Goal: Navigation & Orientation: Understand site structure

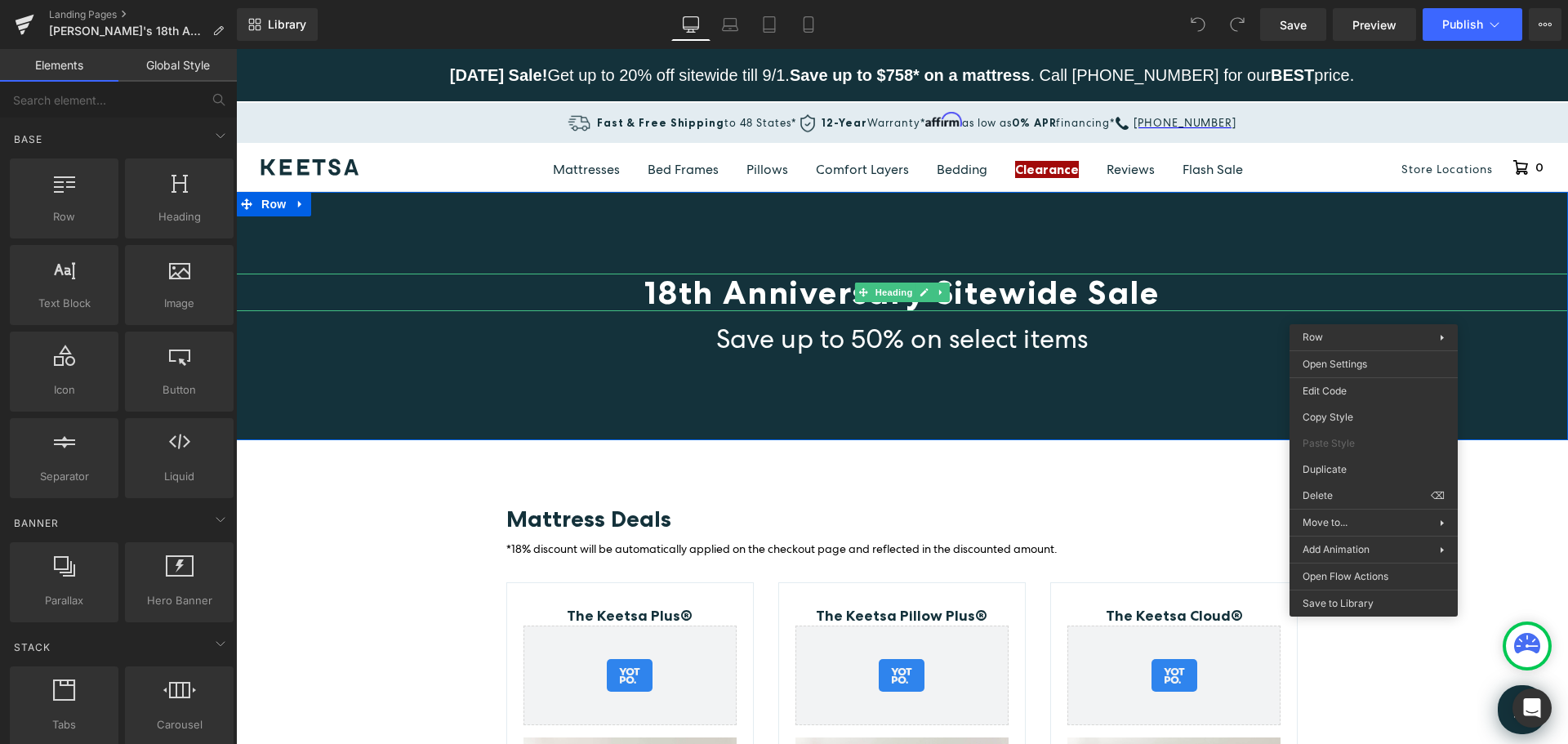
click at [1253, 280] on h1 "18th Anniversary Sitewide Sale" at bounding box center [903, 292] width 1333 height 37
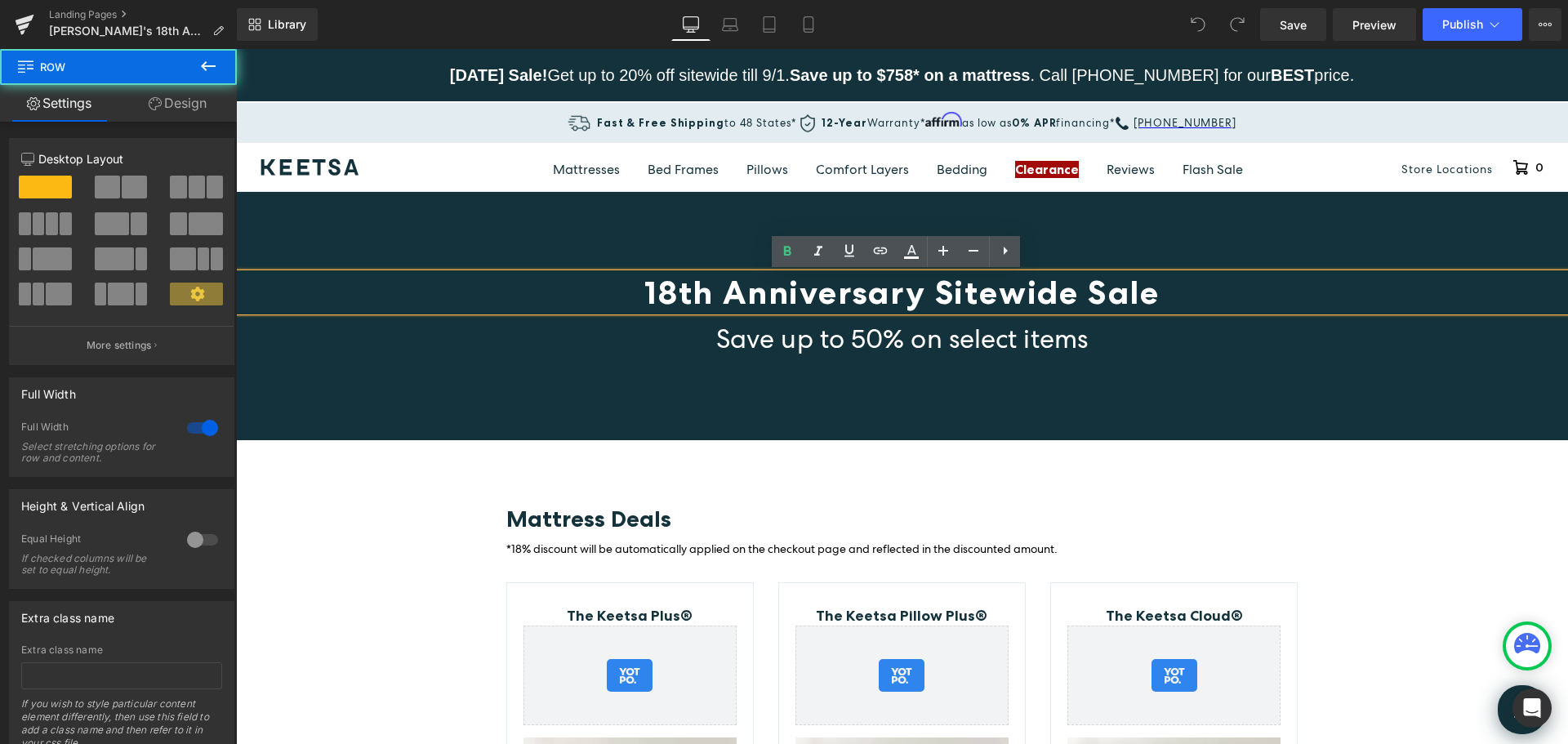
click at [657, 230] on div "18th Anniversary Sitewide Sale Heading Save up to 50% on select items Heading R…" at bounding box center [903, 317] width 1333 height 249
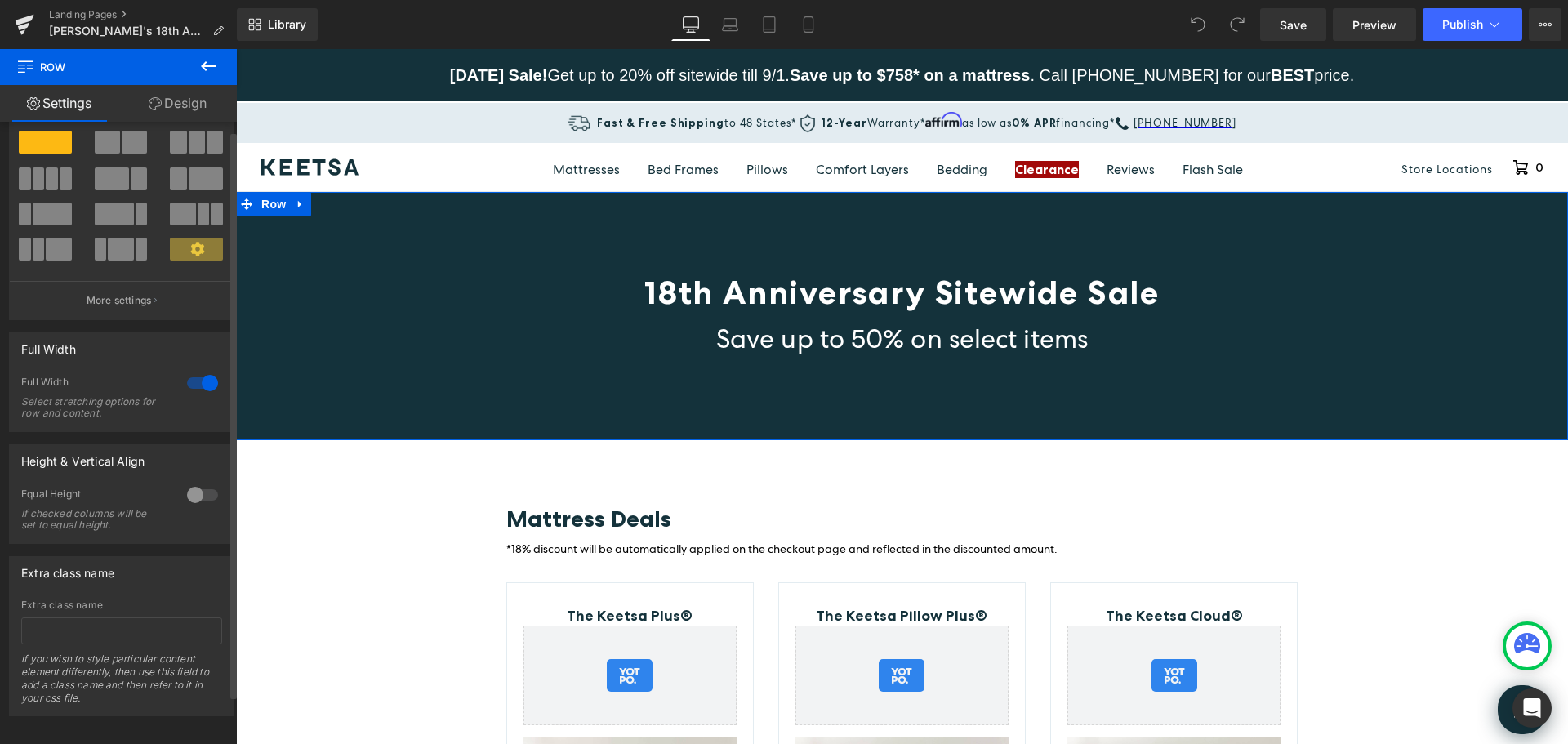
scroll to position [63, 0]
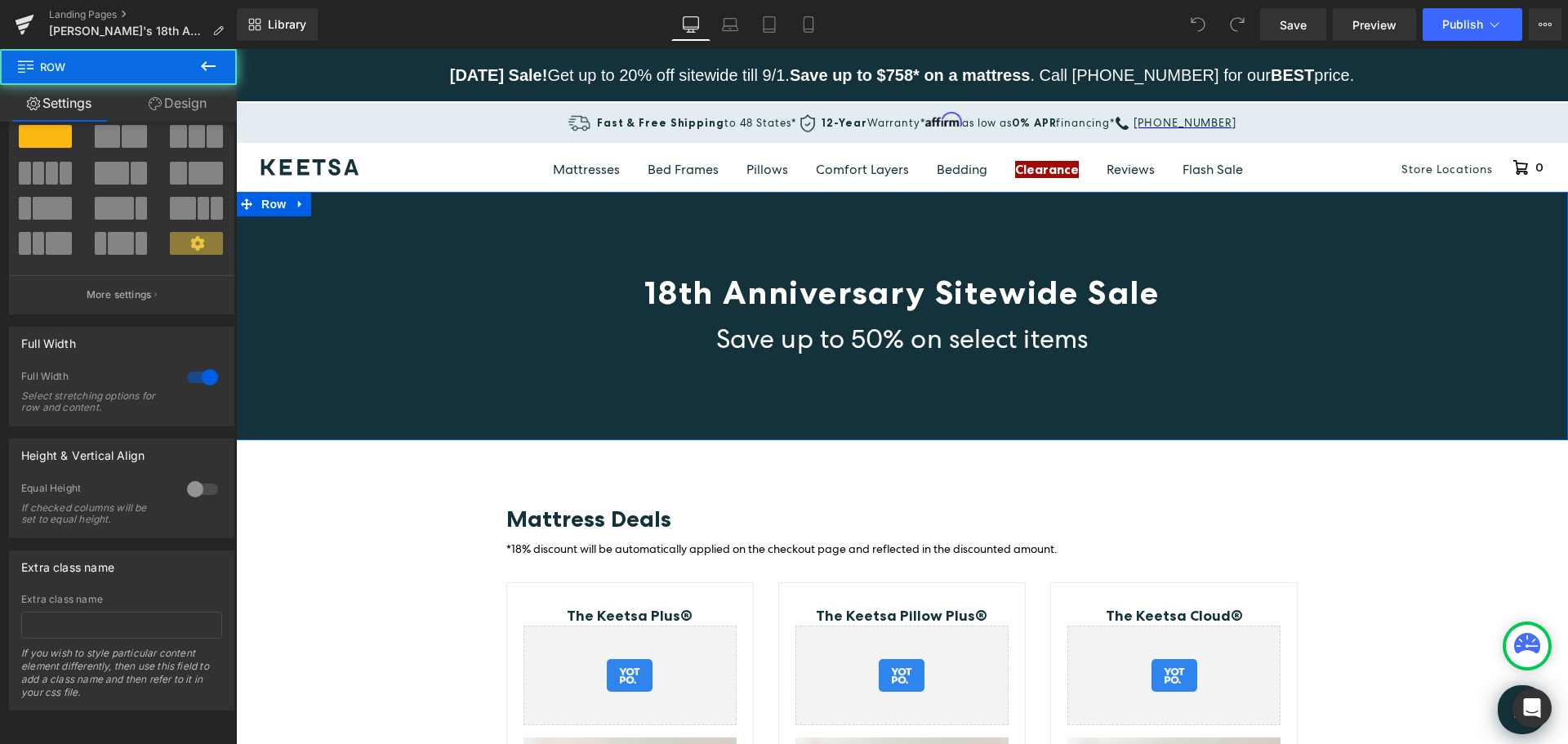
click at [483, 244] on div "18th Anniversary Sitewide Sale Heading Save up to 50% on select items Heading R…" at bounding box center [903, 317] width 1333 height 249
click at [188, 98] on link "Design" at bounding box center [178, 103] width 119 height 36
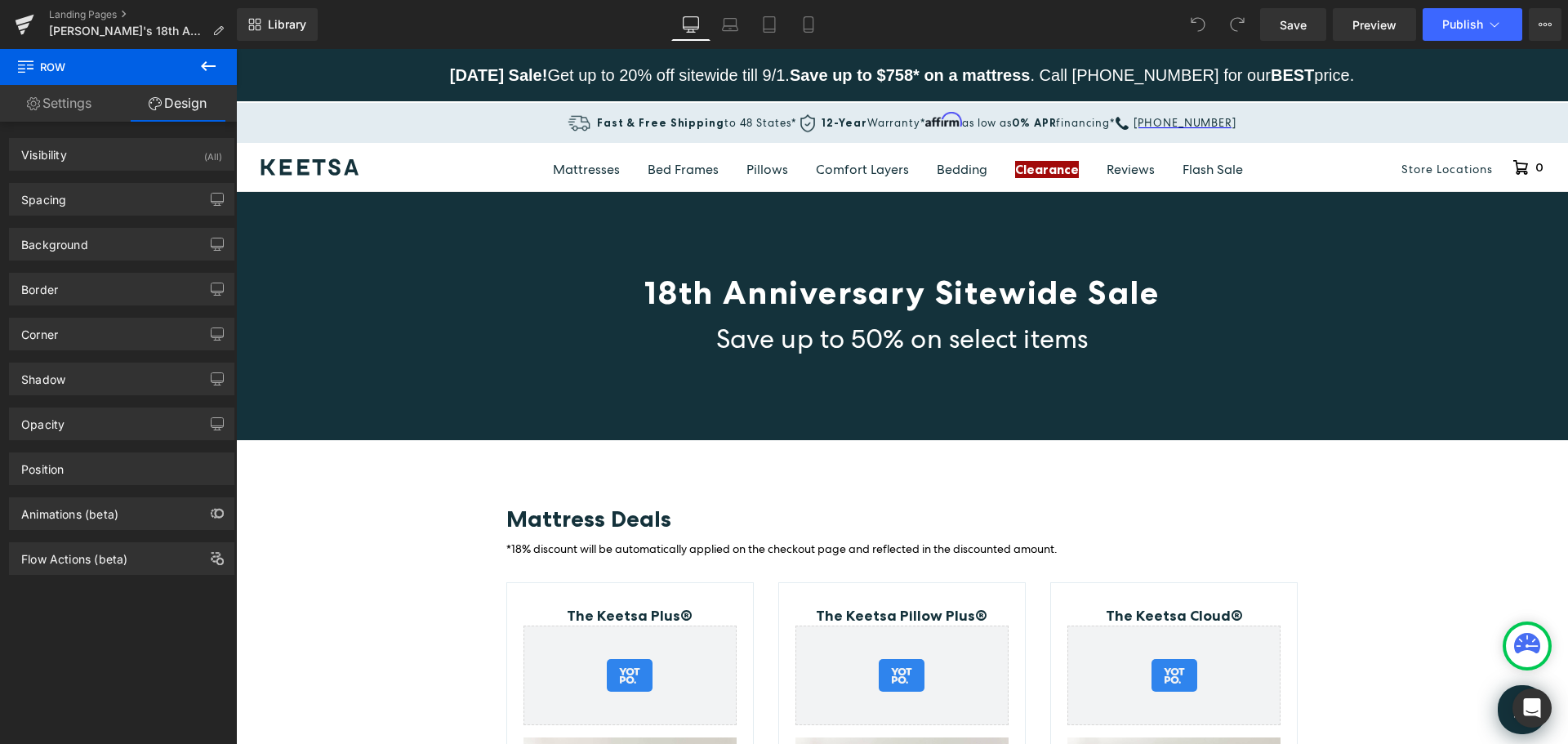
click at [207, 60] on icon at bounding box center [208, 66] width 20 height 20
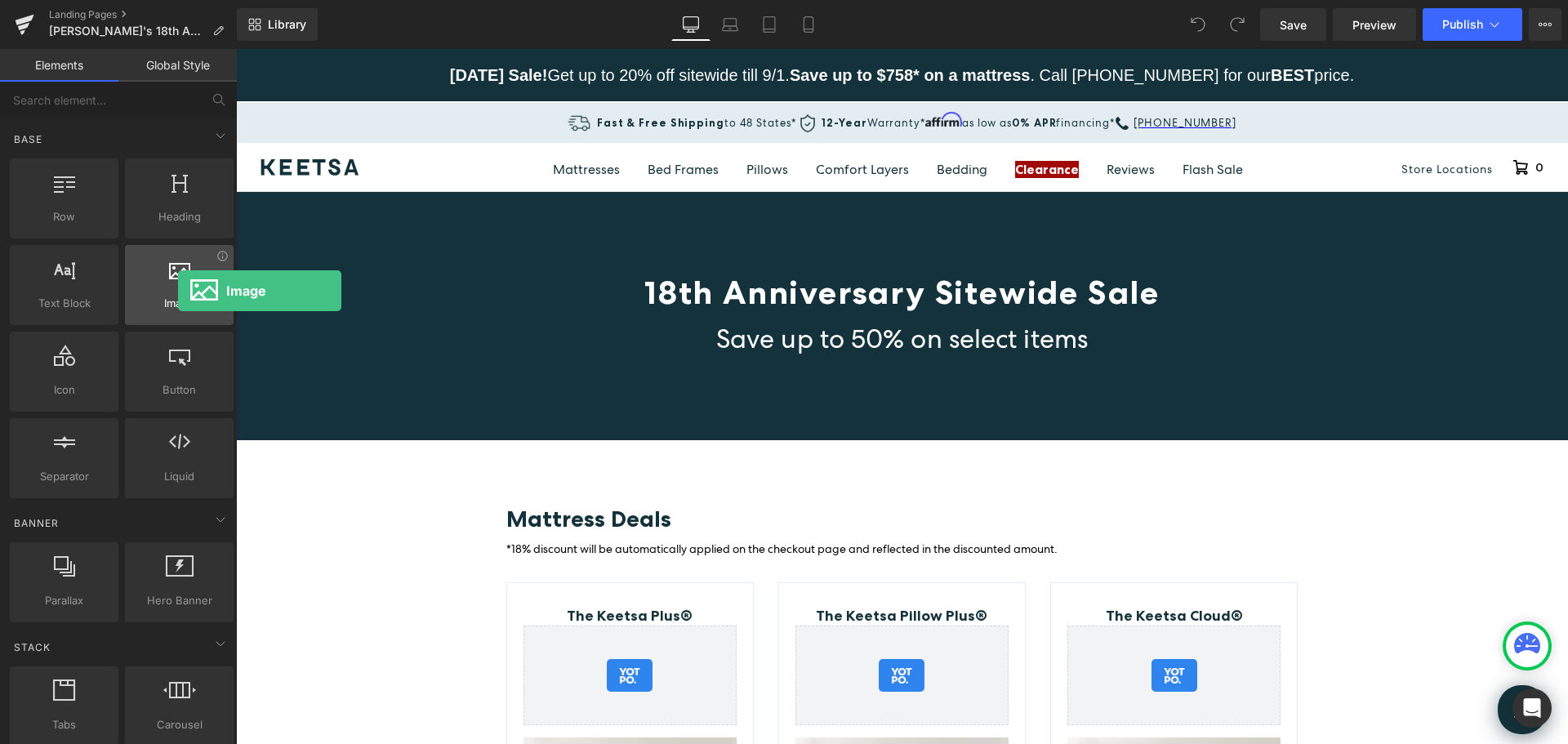
click at [178, 291] on div at bounding box center [179, 276] width 98 height 36
click at [178, 281] on div at bounding box center [179, 276] width 98 height 36
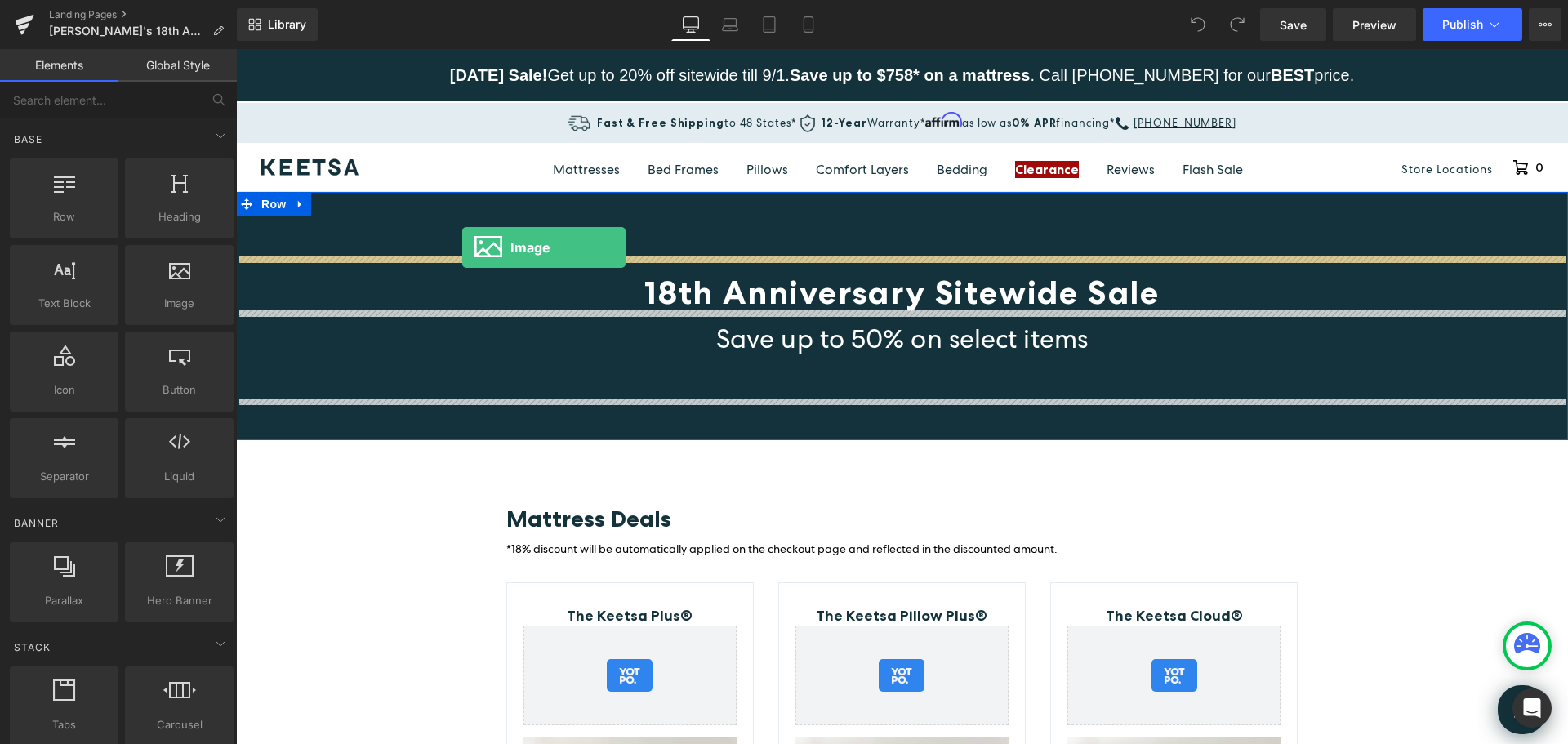
drag, startPoint x: 410, startPoint y: 331, endPoint x: 463, endPoint y: 248, distance: 98.5
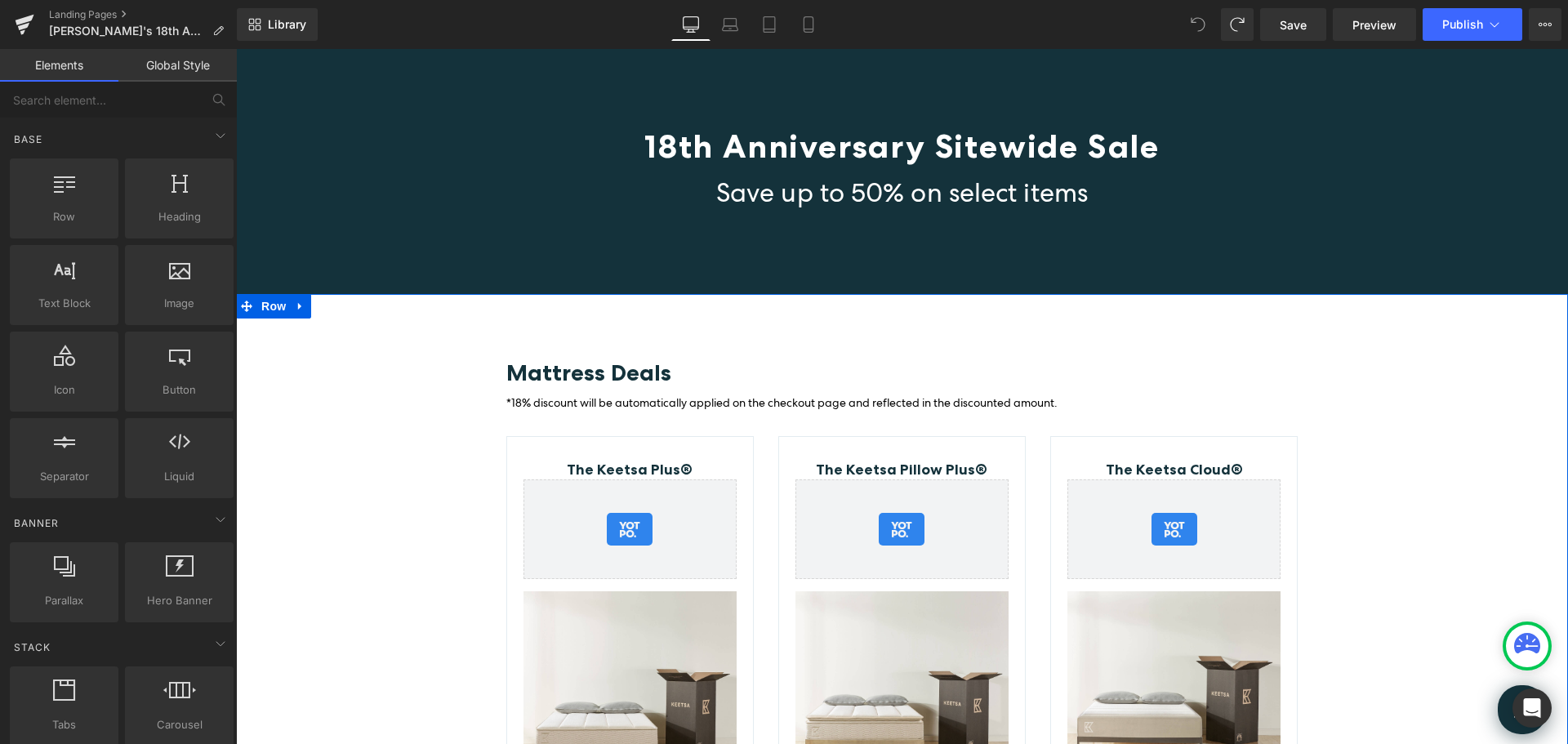
scroll to position [81, 0]
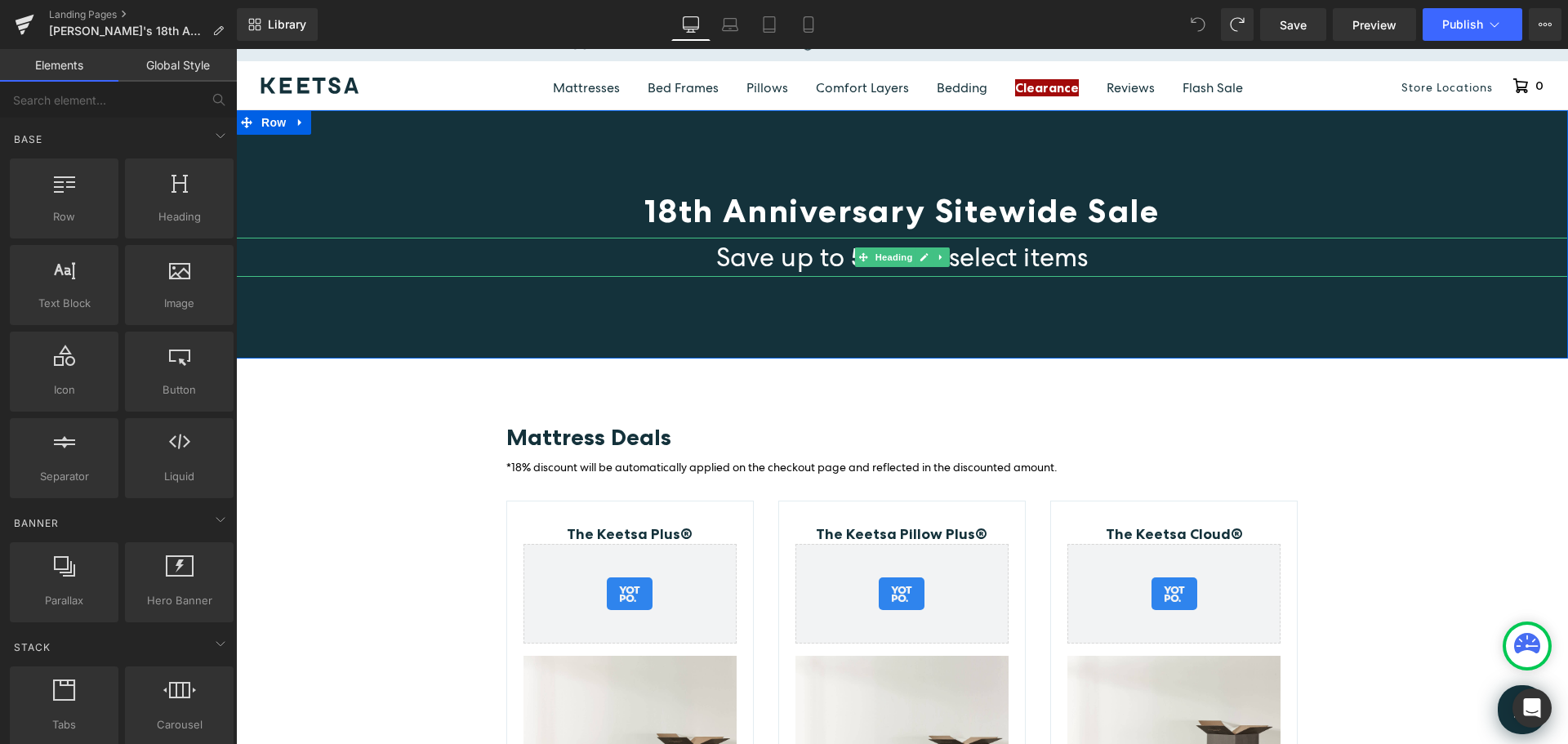
click at [1226, 264] on h2 "Save up to 50% on select items" at bounding box center [903, 257] width 1333 height 39
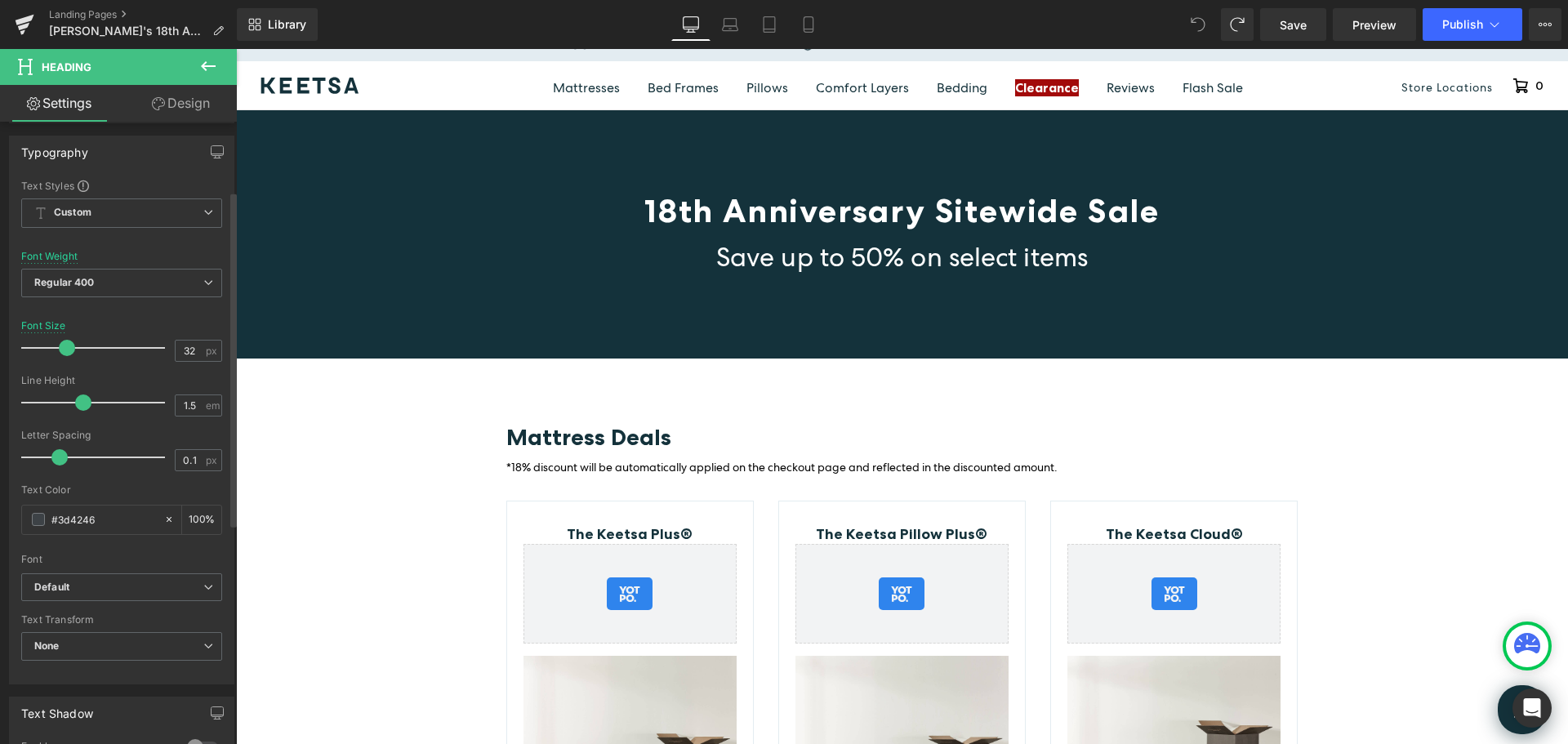
scroll to position [0, 0]
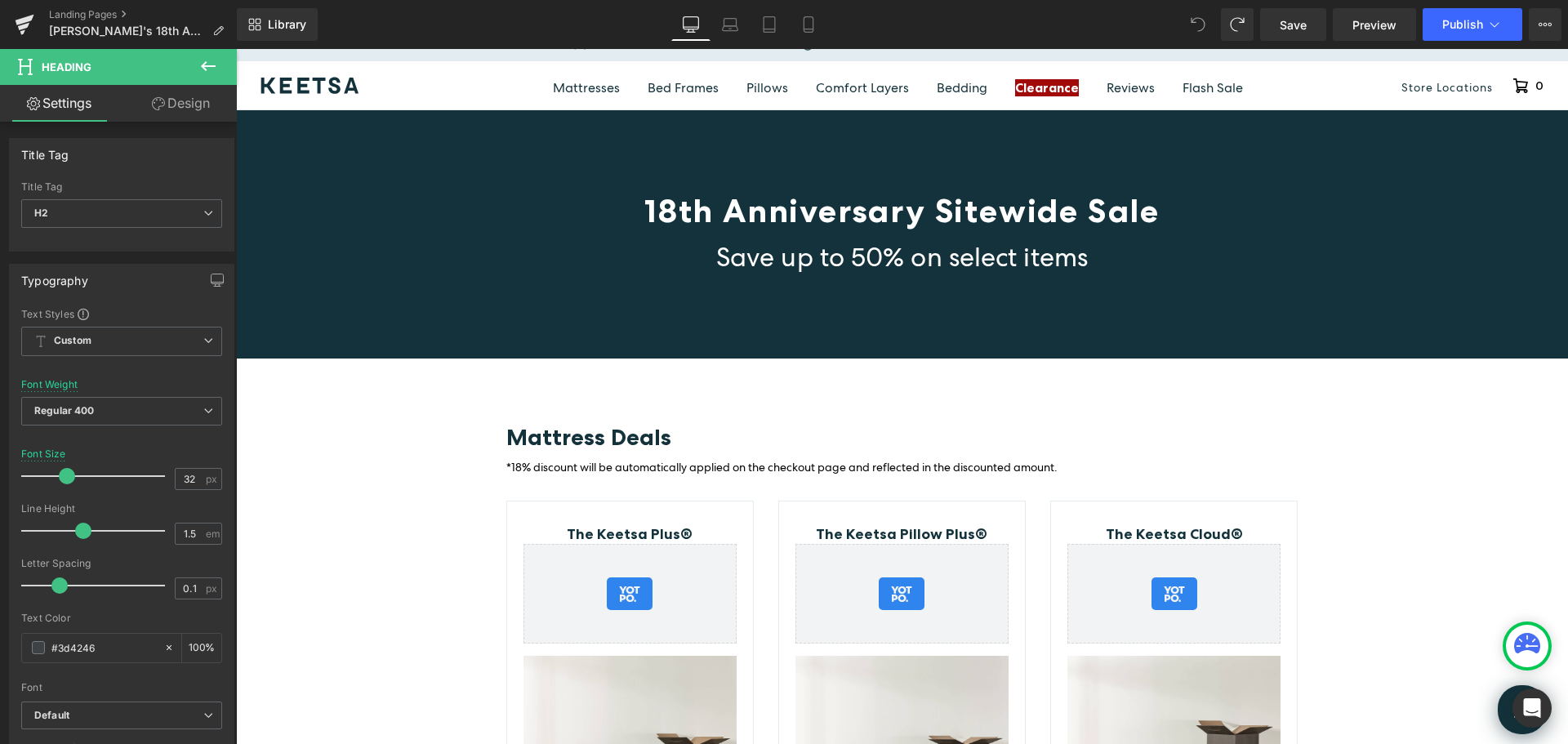
click at [163, 107] on icon at bounding box center [159, 104] width 13 height 13
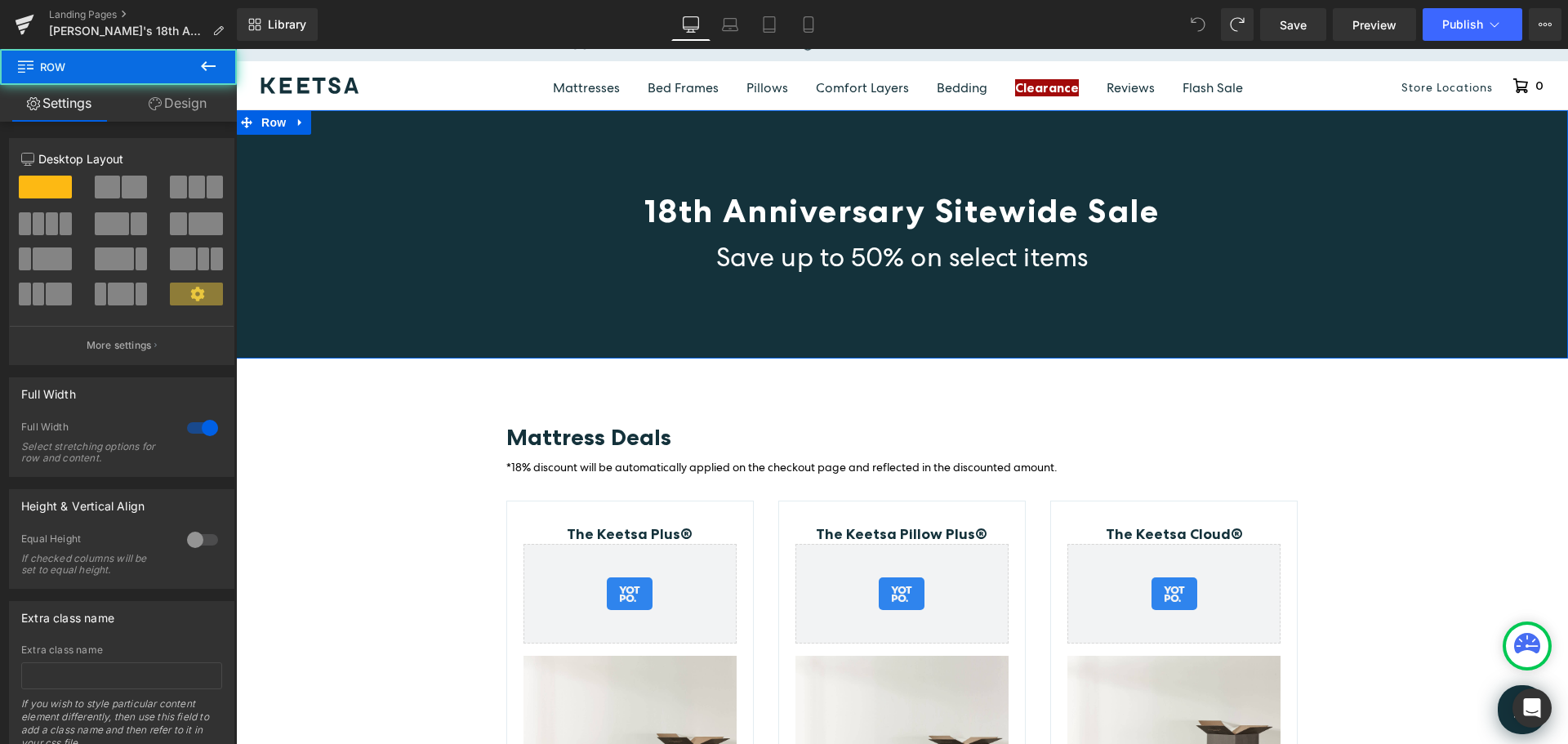
click at [462, 126] on div "18th Anniversary Sitewide Sale Heading Save up to 50% on select items Heading R…" at bounding box center [903, 234] width 1333 height 249
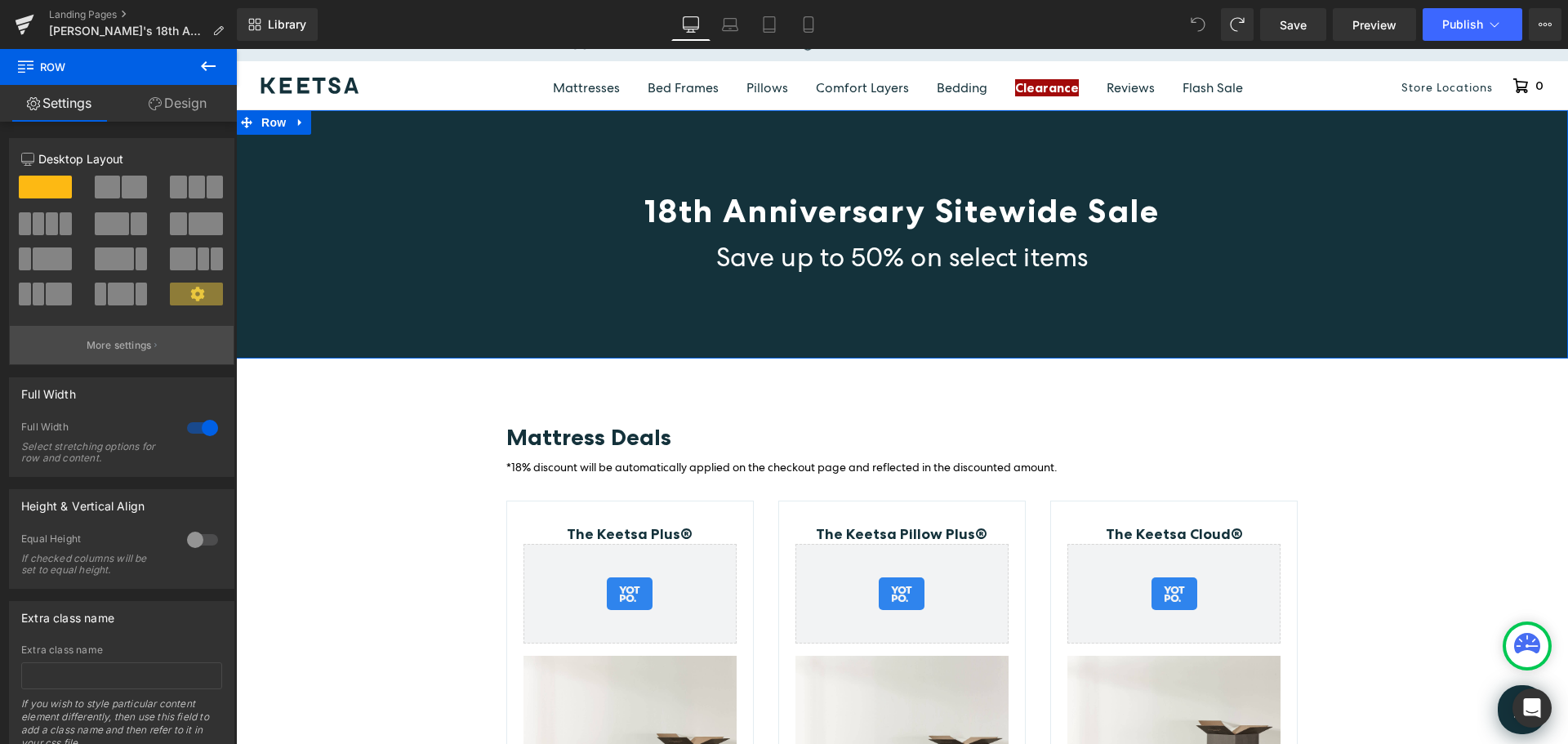
click at [142, 341] on p "More settings" at bounding box center [120, 345] width 65 height 14
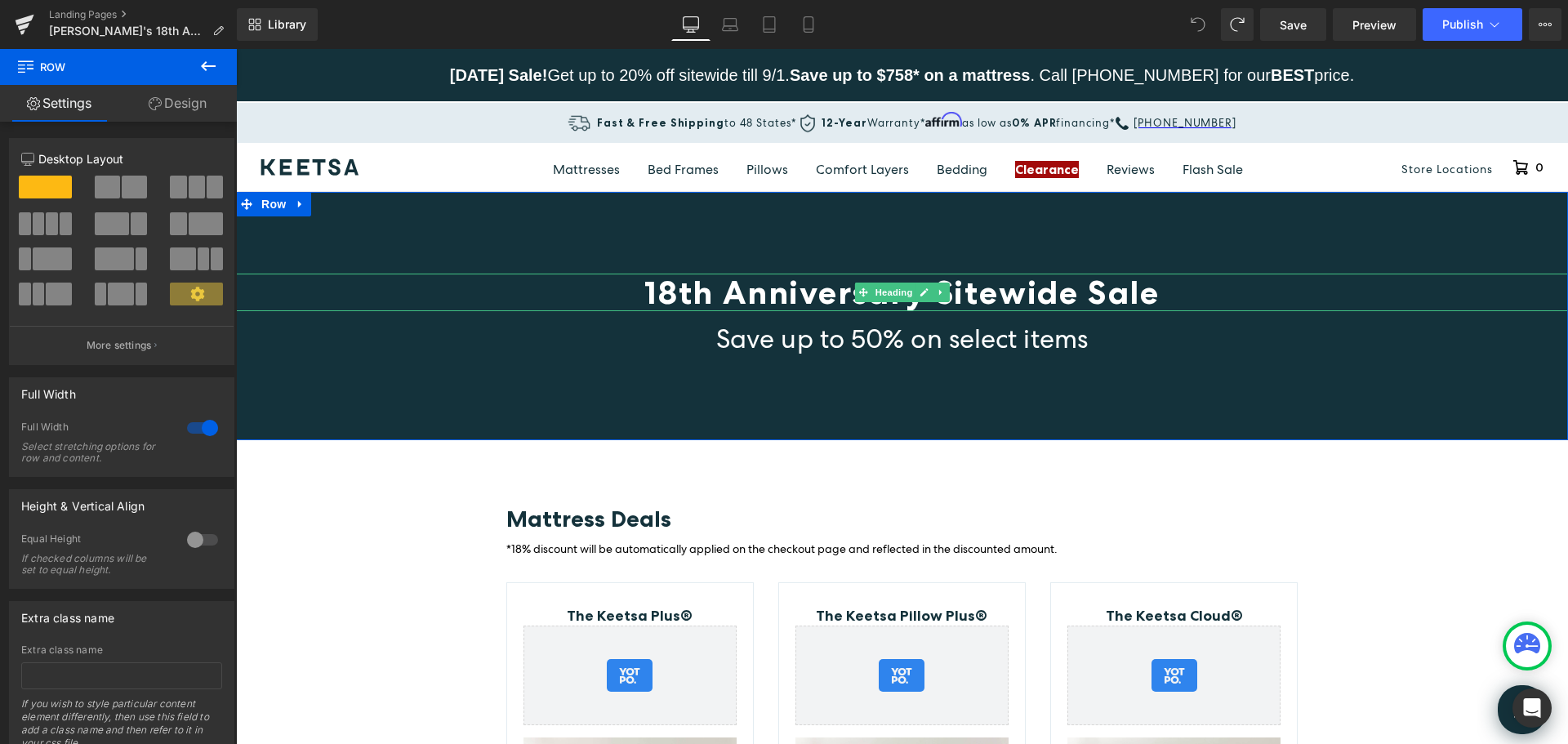
click at [644, 296] on span "18th Anniversary Sitewide Sale" at bounding box center [902, 292] width 515 height 39
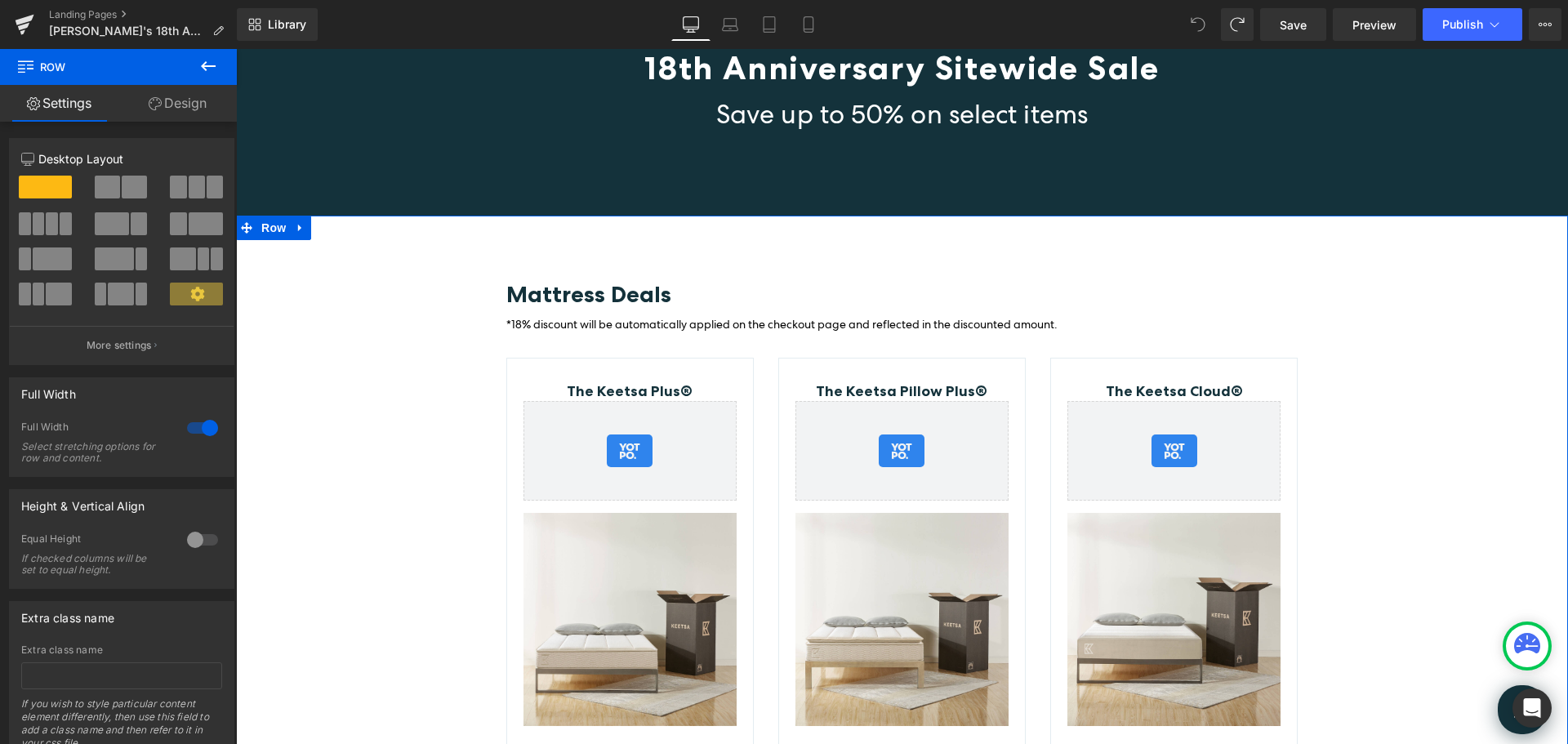
scroll to position [81, 0]
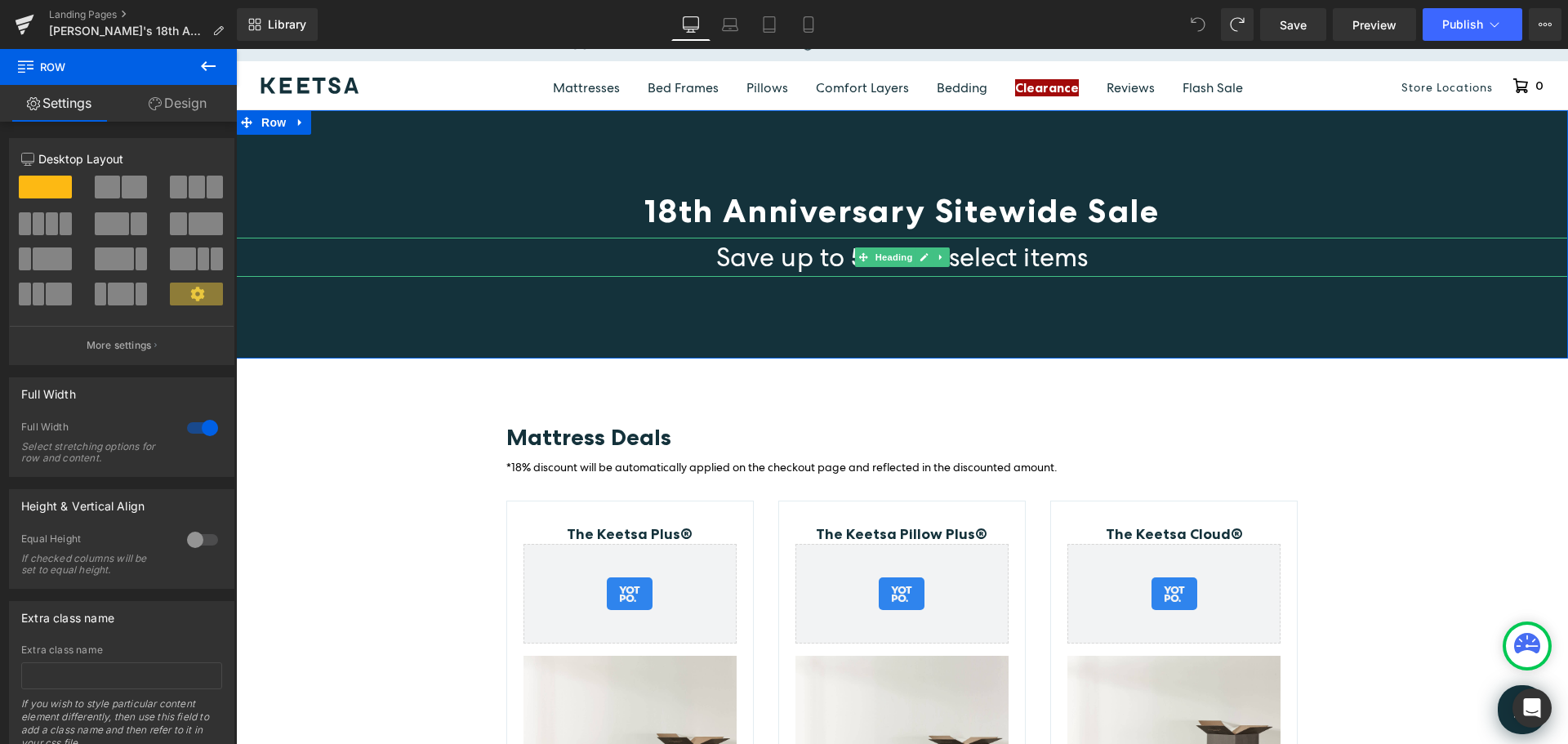
click at [706, 256] on h2 "Save up to 50% on select items" at bounding box center [903, 257] width 1333 height 39
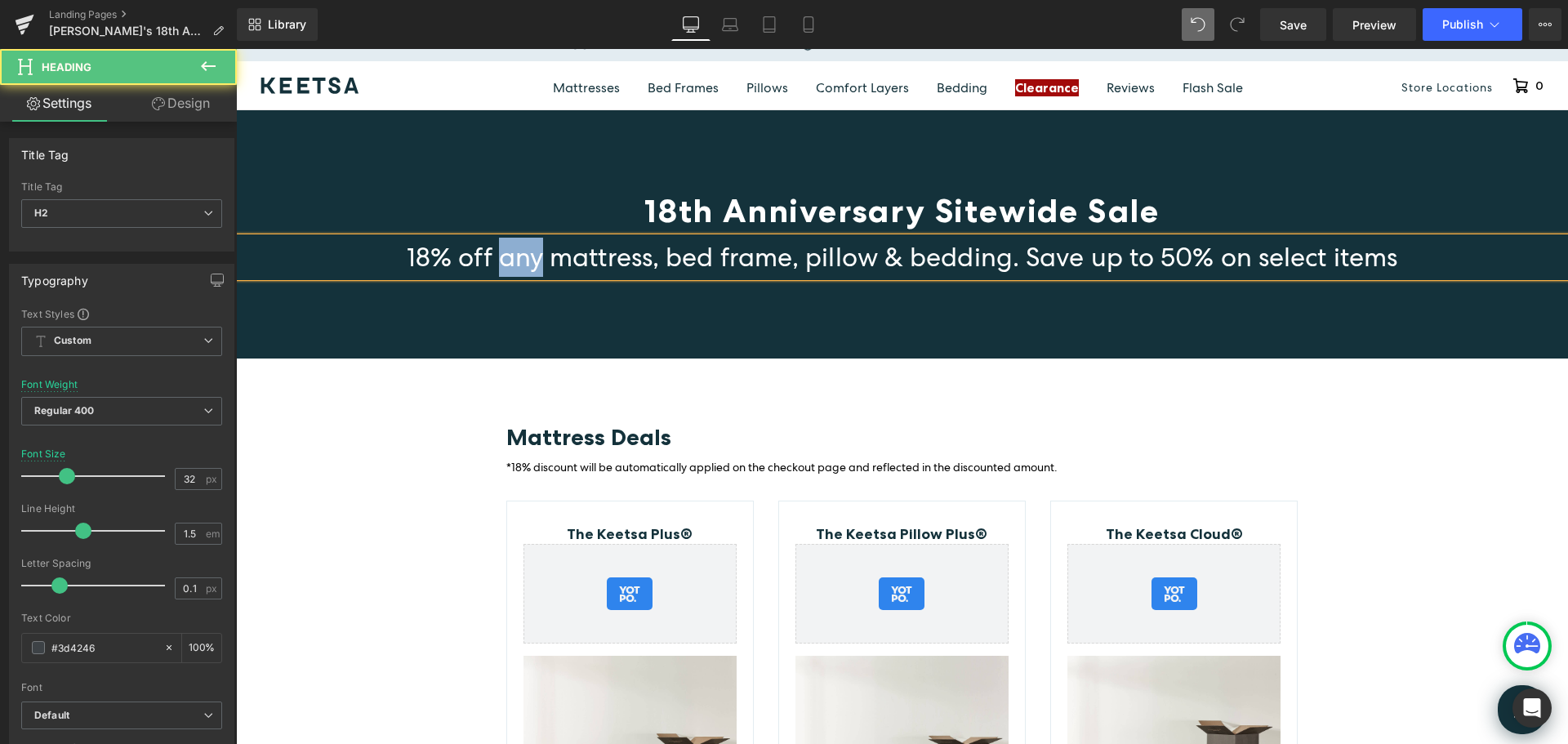
drag, startPoint x: 538, startPoint y: 258, endPoint x: 490, endPoint y: 258, distance: 48.0
click at [490, 258] on span "18% off any mattress, bed frame, pillow & bedding. Save up to 50% on select ite…" at bounding box center [902, 257] width 991 height 34
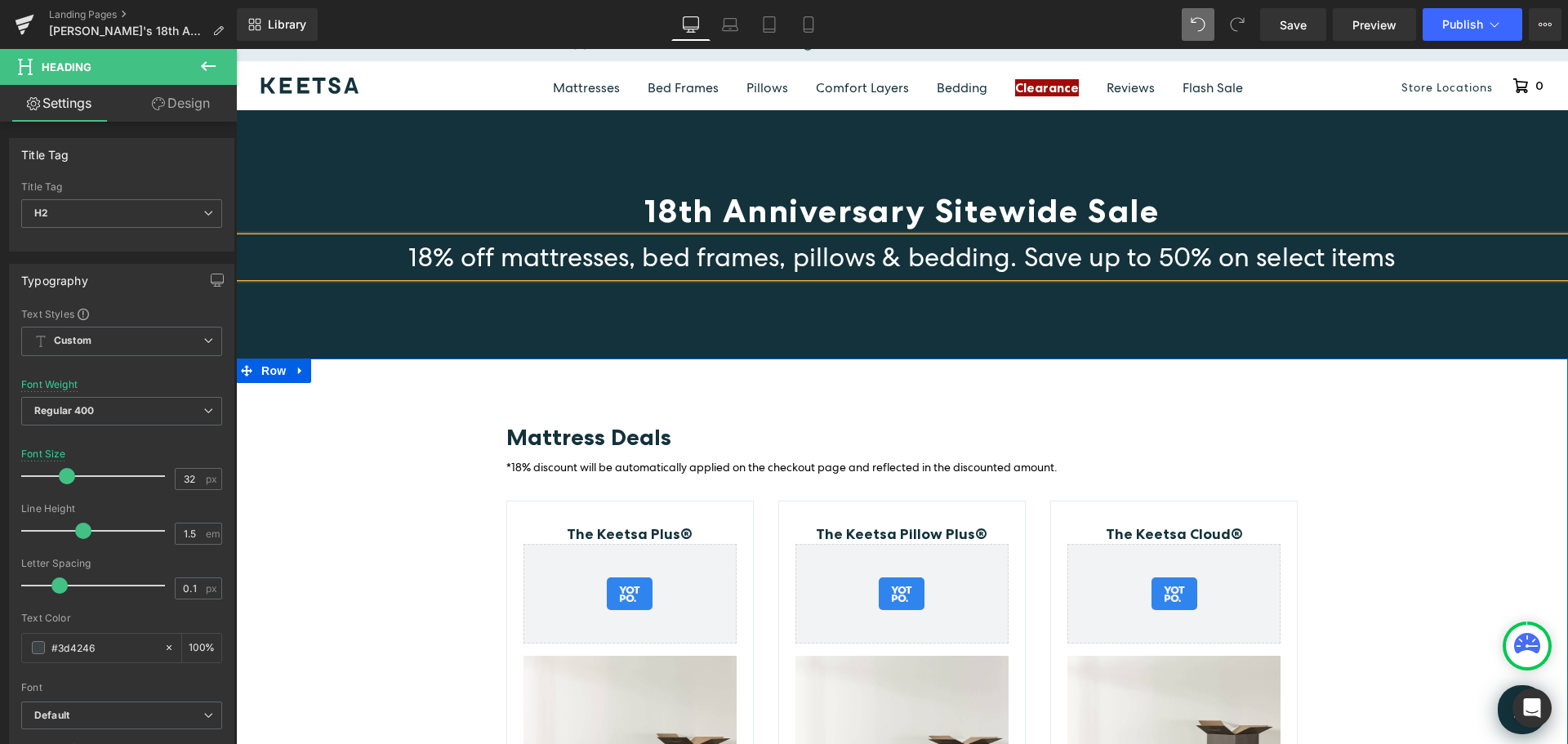
click at [1484, 407] on div "Mattress Deals Heading *18% discount will be automatically applied on the check…" at bounding box center [903, 722] width 1333 height 728
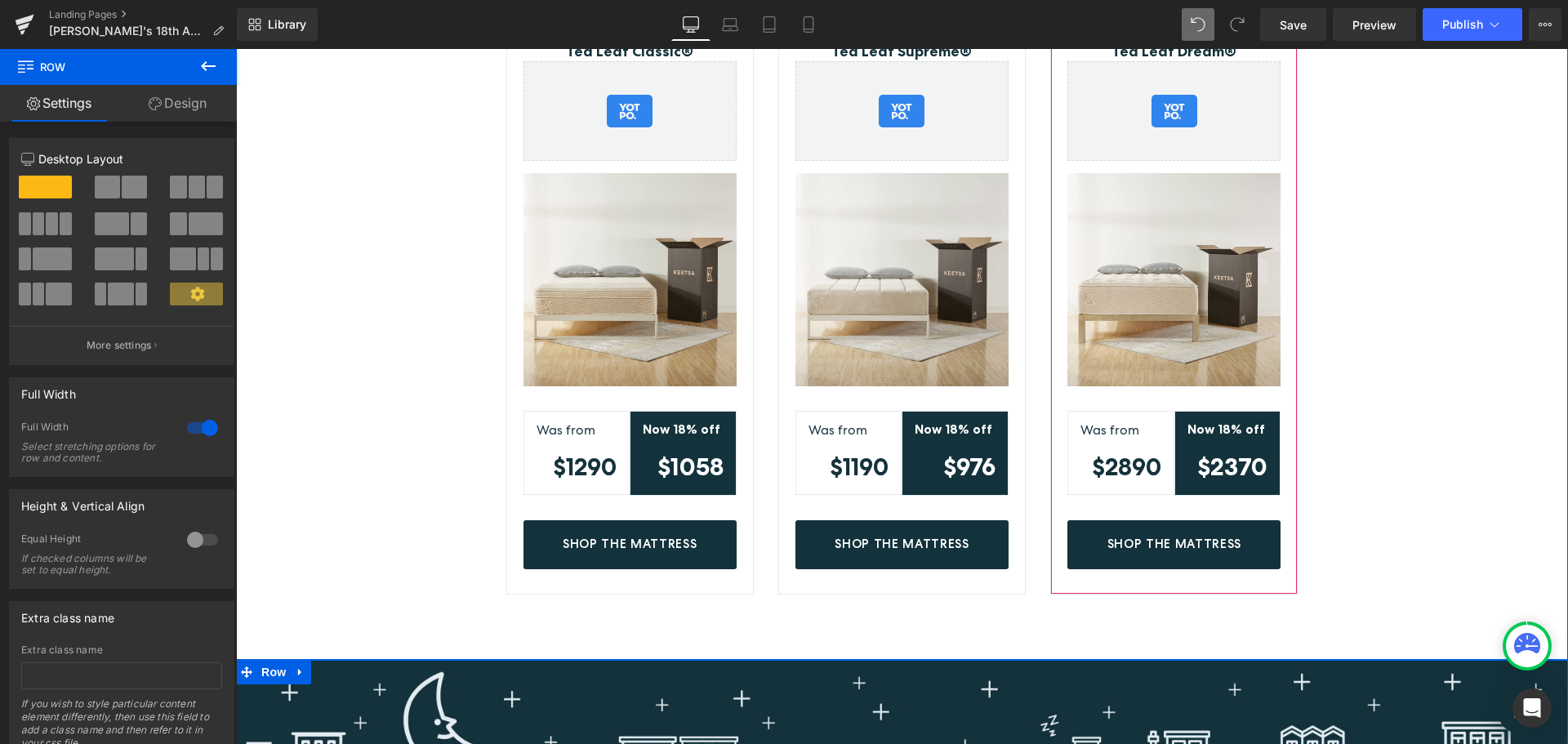
scroll to position [1062, 0]
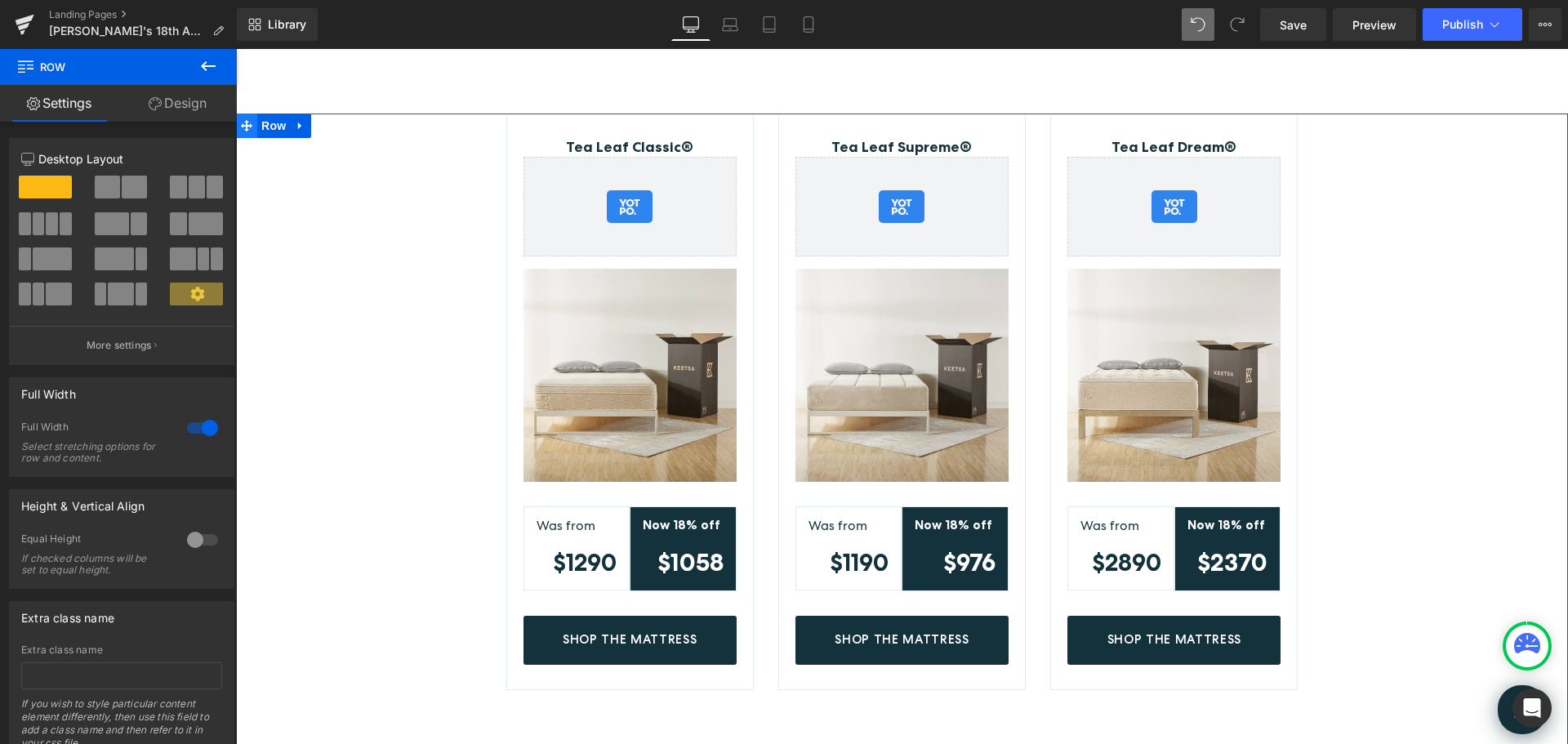
click at [246, 120] on icon at bounding box center [247, 126] width 11 height 12
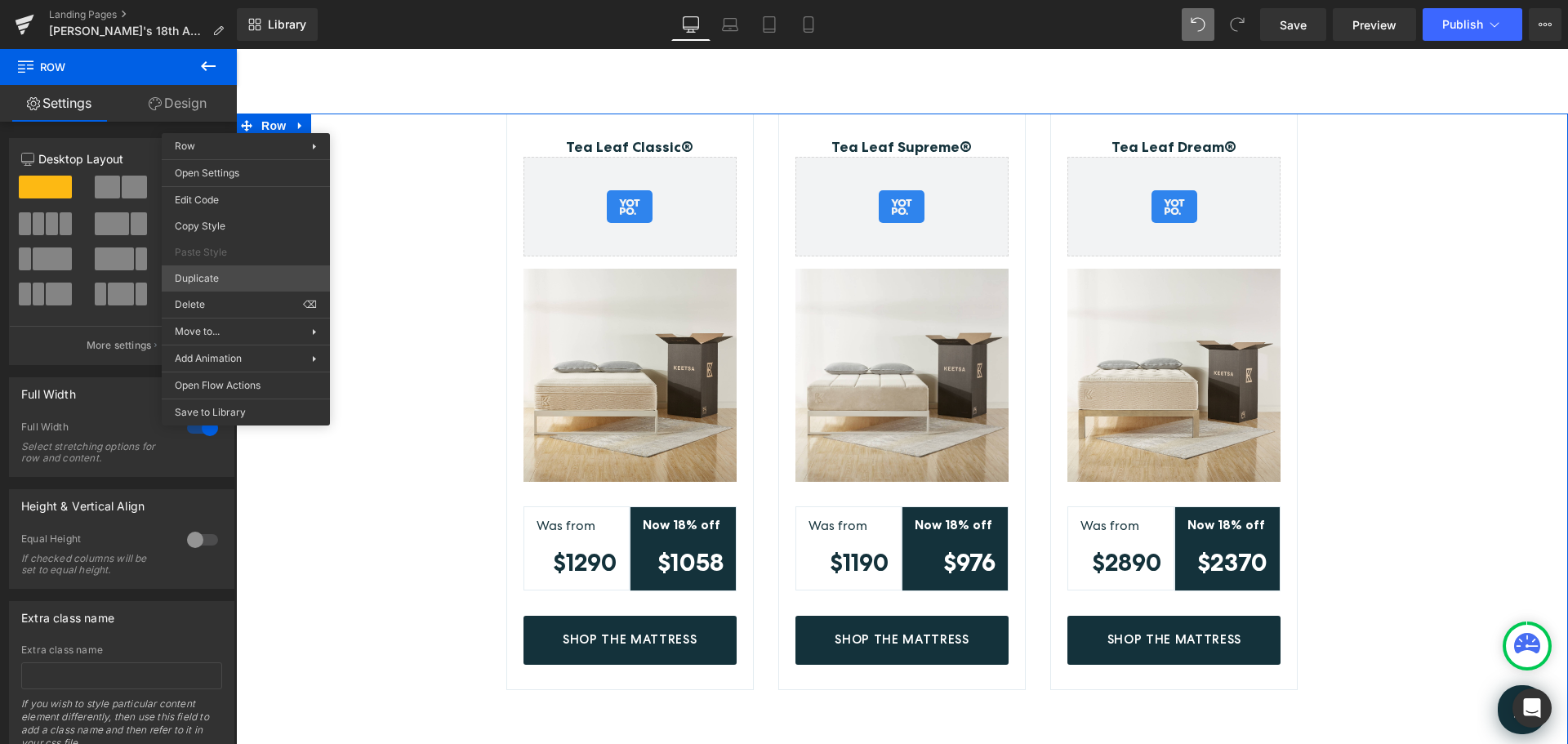
click at [216, 277] on div "Row You are previewing how the will restyle your page. You can not edit Element…" at bounding box center [784, 385] width 1568 height 772
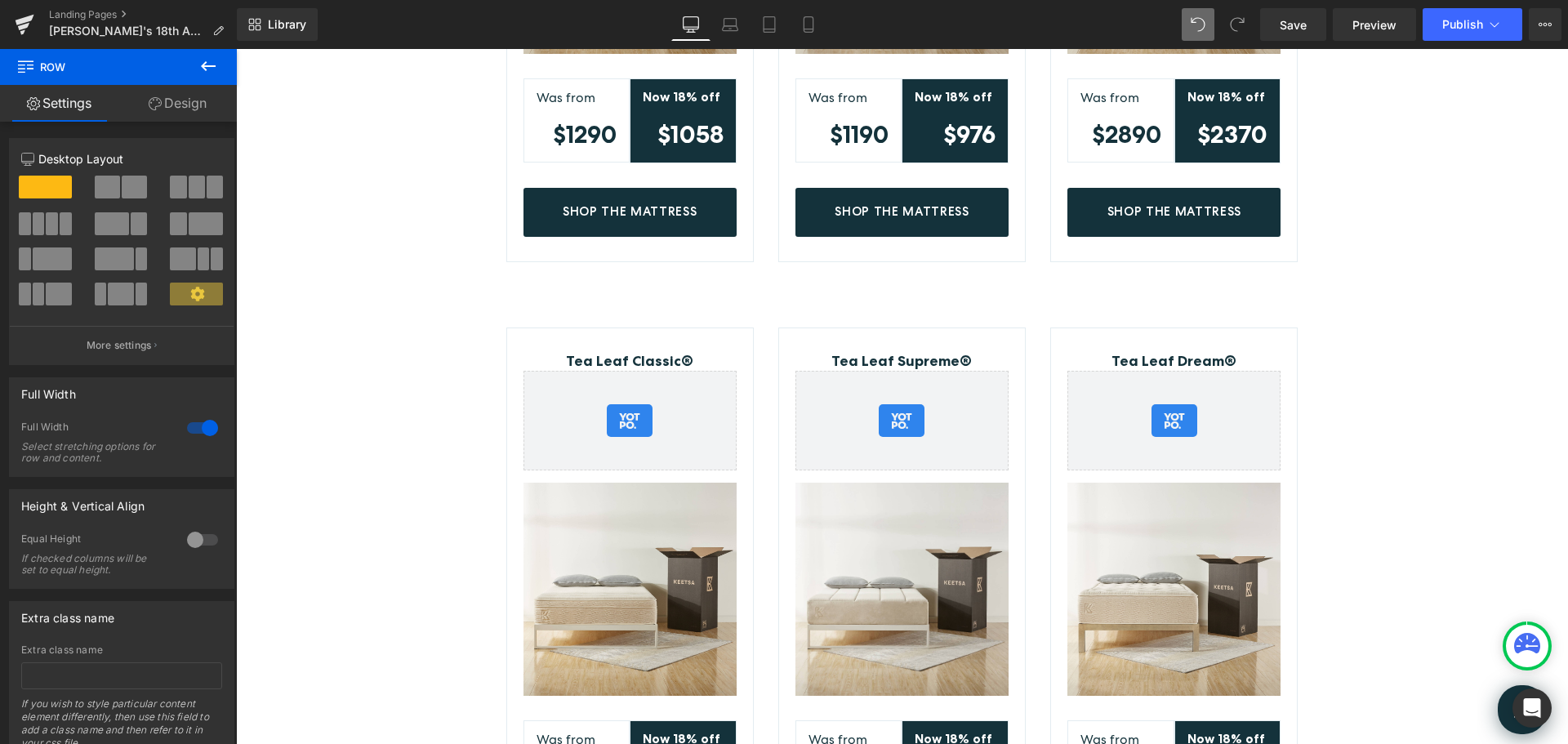
scroll to position [1783, 0]
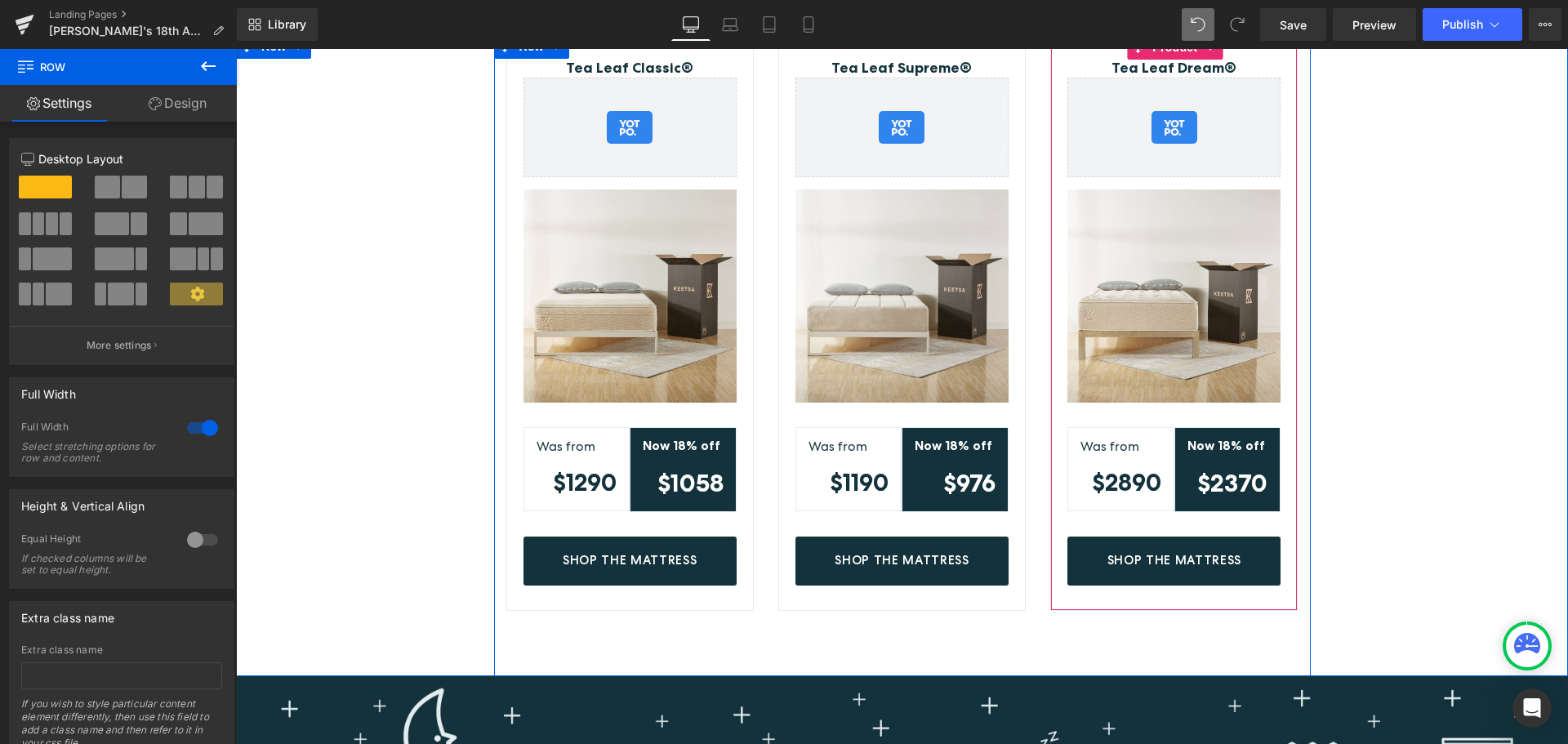
click at [1282, 244] on div "Tea Leaf Dream® (P) Title Yotpo - Product & Collection Page - Star Badge Yotpo …" at bounding box center [1174, 322] width 248 height 577
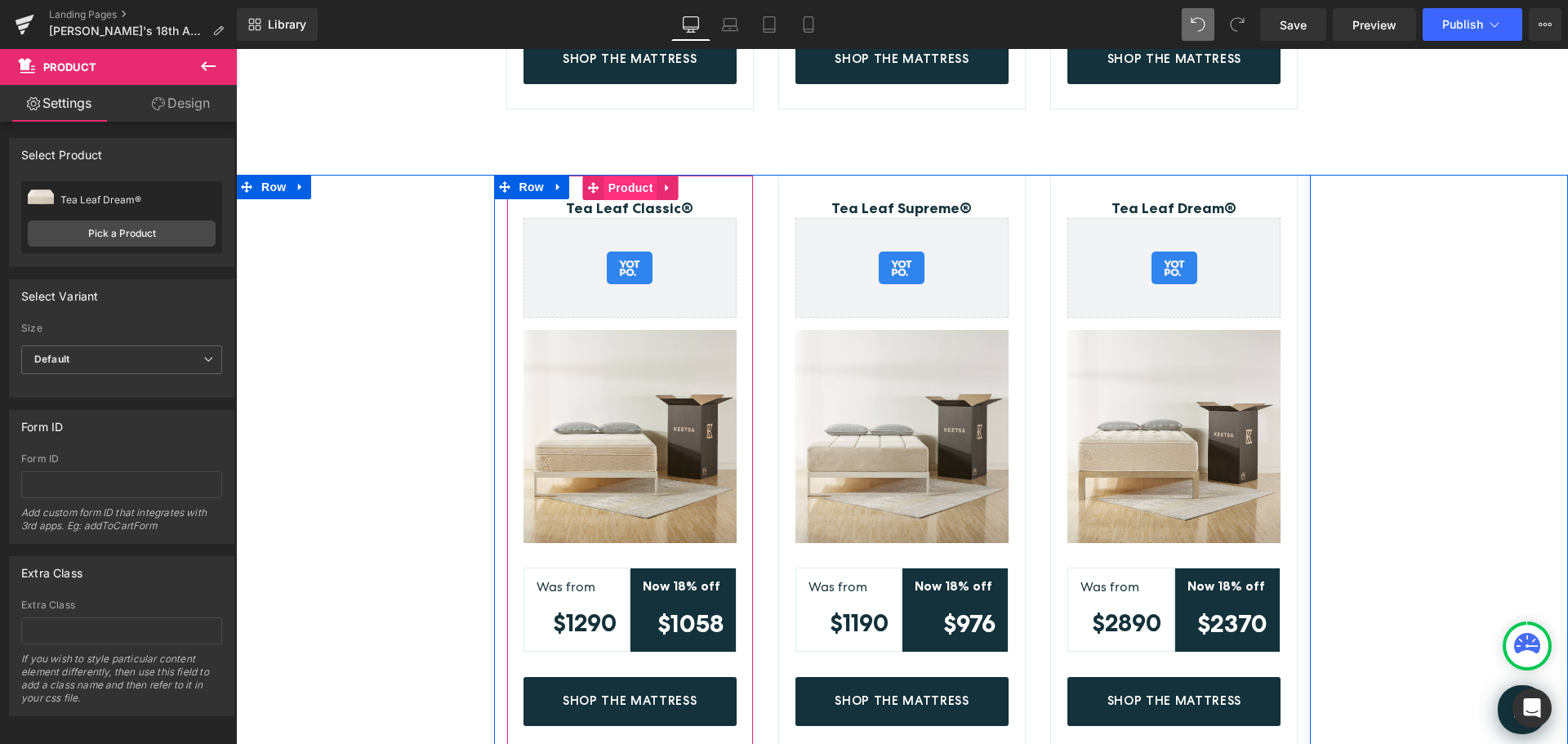
scroll to position [1620, 0]
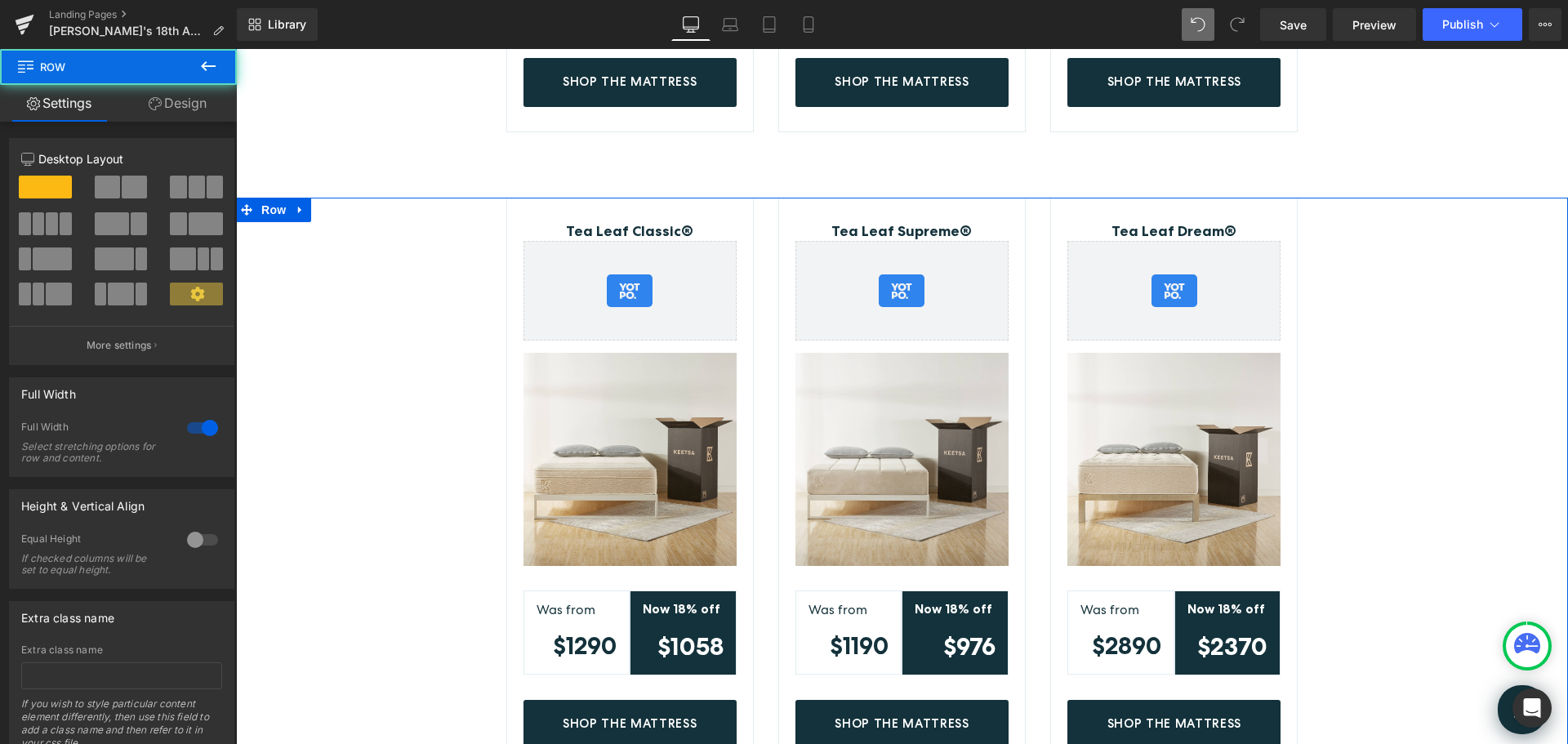
click at [356, 206] on div "Tea Leaf Classic® (P) Title Yotpo - Product & Collection Page - Star Badge Yotp…" at bounding box center [903, 519] width 1333 height 643
click at [199, 299] on icon at bounding box center [197, 294] width 14 height 14
click at [198, 299] on icon at bounding box center [197, 294] width 14 height 14
click at [50, 227] on span at bounding box center [52, 224] width 12 height 23
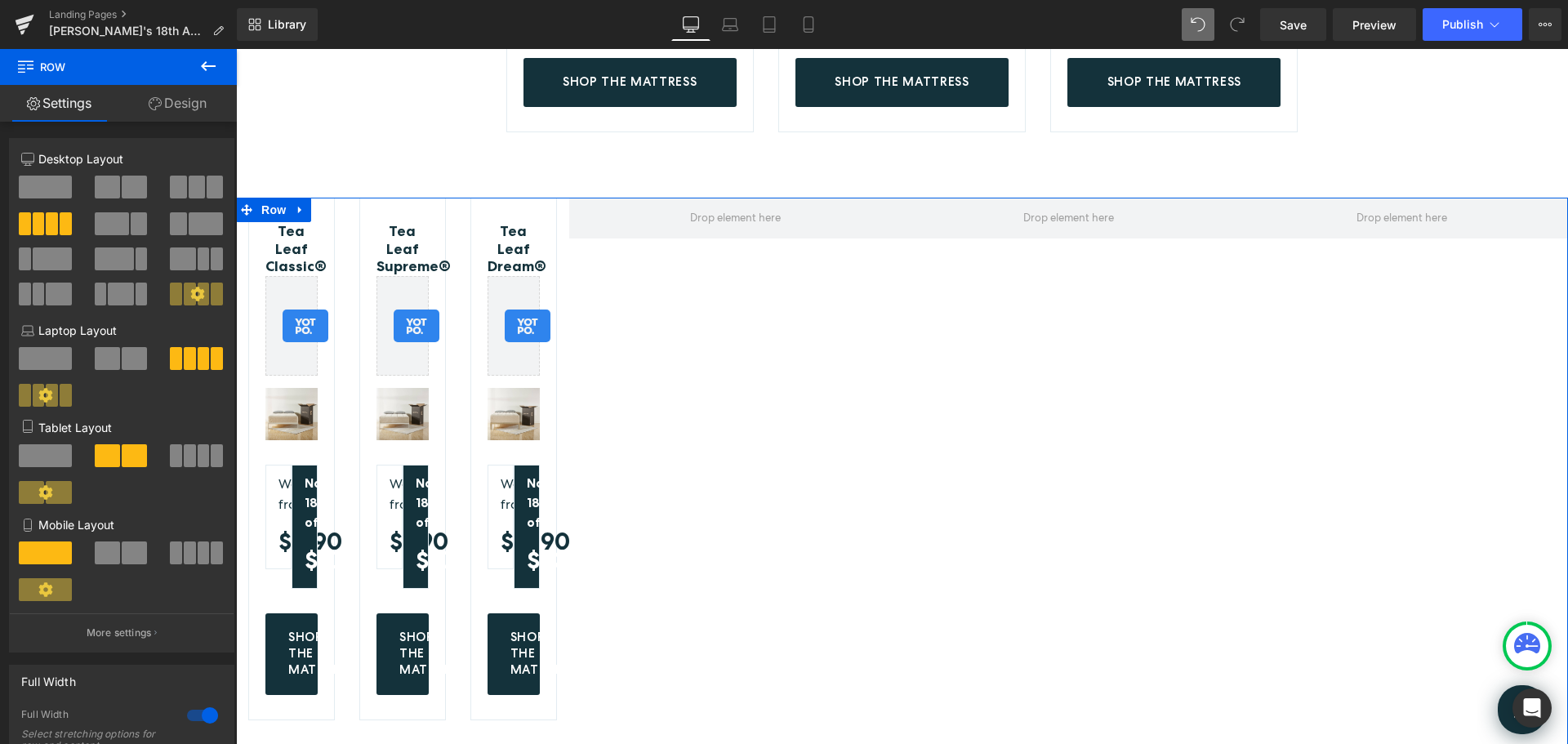
click at [50, 189] on span at bounding box center [46, 187] width 54 height 23
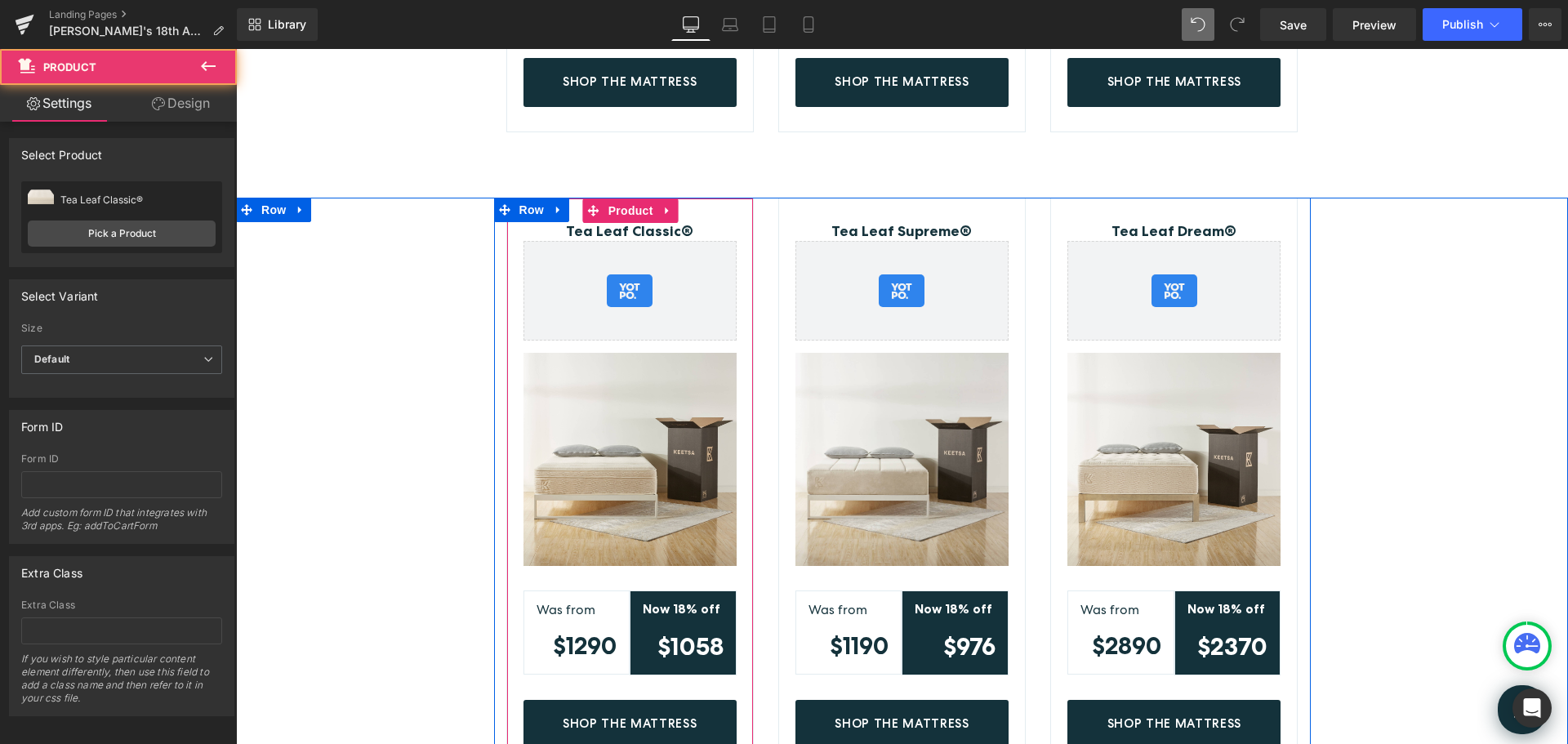
click at [729, 205] on div "Tea Leaf Classic® (P) Title Yotpo - Product & Collection Page - Star Badge Yotp…" at bounding box center [630, 486] width 248 height 577
click at [814, 207] on div "Tea Leaf Supreme® (P) Title Yotpo - Product & Collection Page - Star Badge Yotp…" at bounding box center [902, 486] width 248 height 577
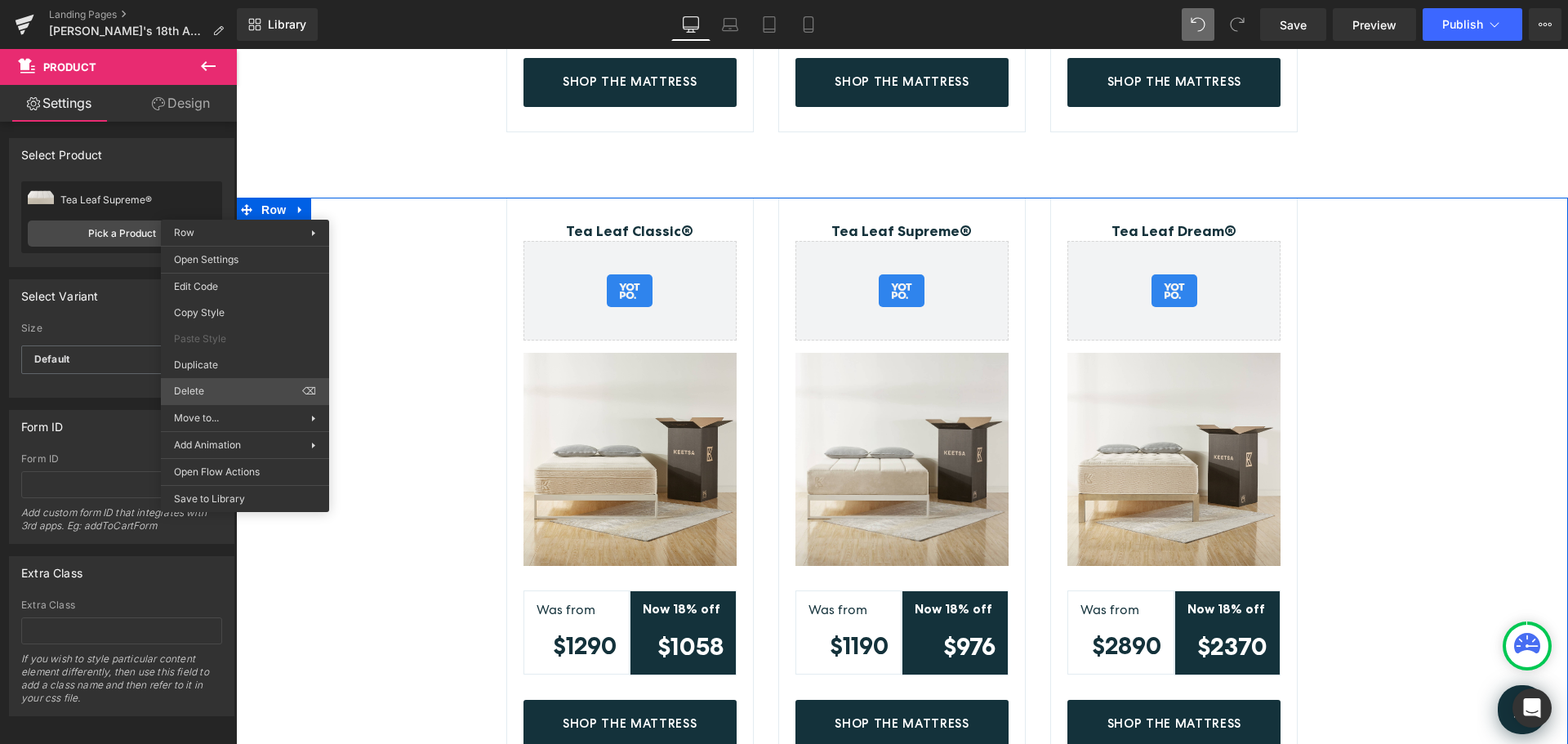
click at [223, 389] on div "Row You are previewing how the will restyle your page. You can not edit Element…" at bounding box center [784, 385] width 1568 height 772
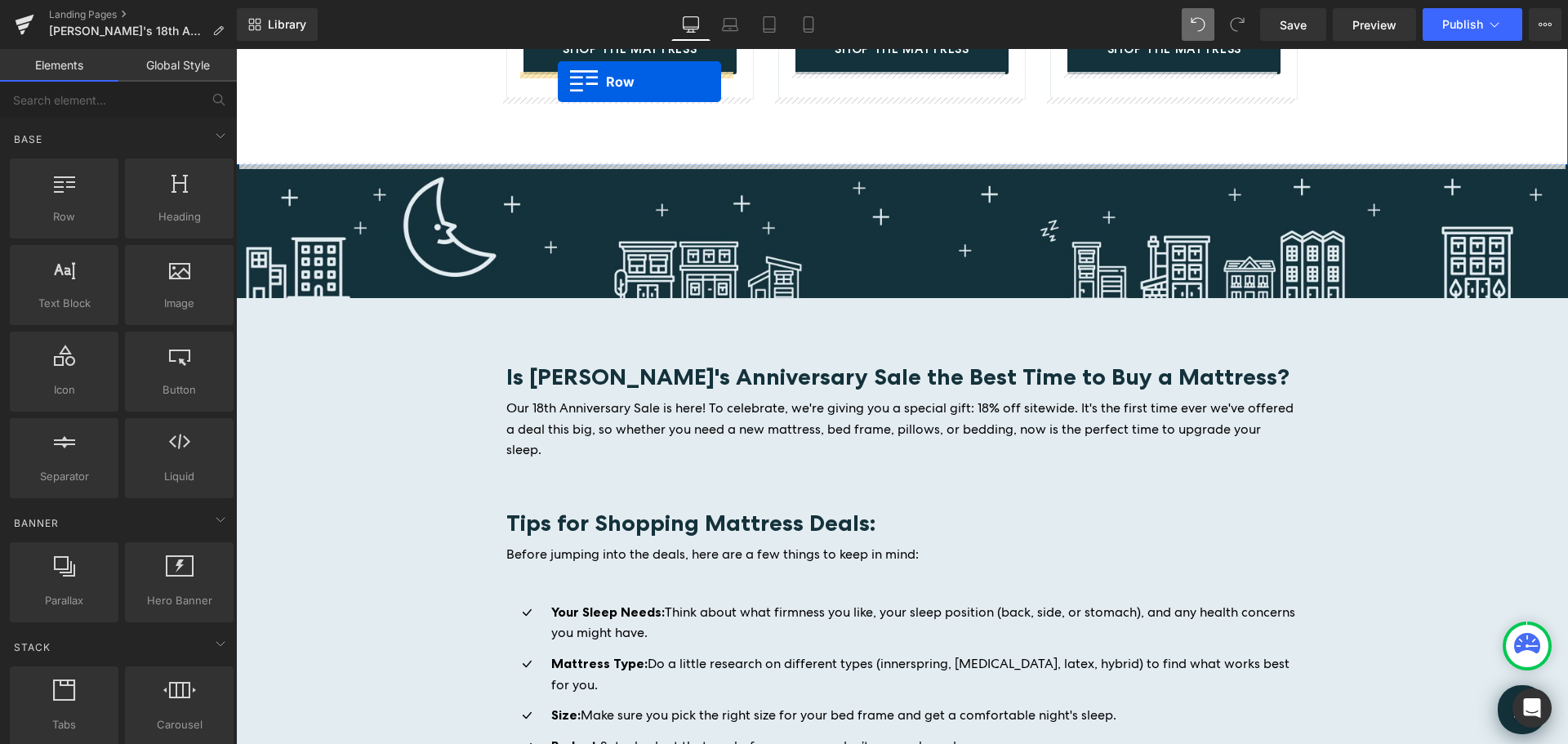
scroll to position [1571, 0]
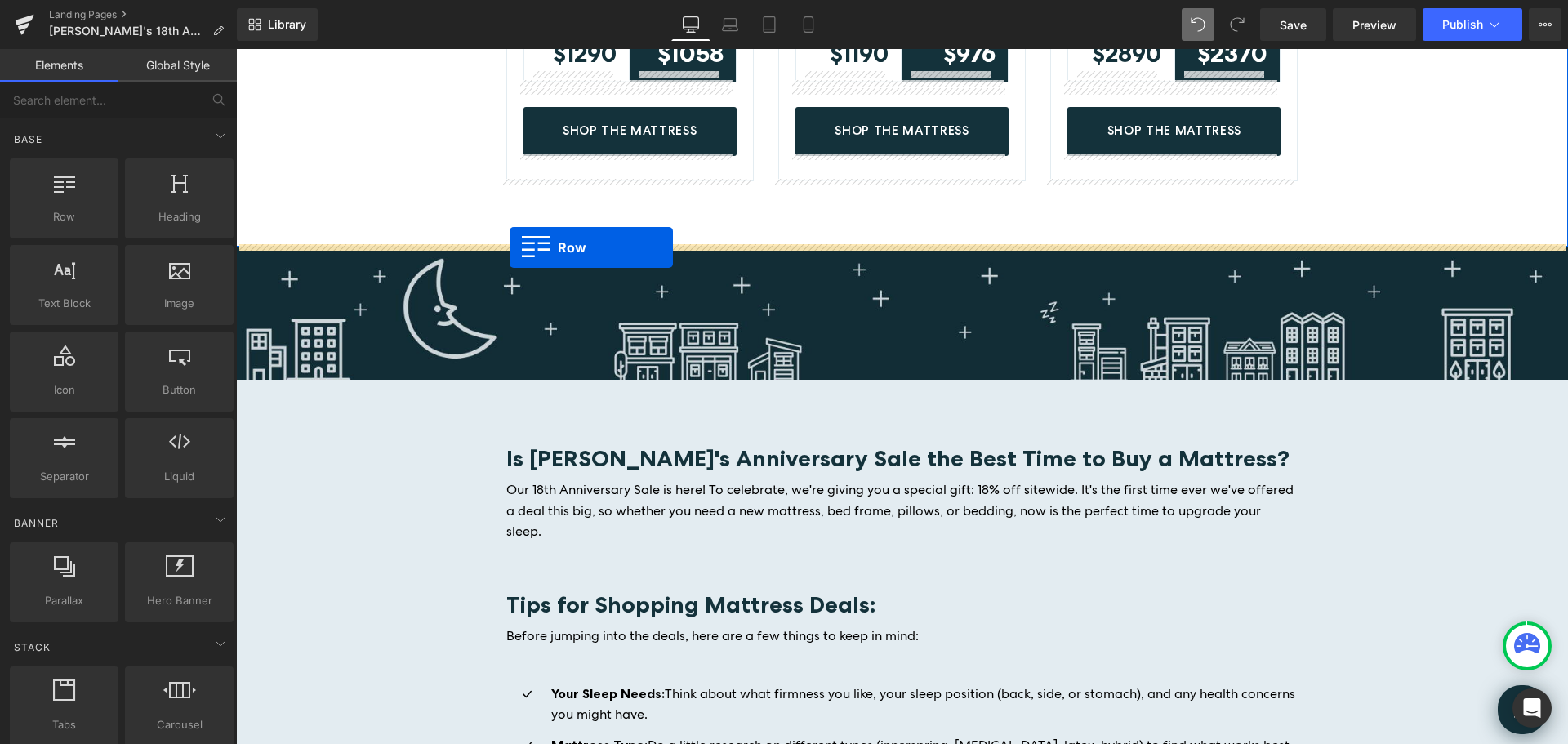
drag, startPoint x: 374, startPoint y: 220, endPoint x: 510, endPoint y: 248, distance: 138.9
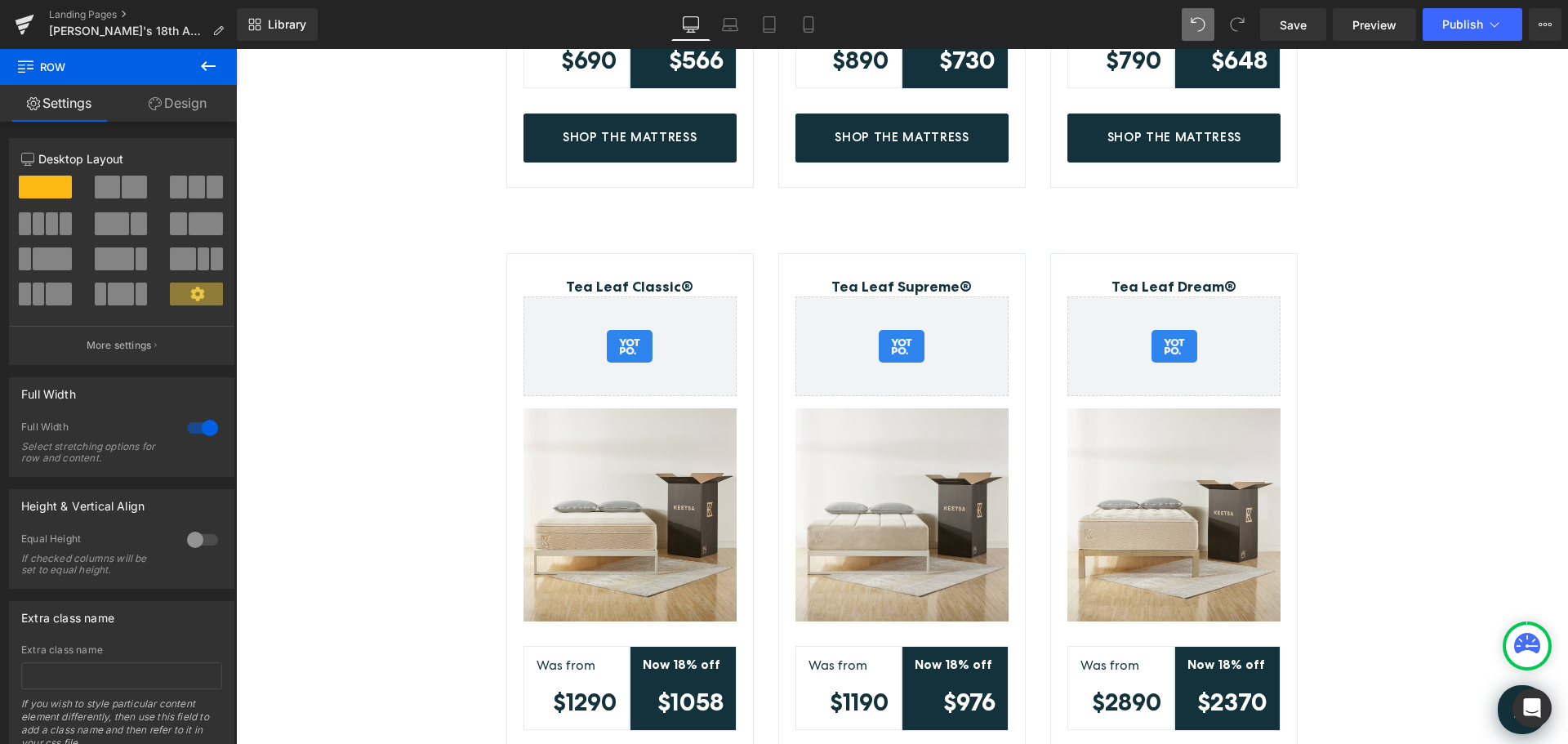
scroll to position [1144, 0]
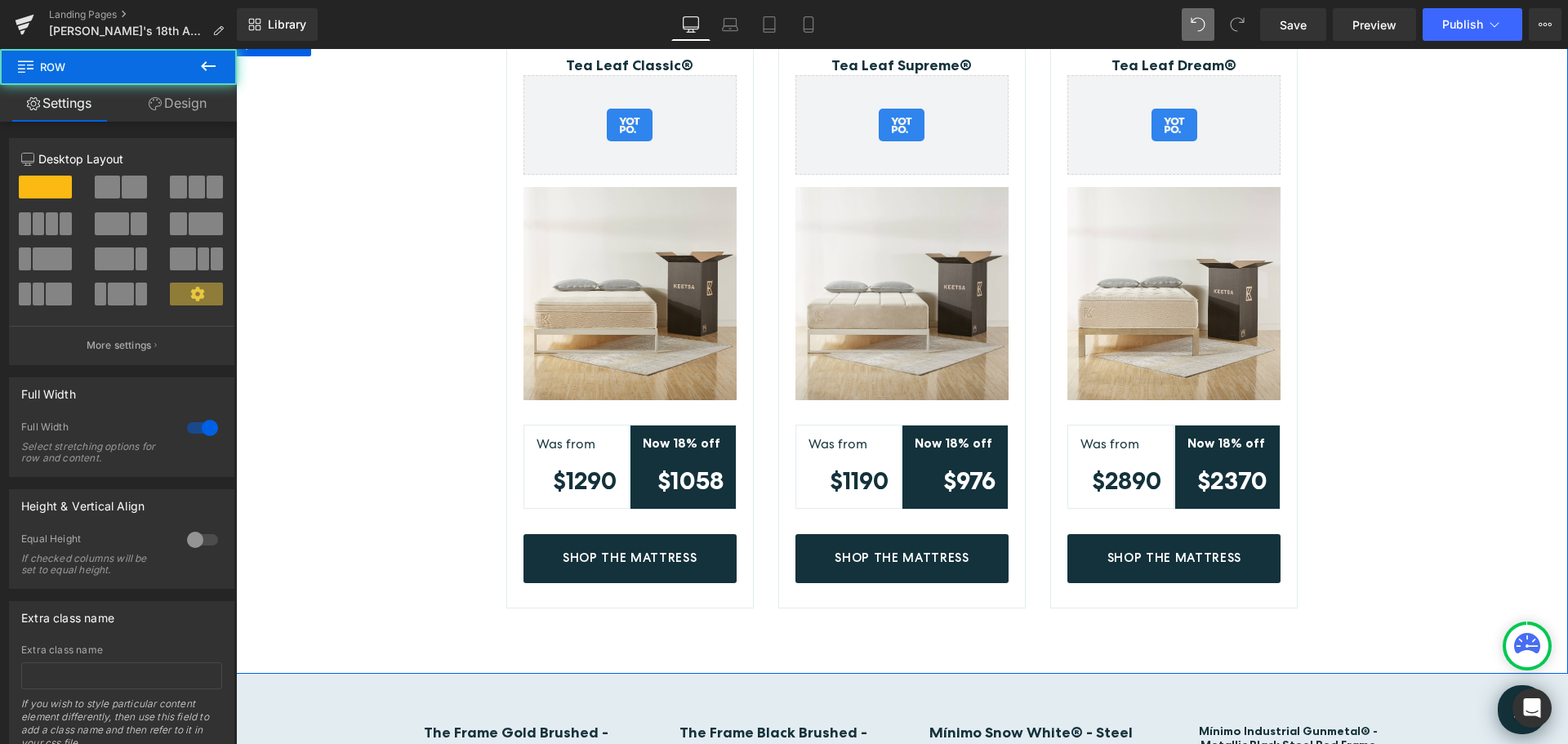
click at [1462, 211] on div "Tea Leaf Classic® (P) Title Yotpo - Product & Collection Page - Star Badge Yotp…" at bounding box center [903, 353] width 1333 height 643
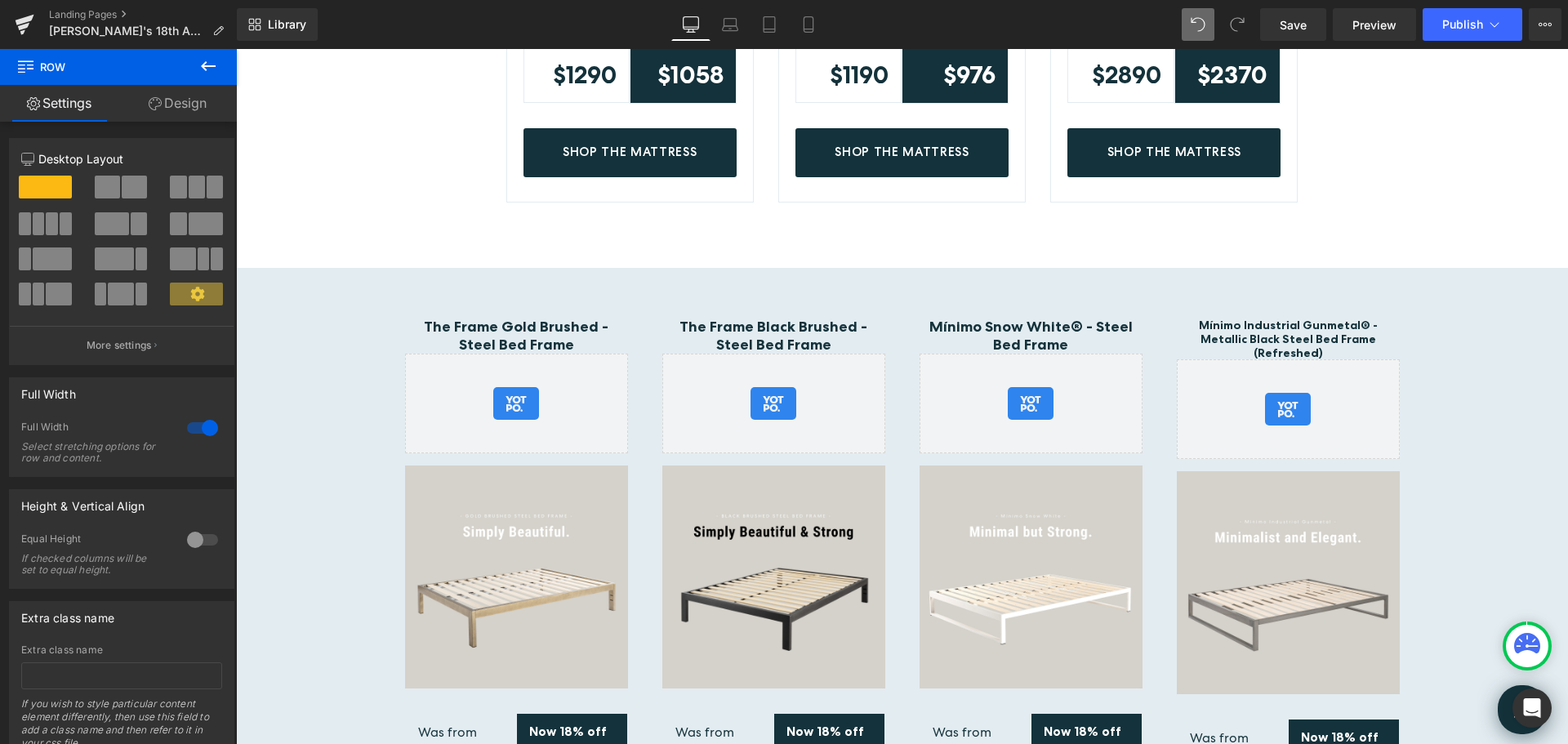
scroll to position [1716, 0]
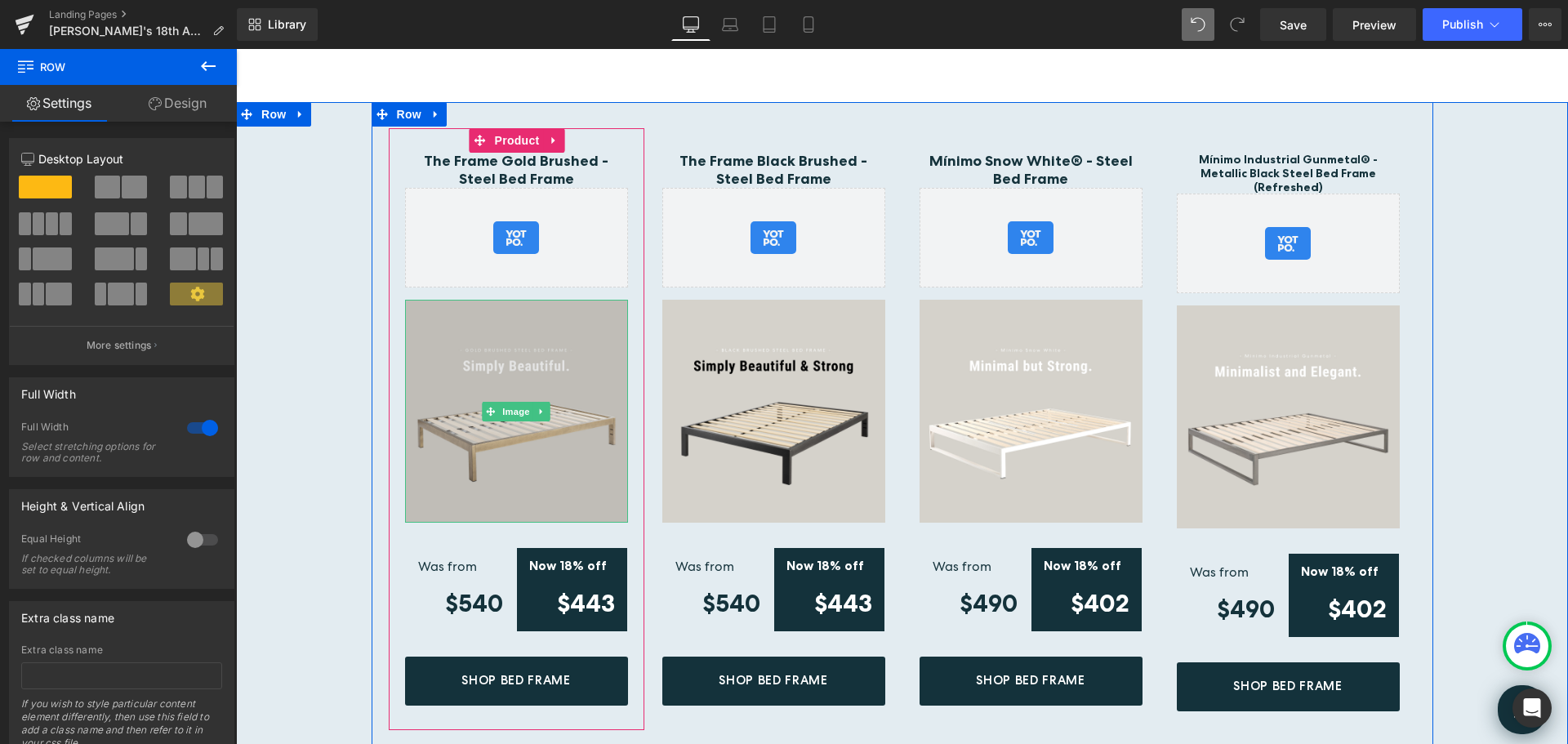
click at [536, 374] on img at bounding box center [516, 411] width 223 height 223
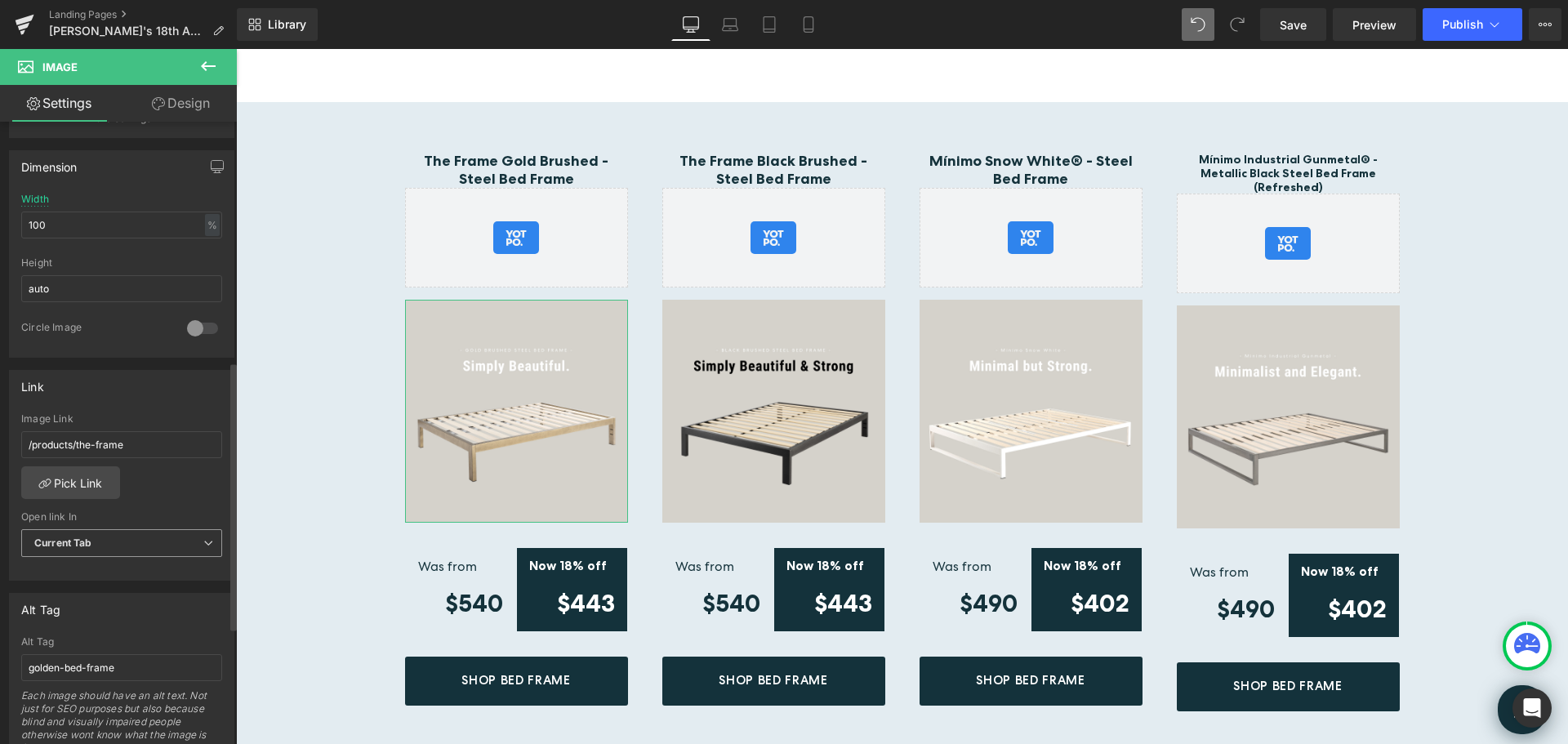
scroll to position [654, 0]
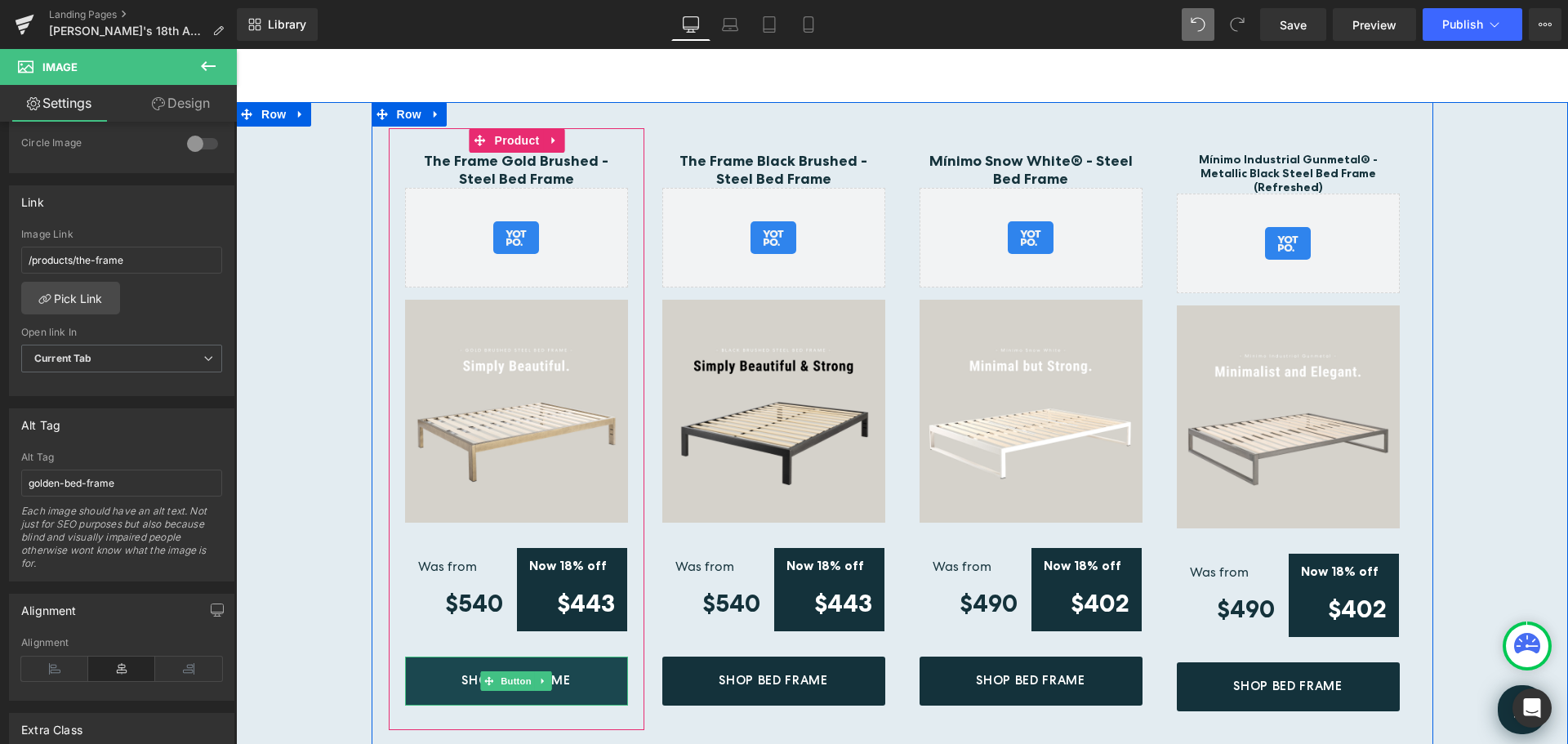
click at [565, 681] on link "Shop Bed Frame" at bounding box center [516, 681] width 223 height 49
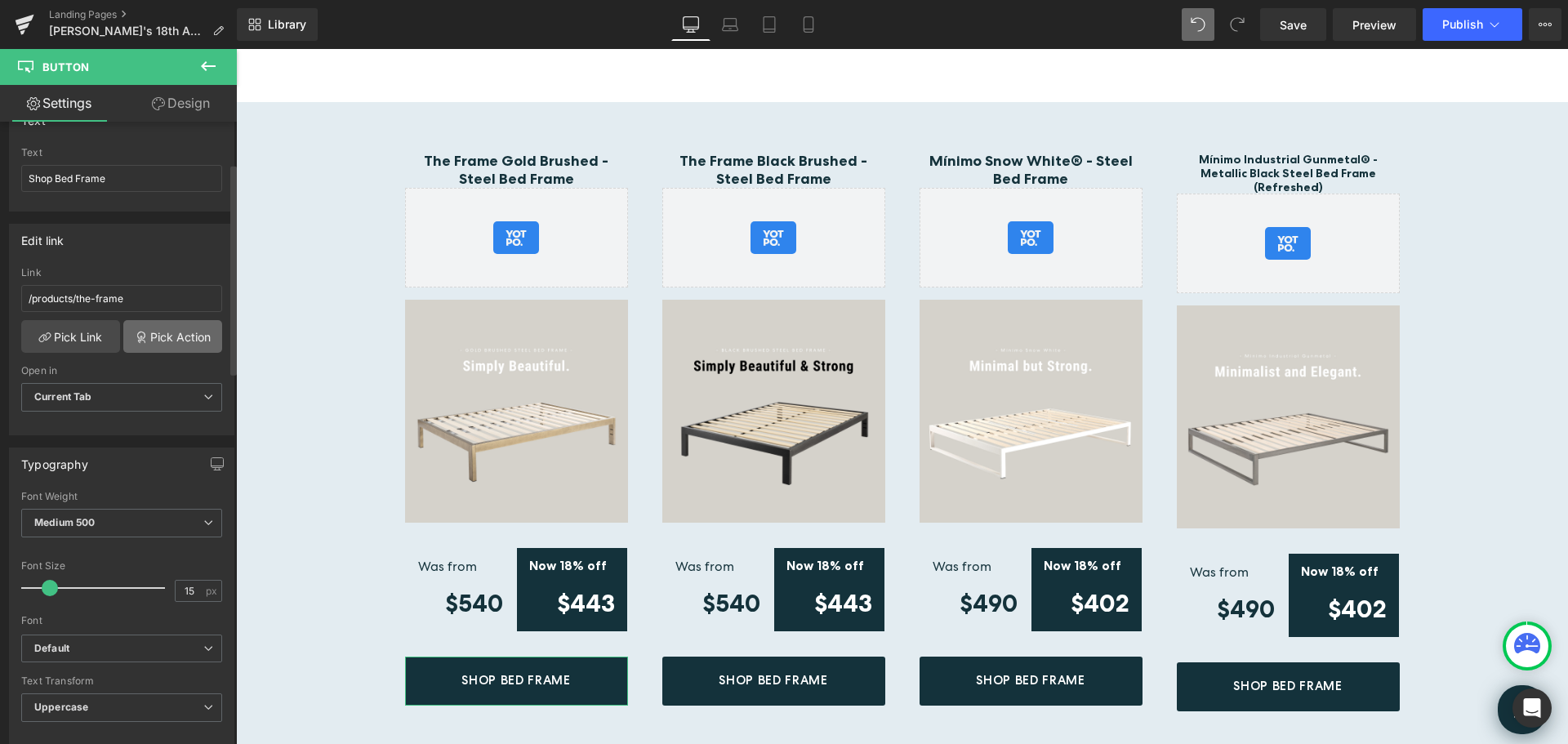
scroll to position [0, 0]
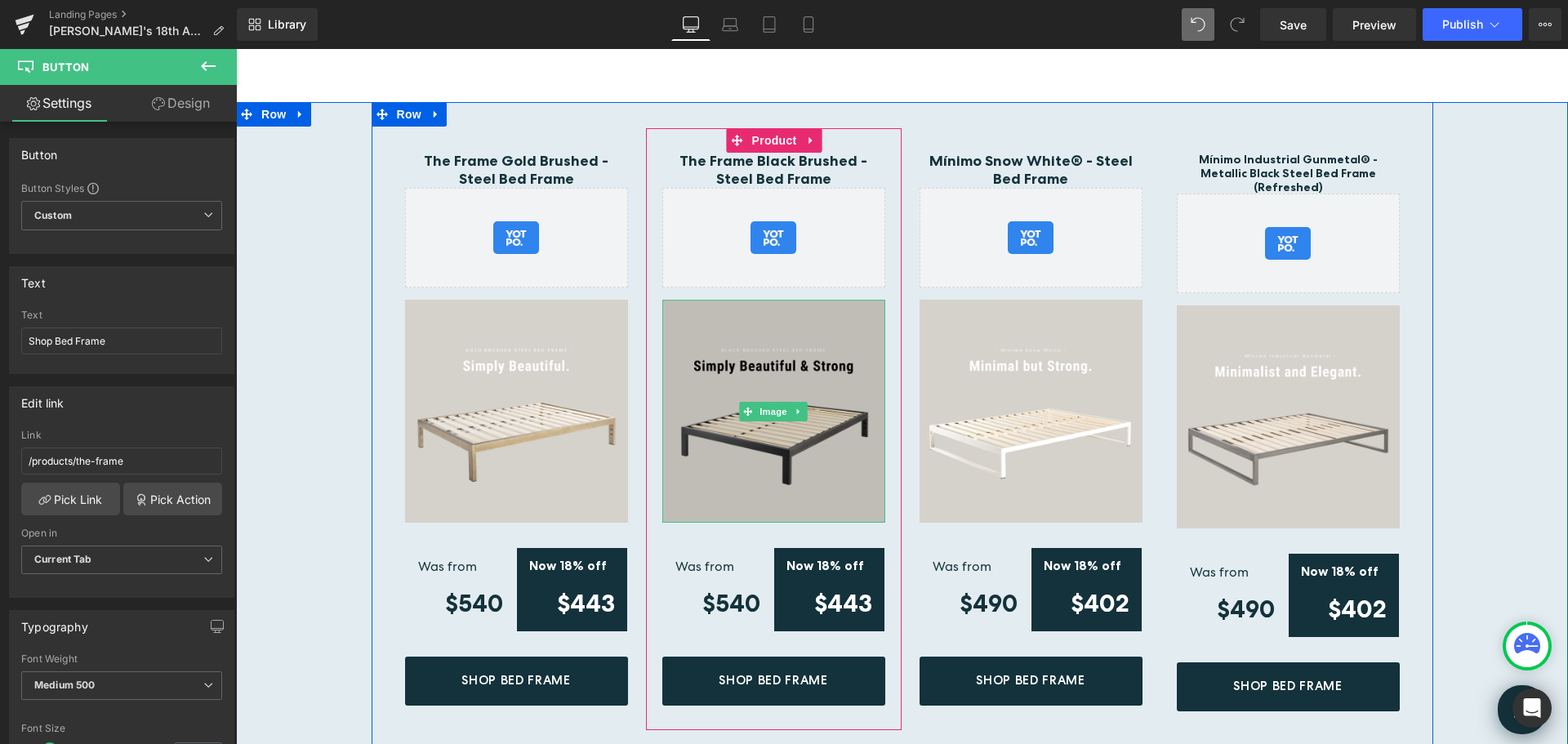
click at [809, 336] on img at bounding box center [773, 411] width 223 height 223
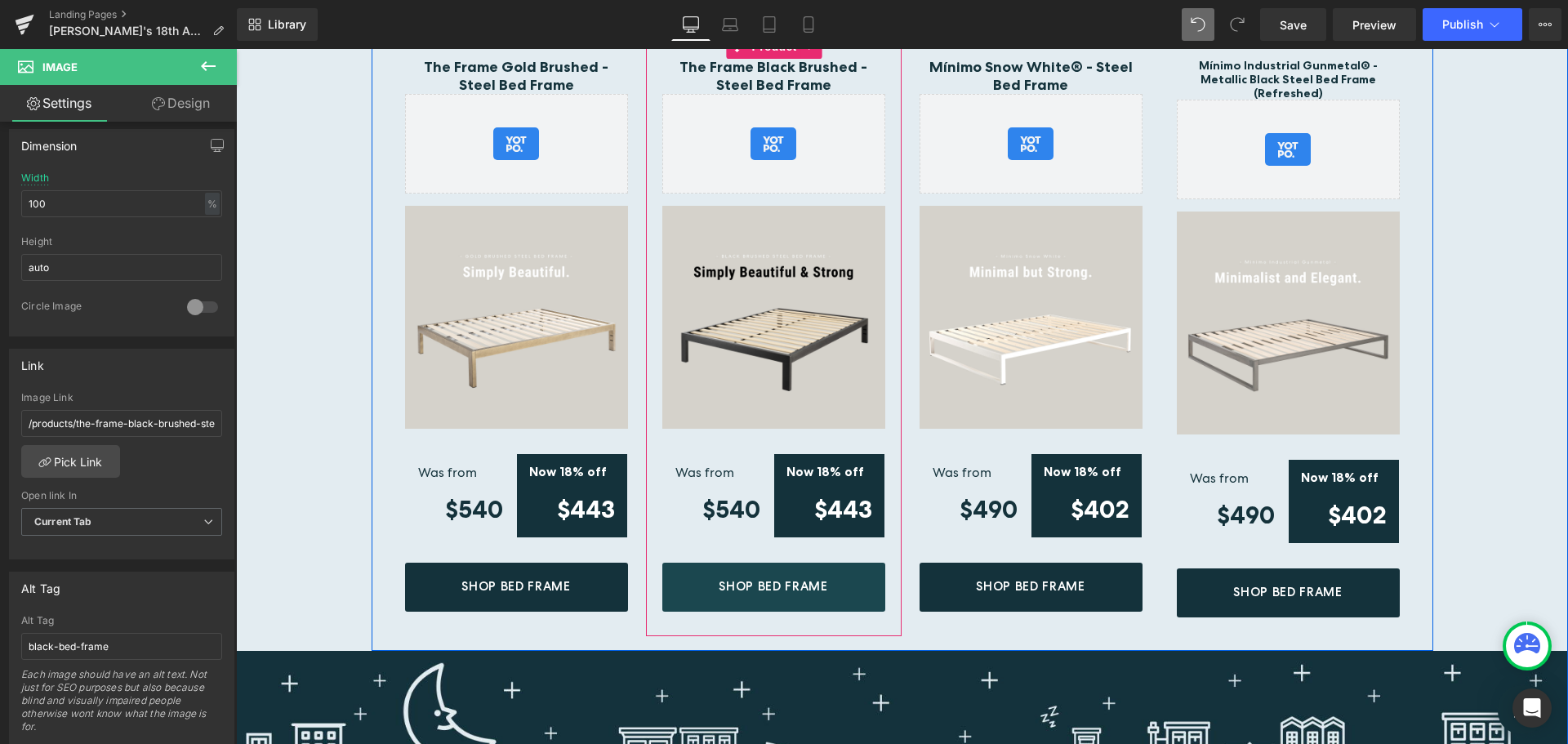
scroll to position [1879, 0]
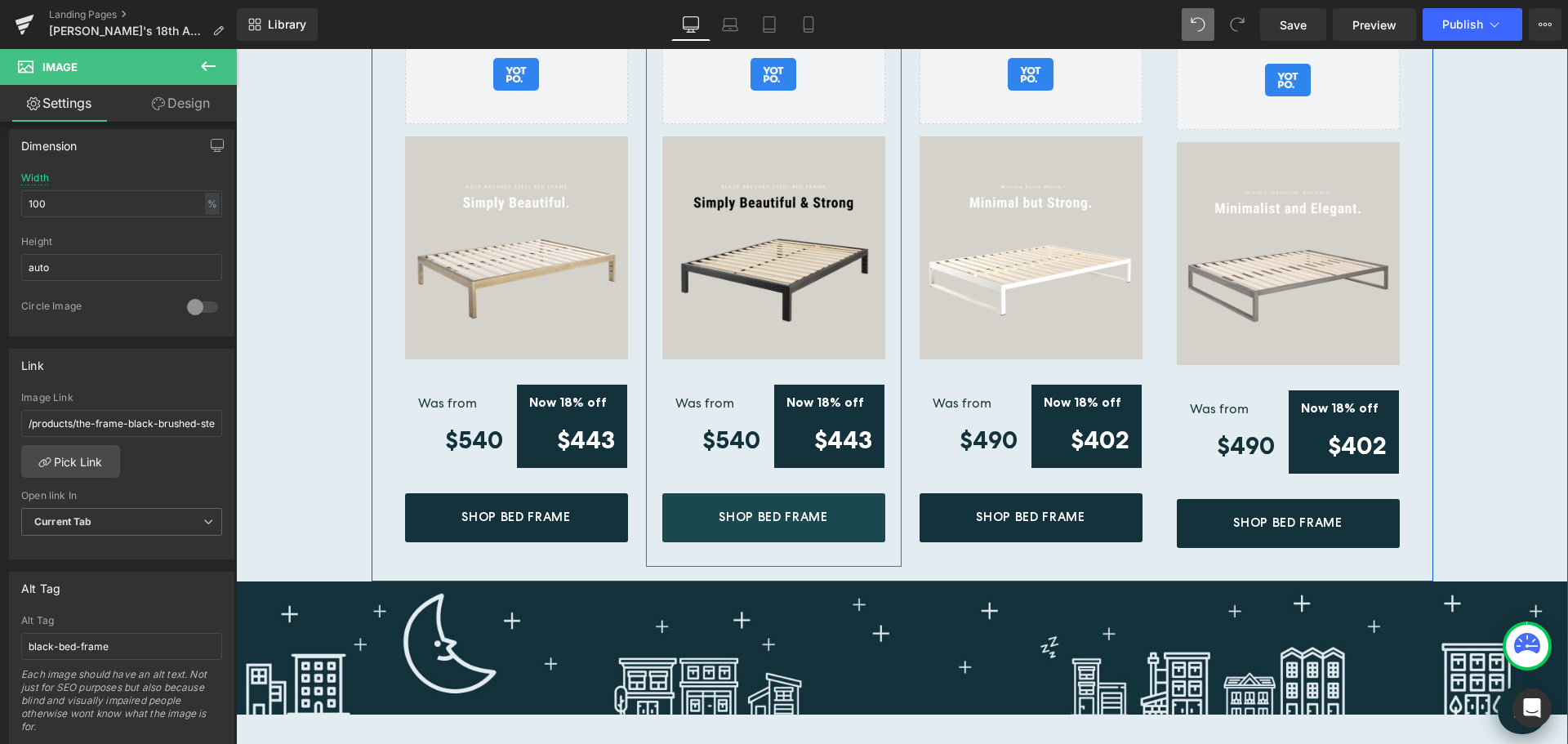
click at [724, 504] on link "Shop Bed Frame" at bounding box center [773, 517] width 223 height 49
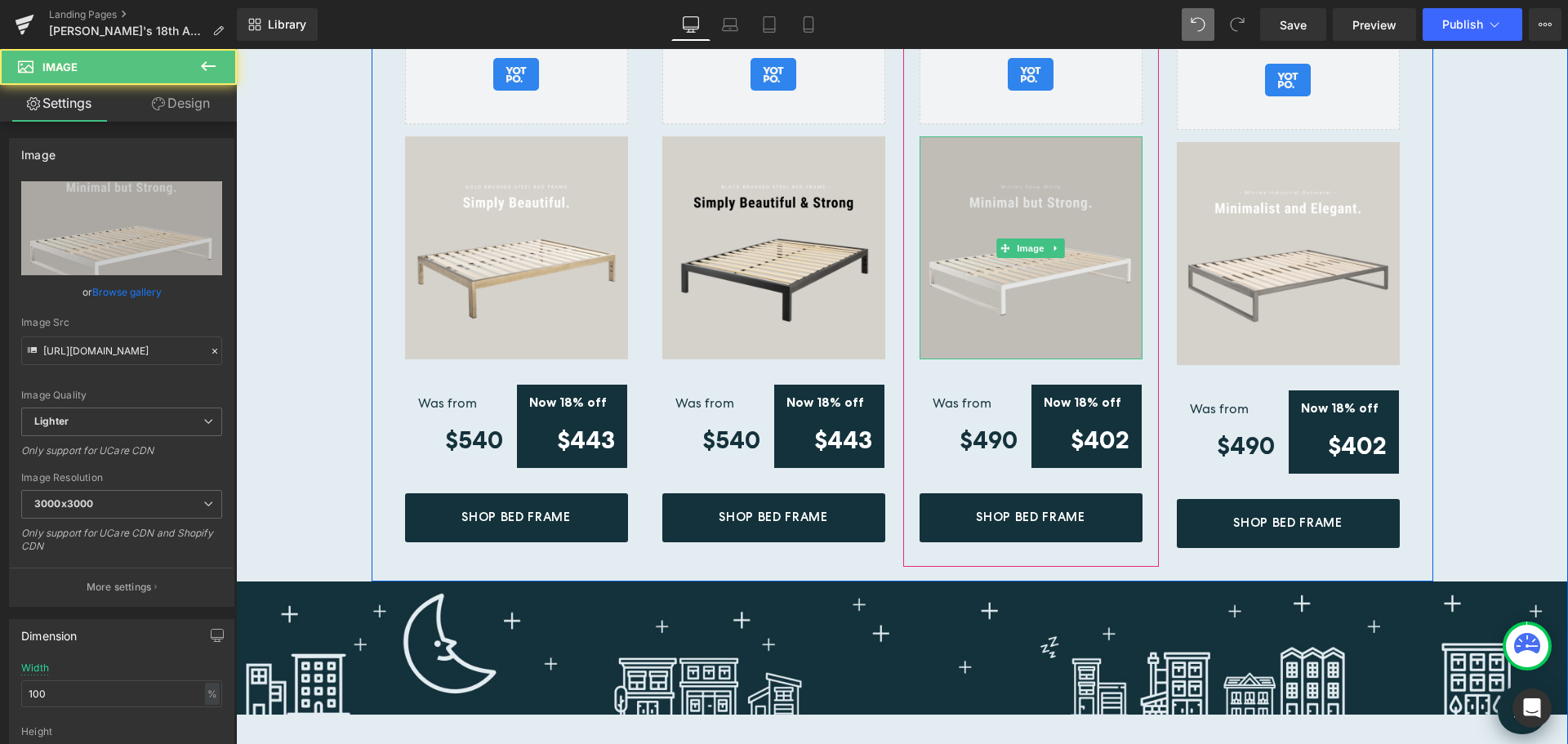
click at [1052, 268] on img at bounding box center [1031, 248] width 223 height 223
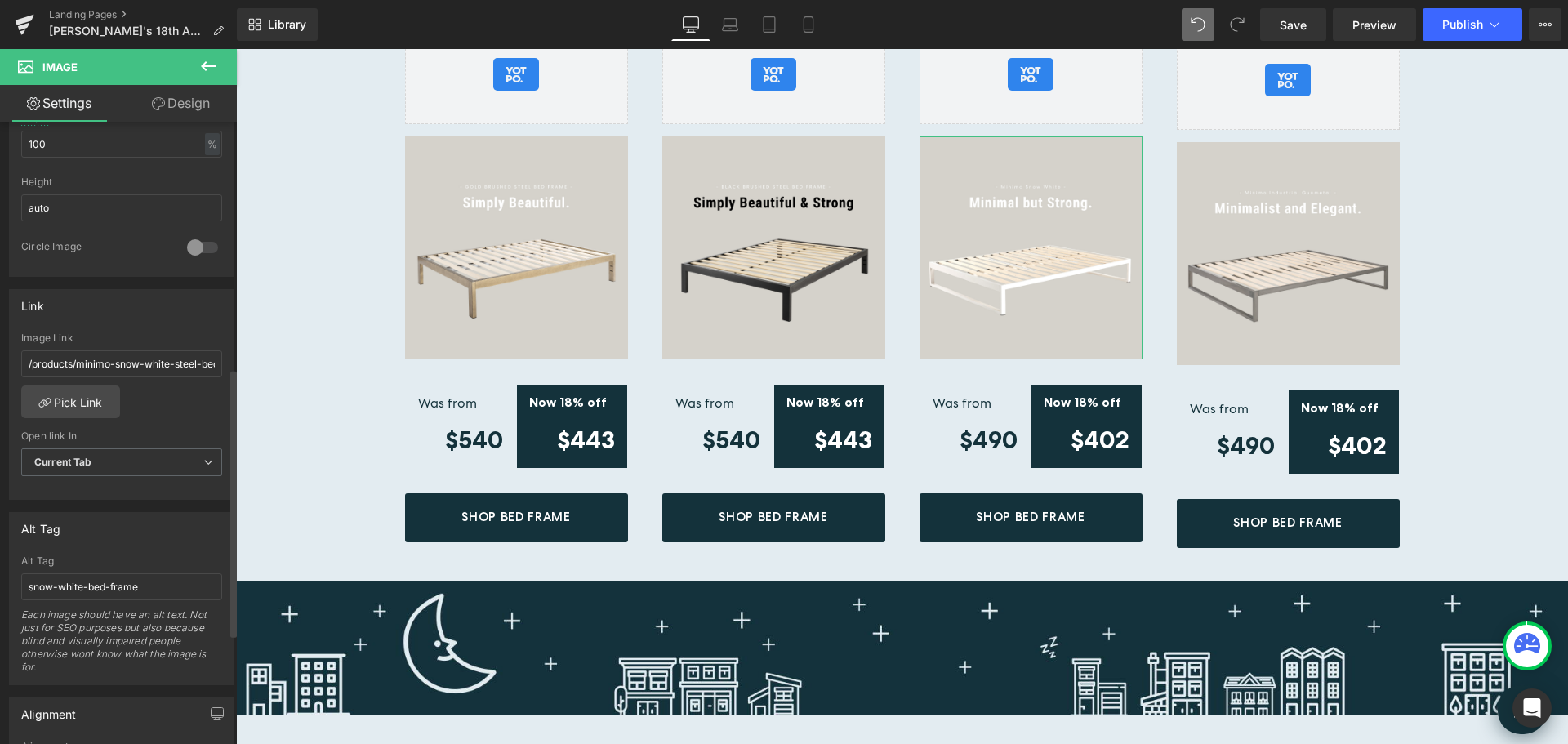
scroll to position [572, 0]
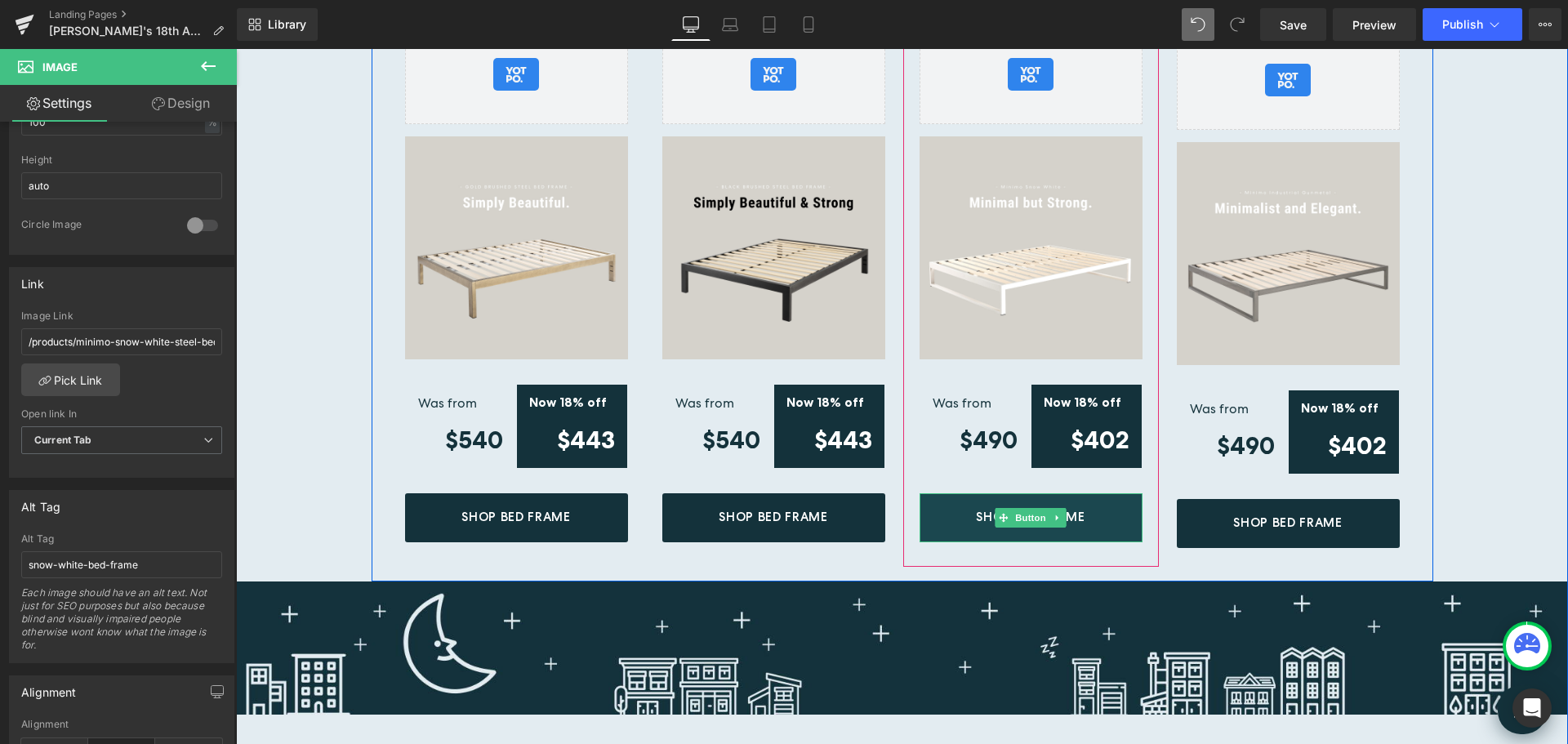
click at [1094, 514] on link "Shop Bed Frame" at bounding box center [1031, 517] width 223 height 49
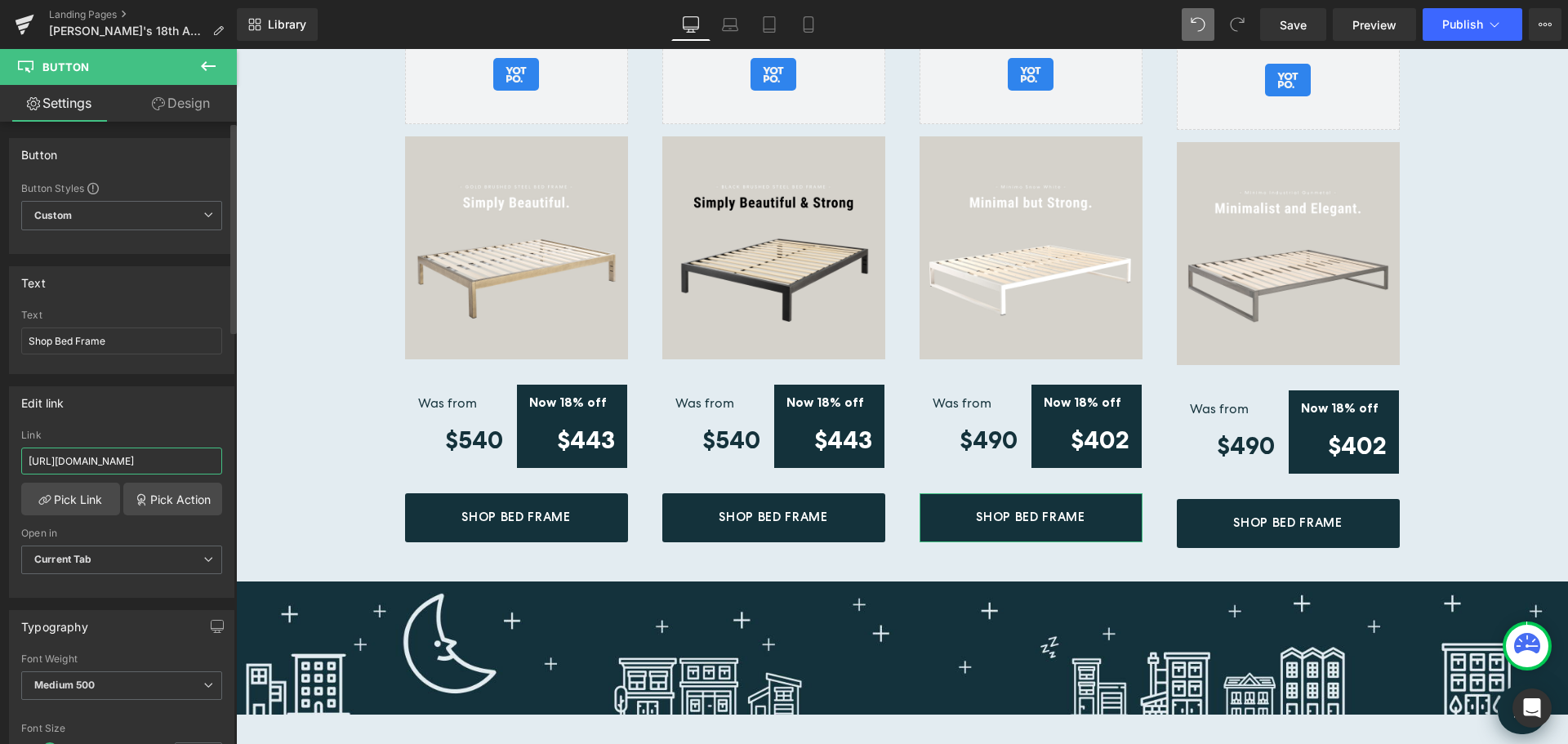
click at [148, 466] on input "[URL][DOMAIN_NAME]" at bounding box center [121, 461] width 201 height 27
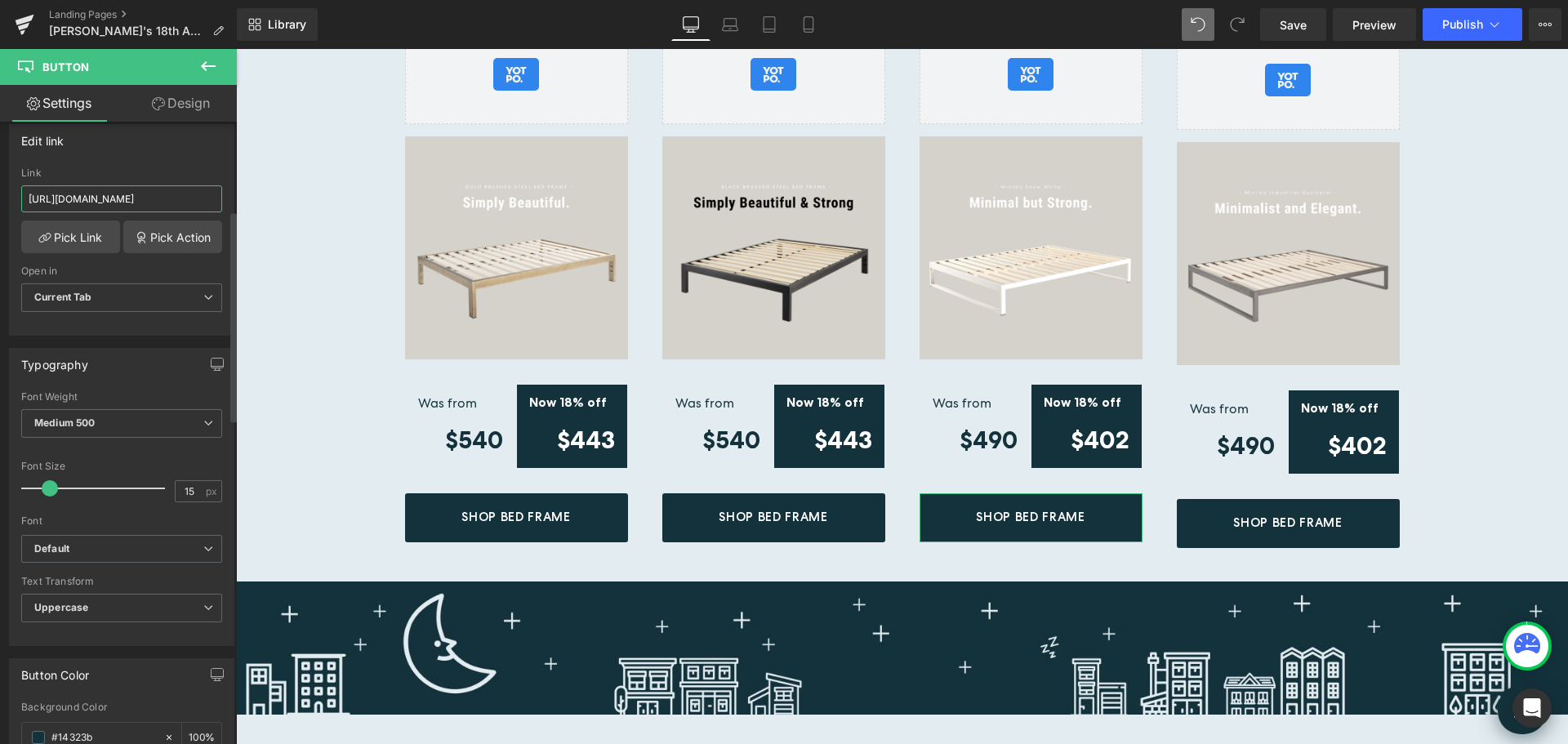
scroll to position [81, 0]
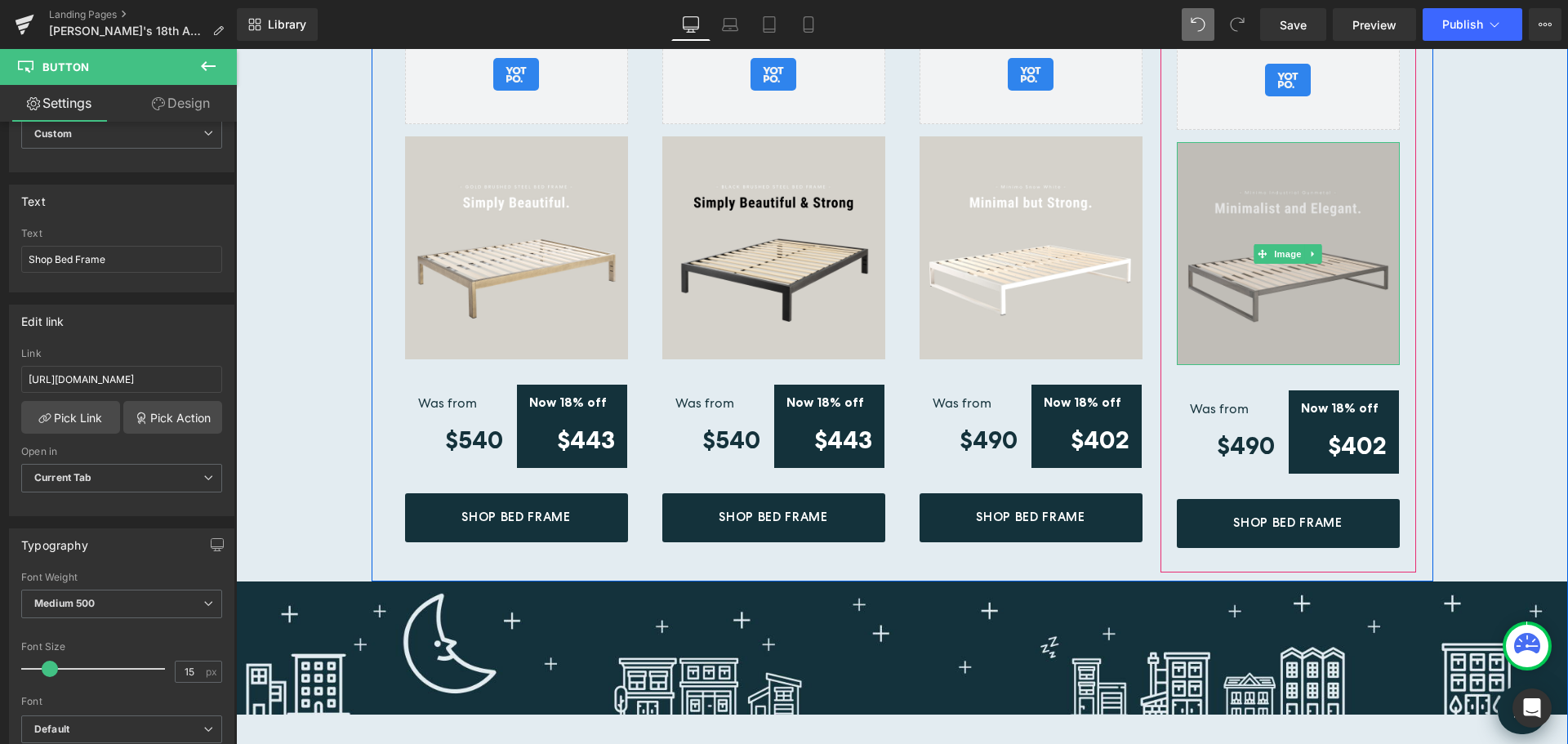
click at [1333, 249] on img at bounding box center [1288, 253] width 223 height 223
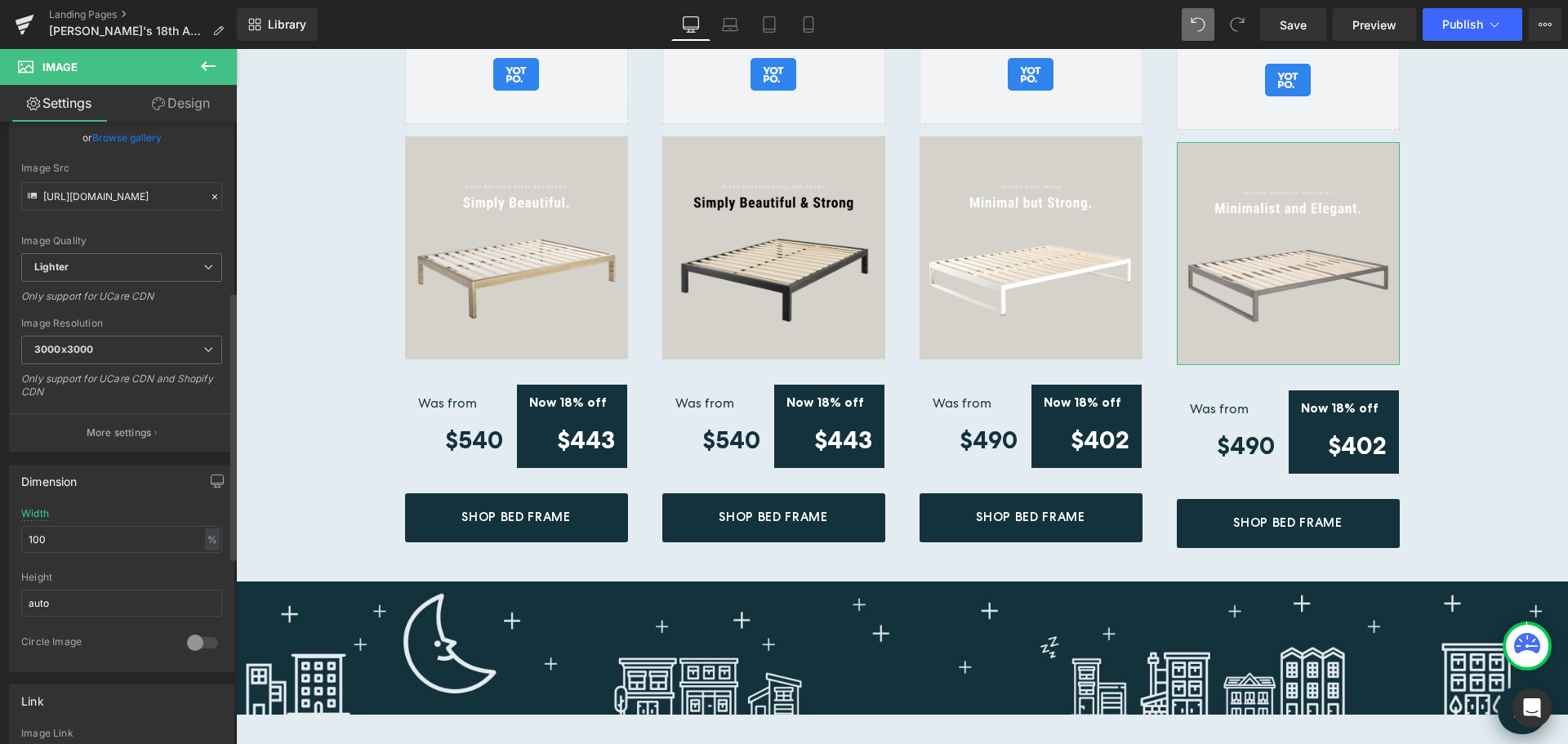
scroll to position [408, 0]
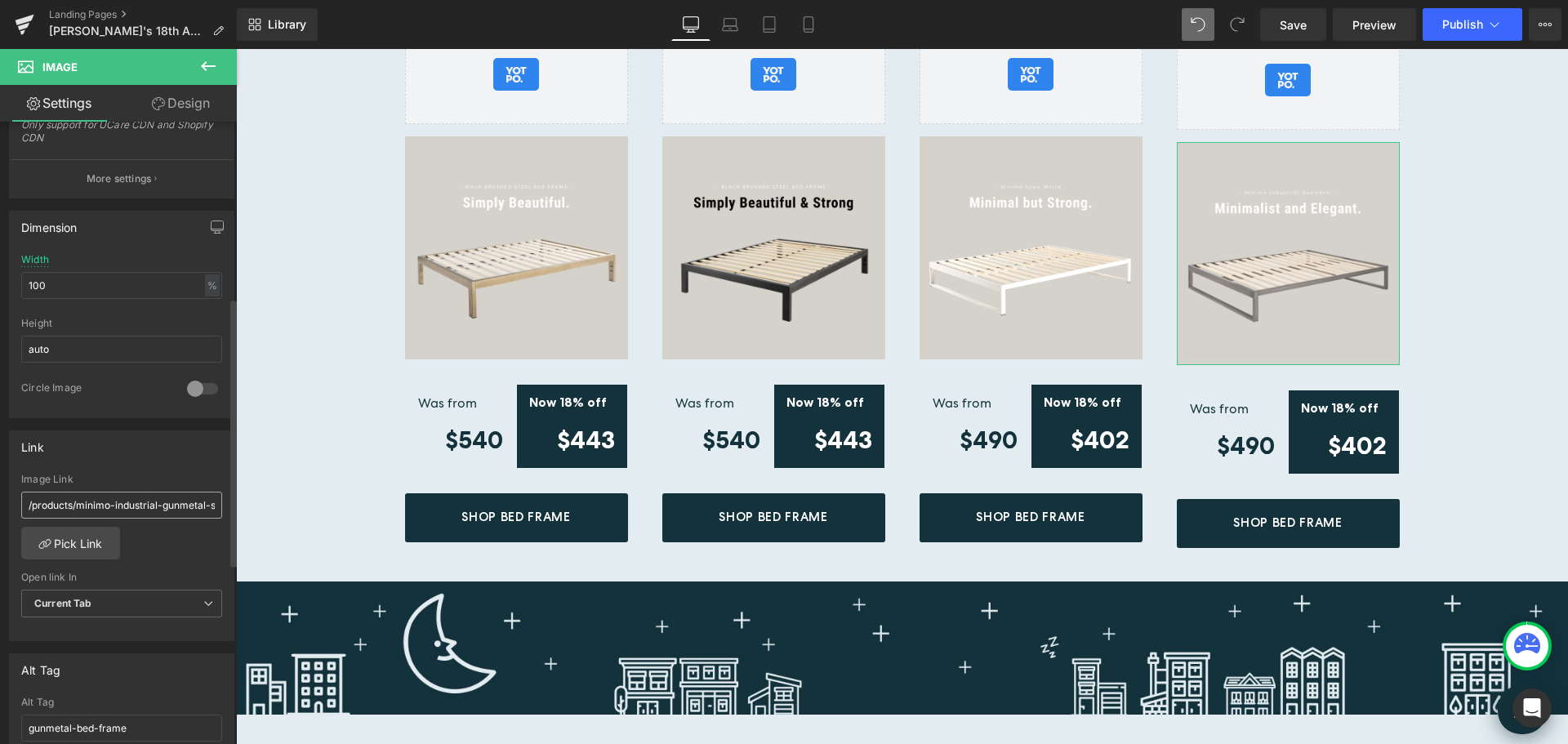
click at [170, 513] on input "/products/minimo-industrial-gunmetal-steel-bed-frame" at bounding box center [121, 505] width 201 height 27
click at [115, 508] on input "/products/minimo-industrial-gunmetal-steel-bed-frame" at bounding box center [121, 505] width 201 height 27
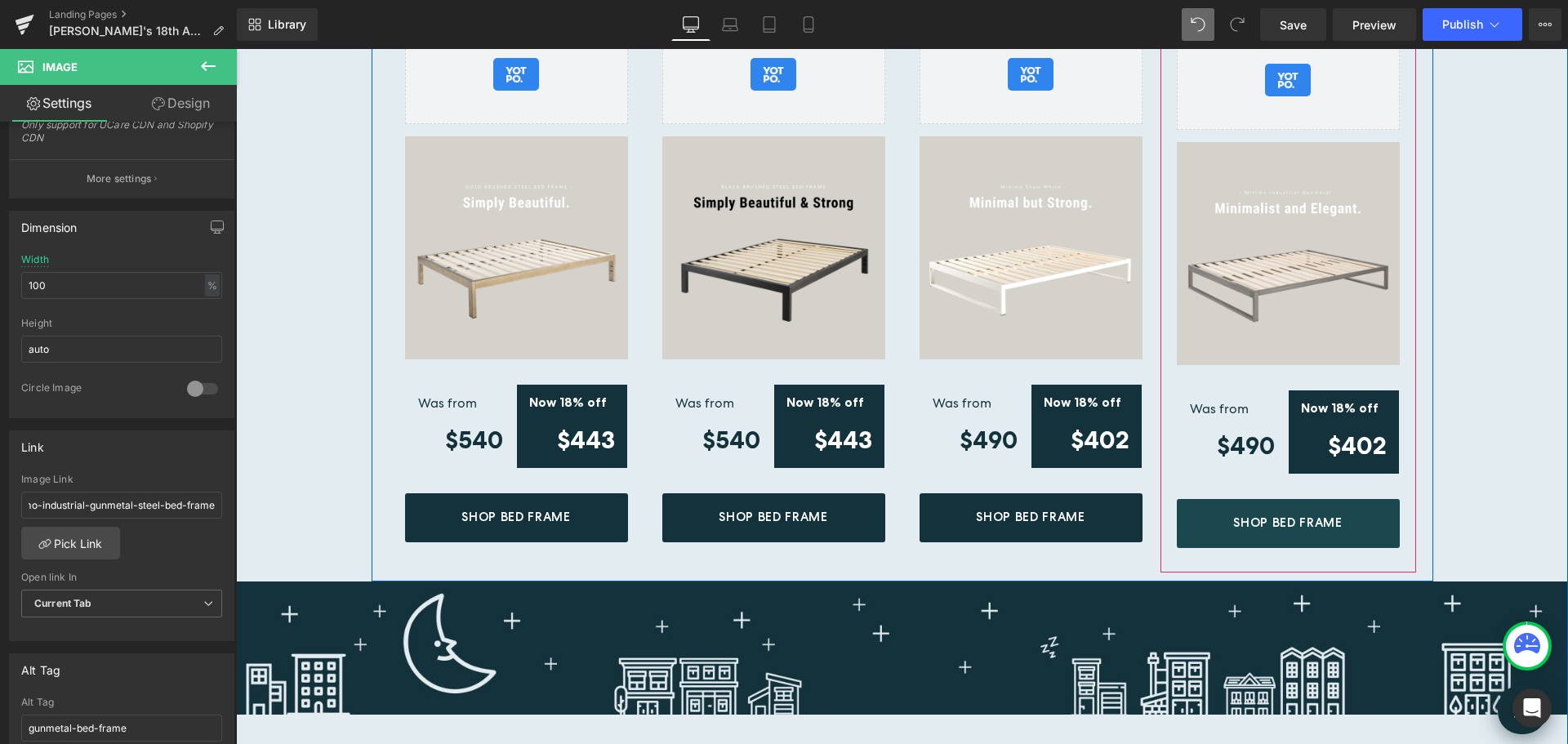
click at [1361, 499] on link "Shop Bed Frame" at bounding box center [1288, 523] width 223 height 49
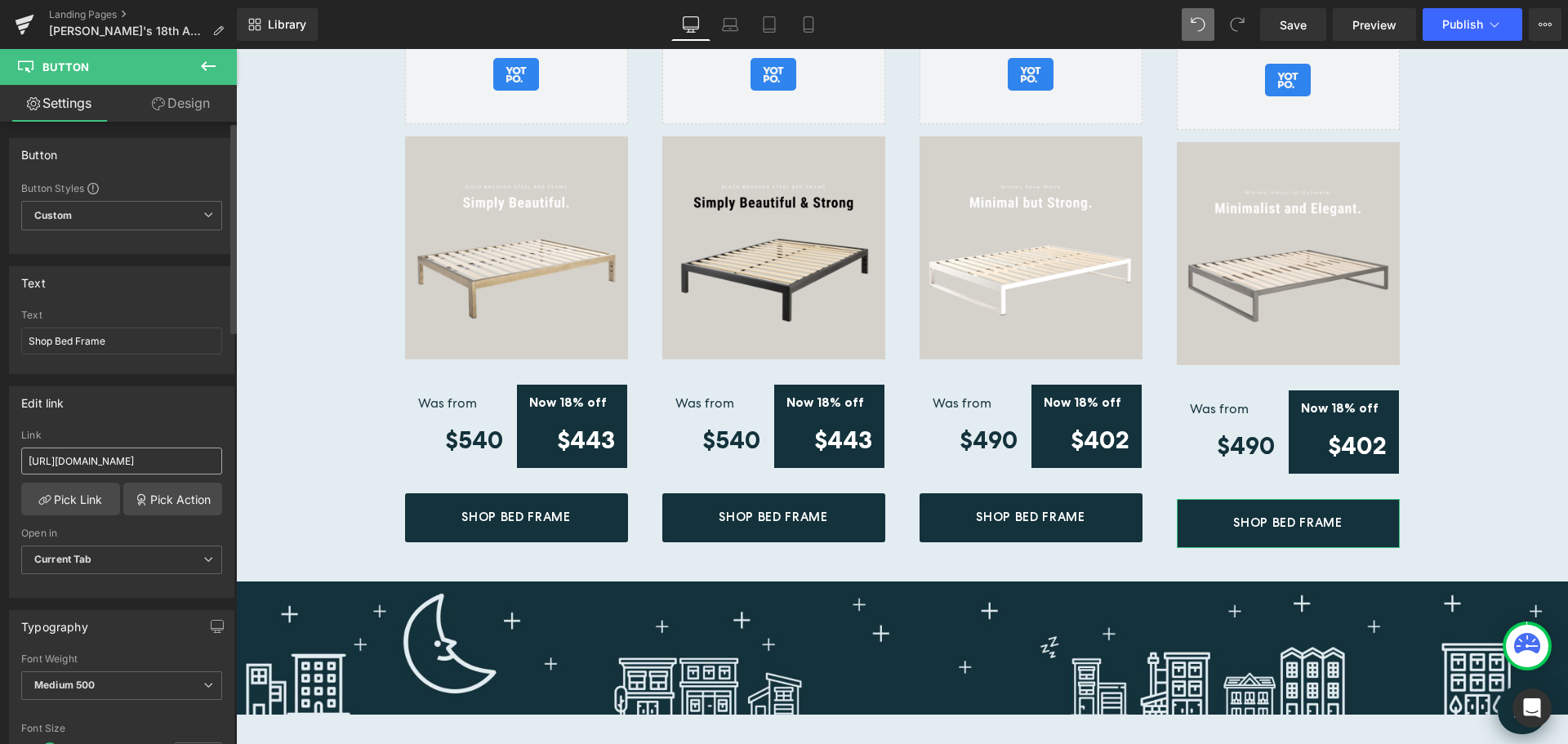
click at [166, 458] on input "[URL][DOMAIN_NAME]" at bounding box center [121, 461] width 201 height 27
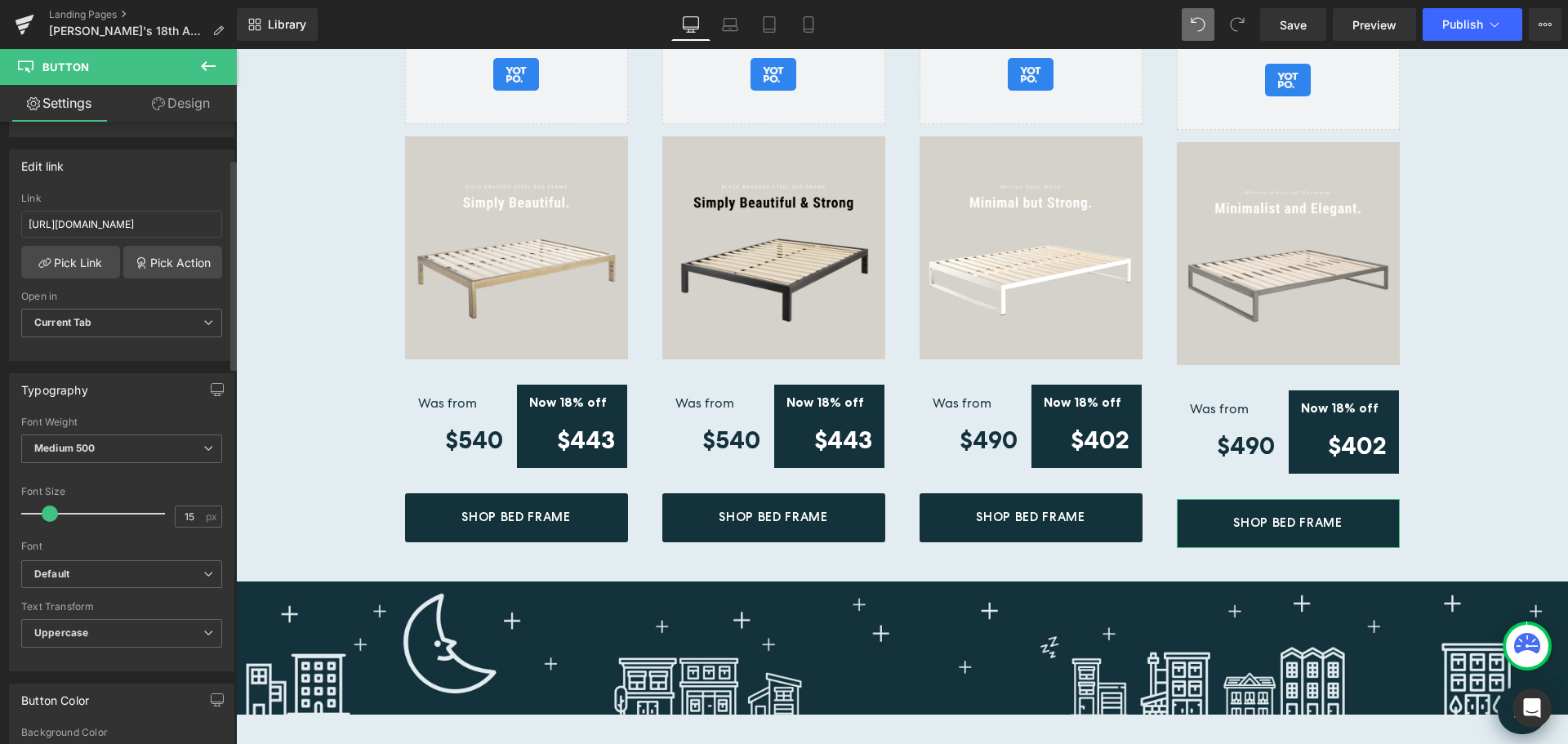
scroll to position [245, 0]
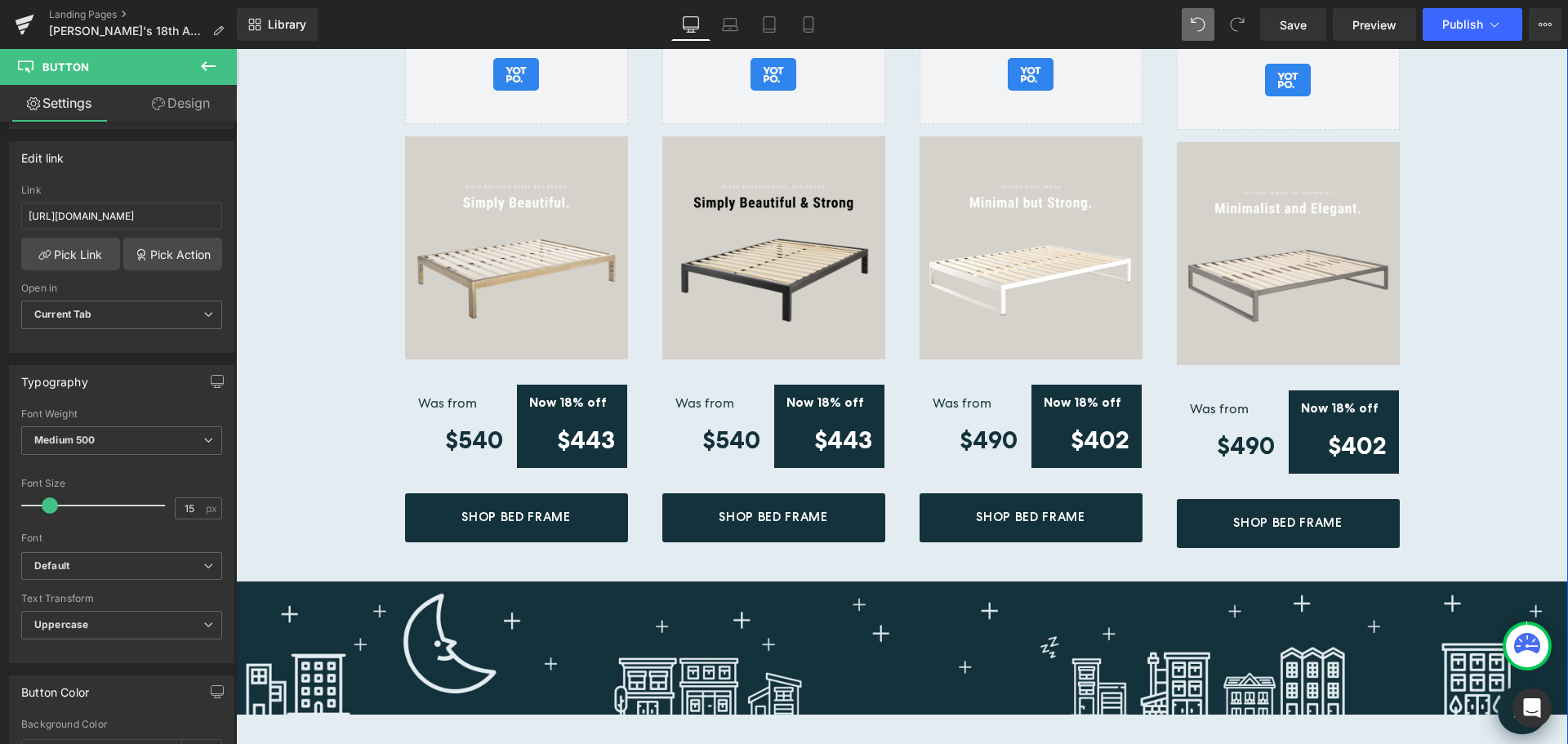
click at [1474, 347] on div "The Frame Gold Brushed - Steel Bed Frame (P) Title Yotpo - Product & Collection…" at bounding box center [903, 675] width 1333 height 1474
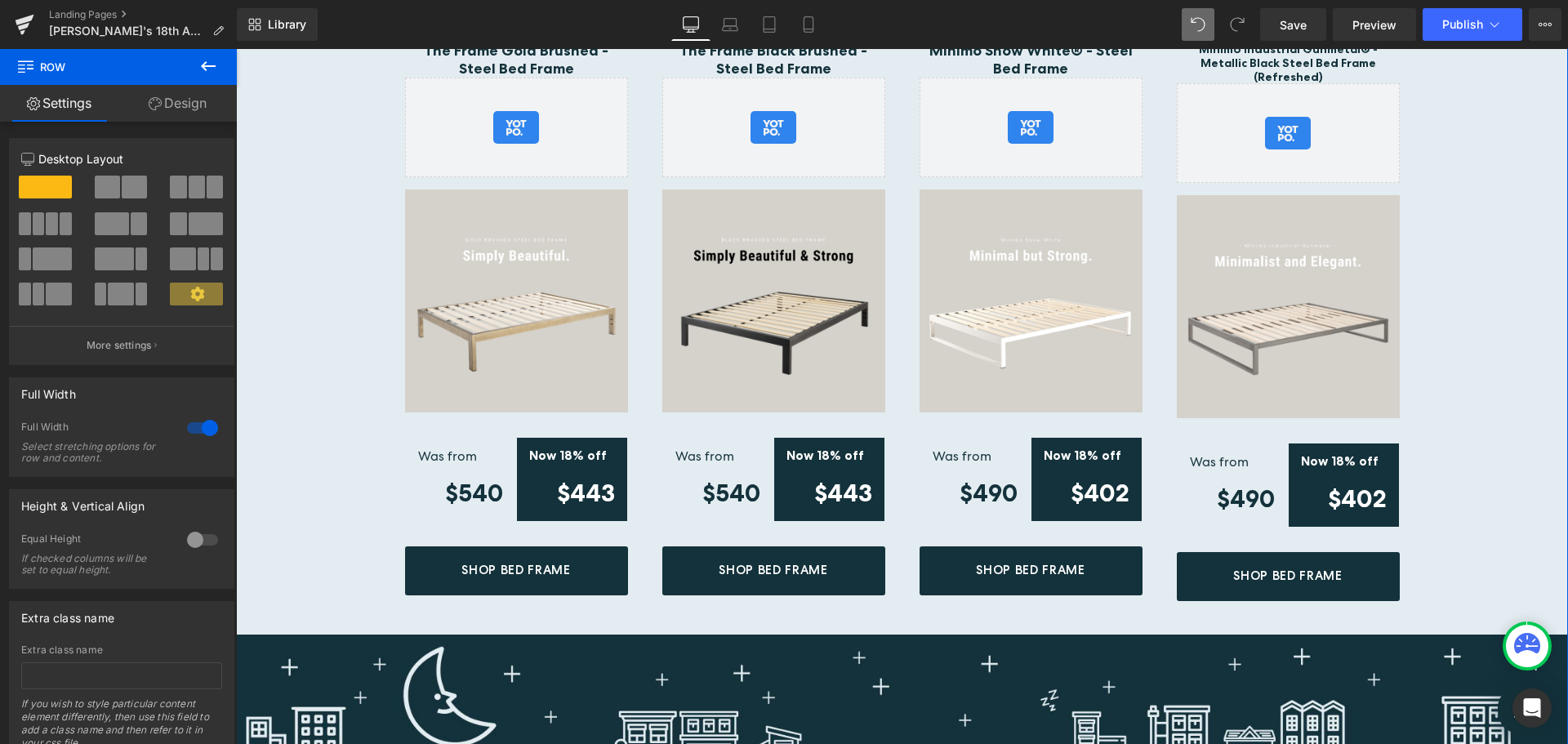
scroll to position [1798, 0]
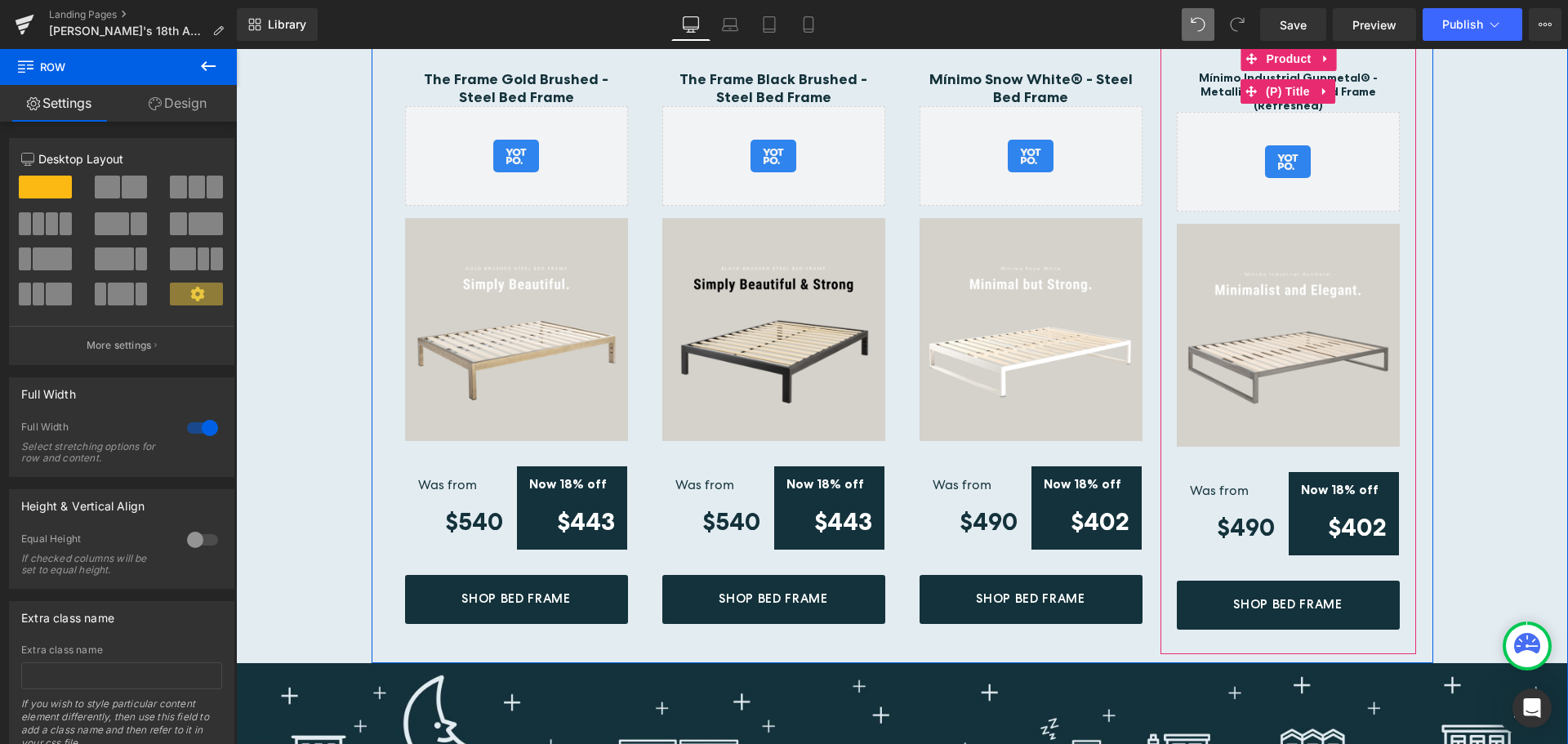
click at [1363, 75] on link "Mínimo Industrial Gunmetal® - Metallic Black Steel Bed Frame (Refreshed)" at bounding box center [1288, 91] width 223 height 41
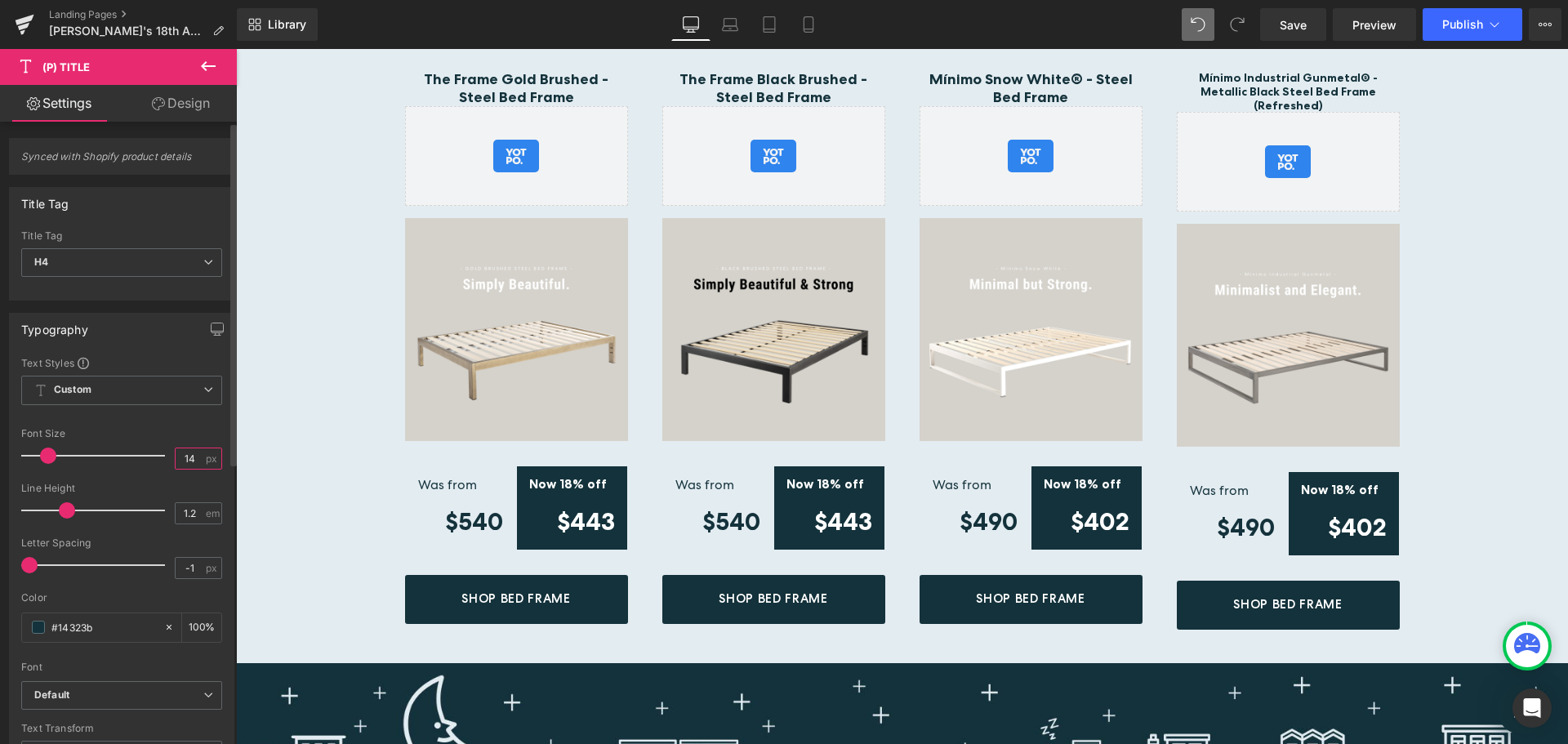
click at [181, 458] on input "14" at bounding box center [190, 458] width 29 height 20
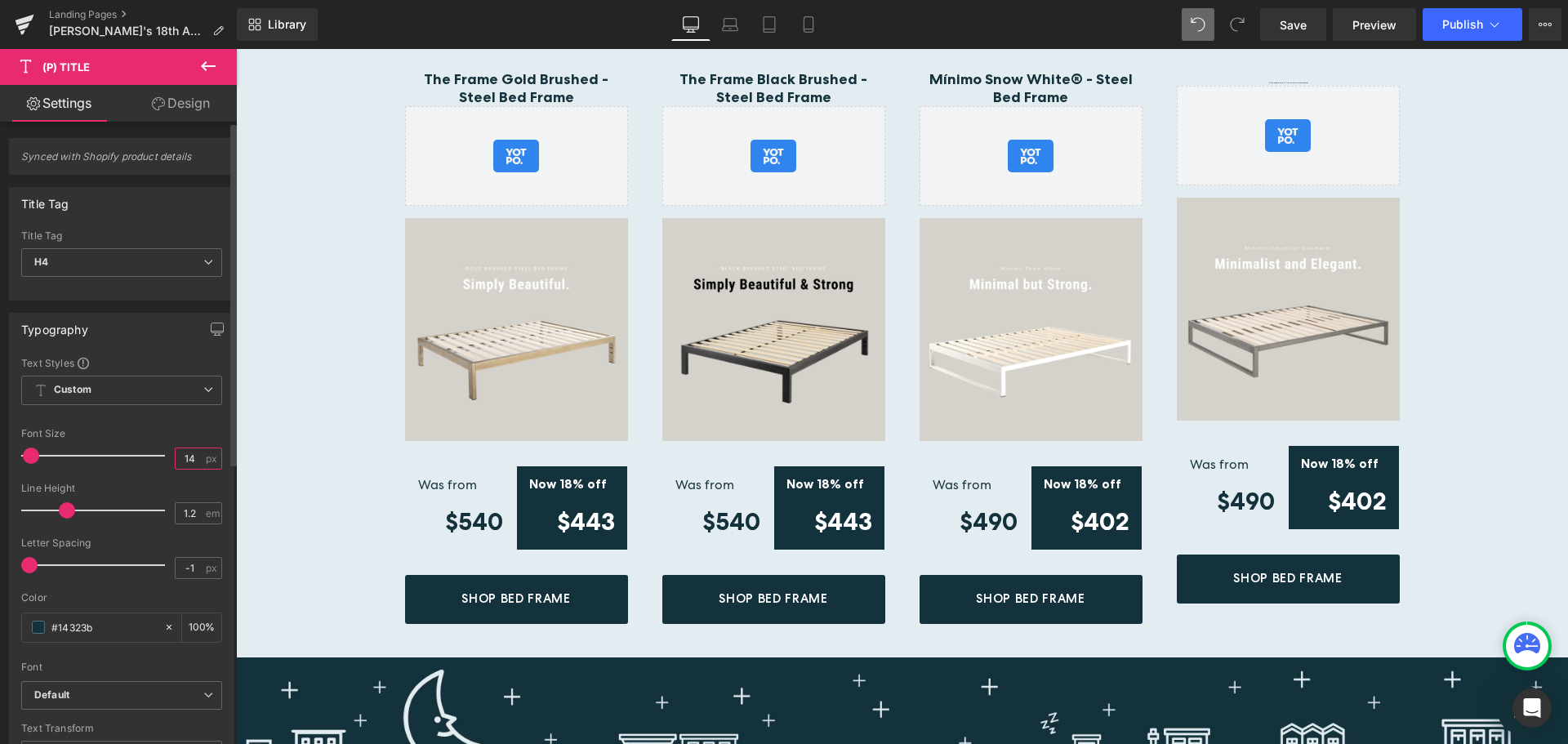
type input "14.5"
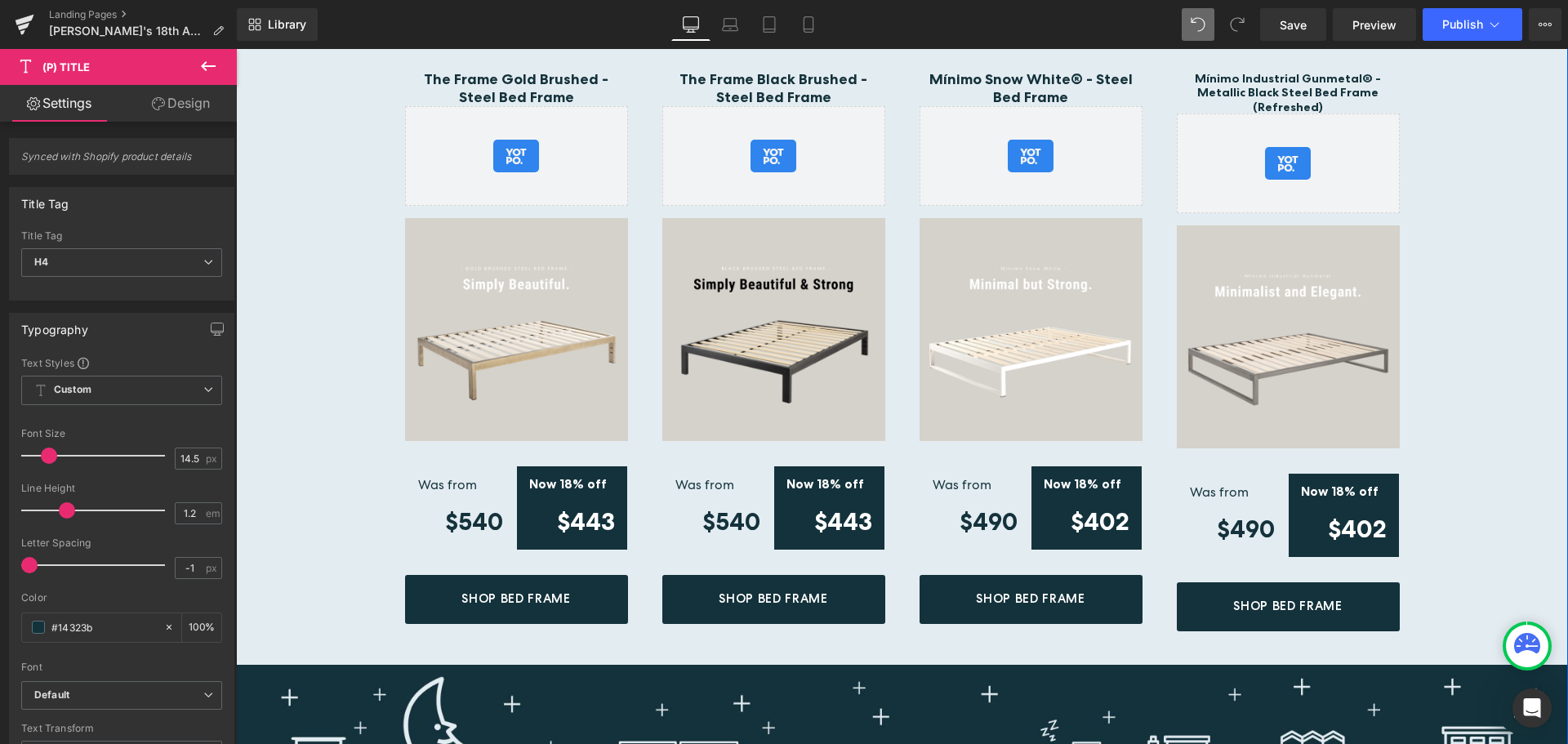
click at [1489, 208] on div "The Frame Gold Brushed - Steel Bed Frame (P) Title Yotpo - Product & Collection…" at bounding box center [903, 757] width 1333 height 1476
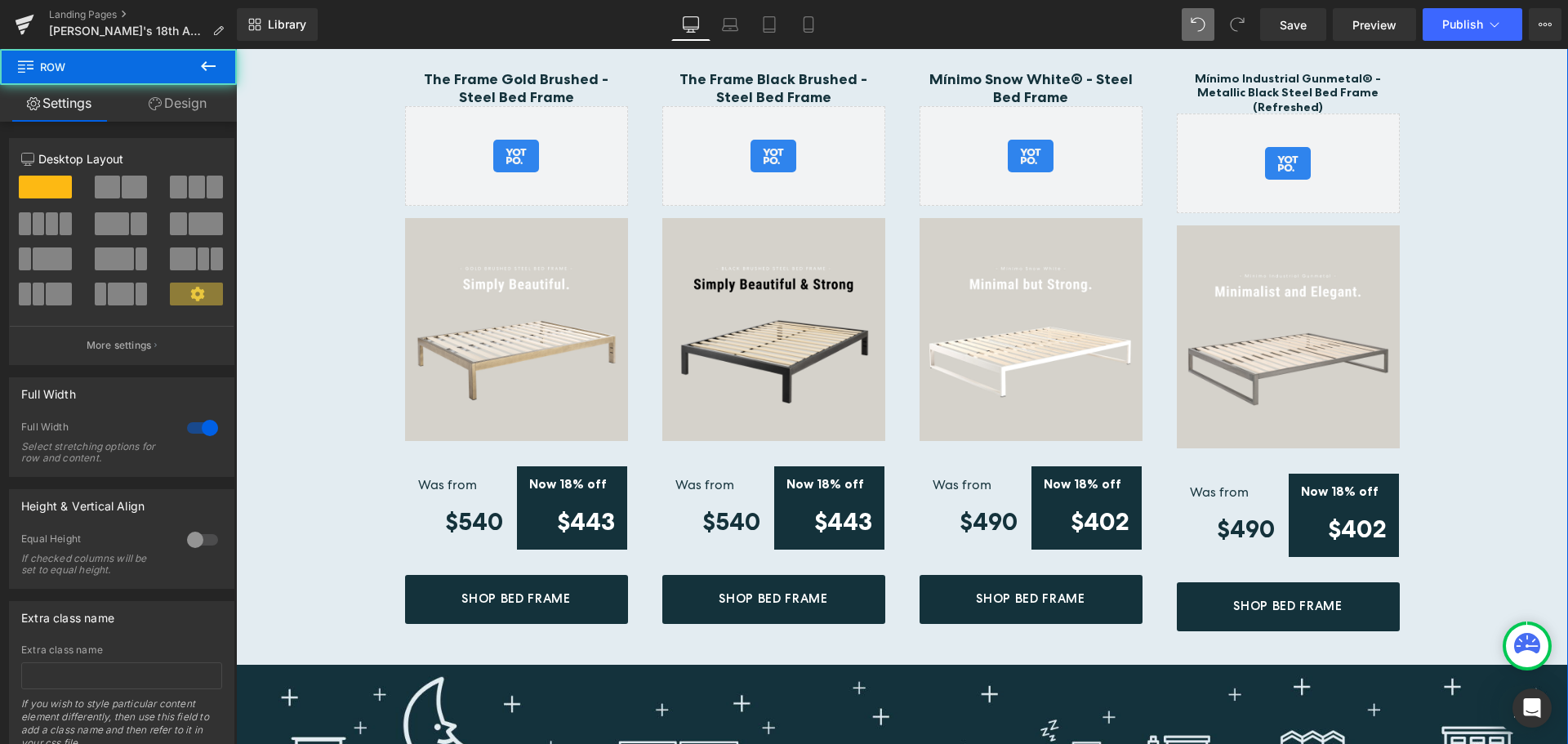
click at [1497, 238] on div "The Frame Gold Brushed - Steel Bed Frame (P) Title Yotpo - Product & Collection…" at bounding box center [903, 757] width 1333 height 1476
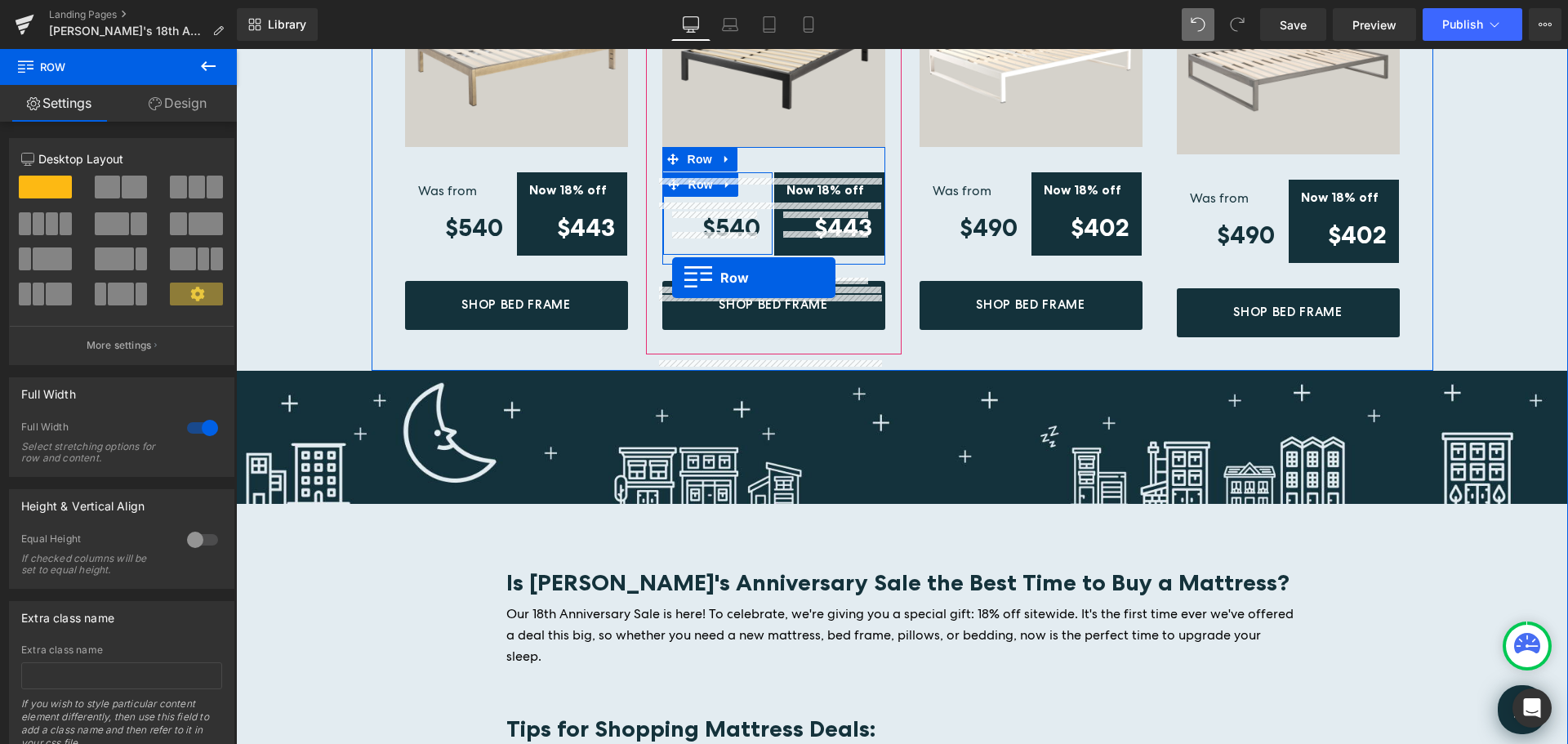
scroll to position [2059, 0]
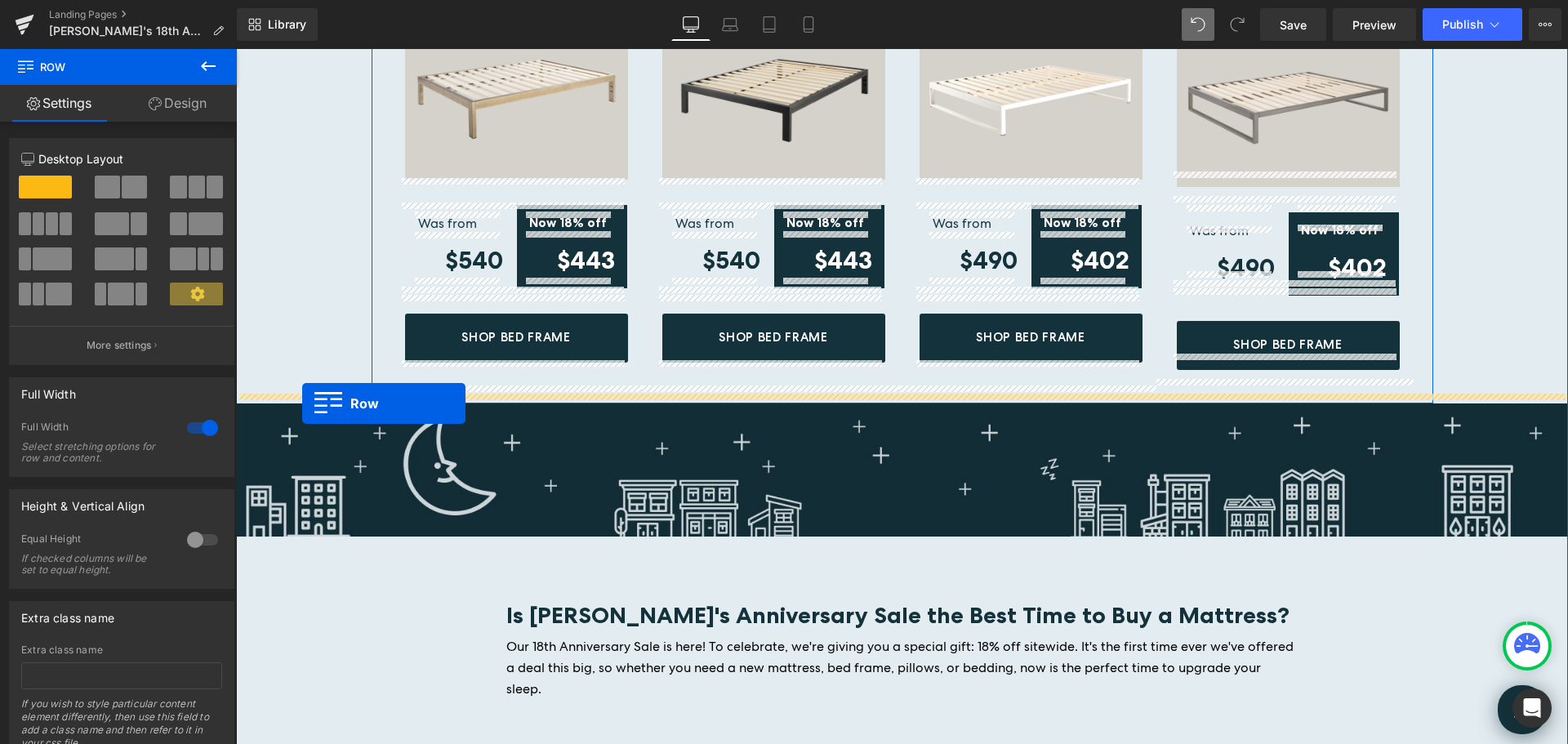
drag, startPoint x: 244, startPoint y: 499, endPoint x: 302, endPoint y: 404, distance: 111.3
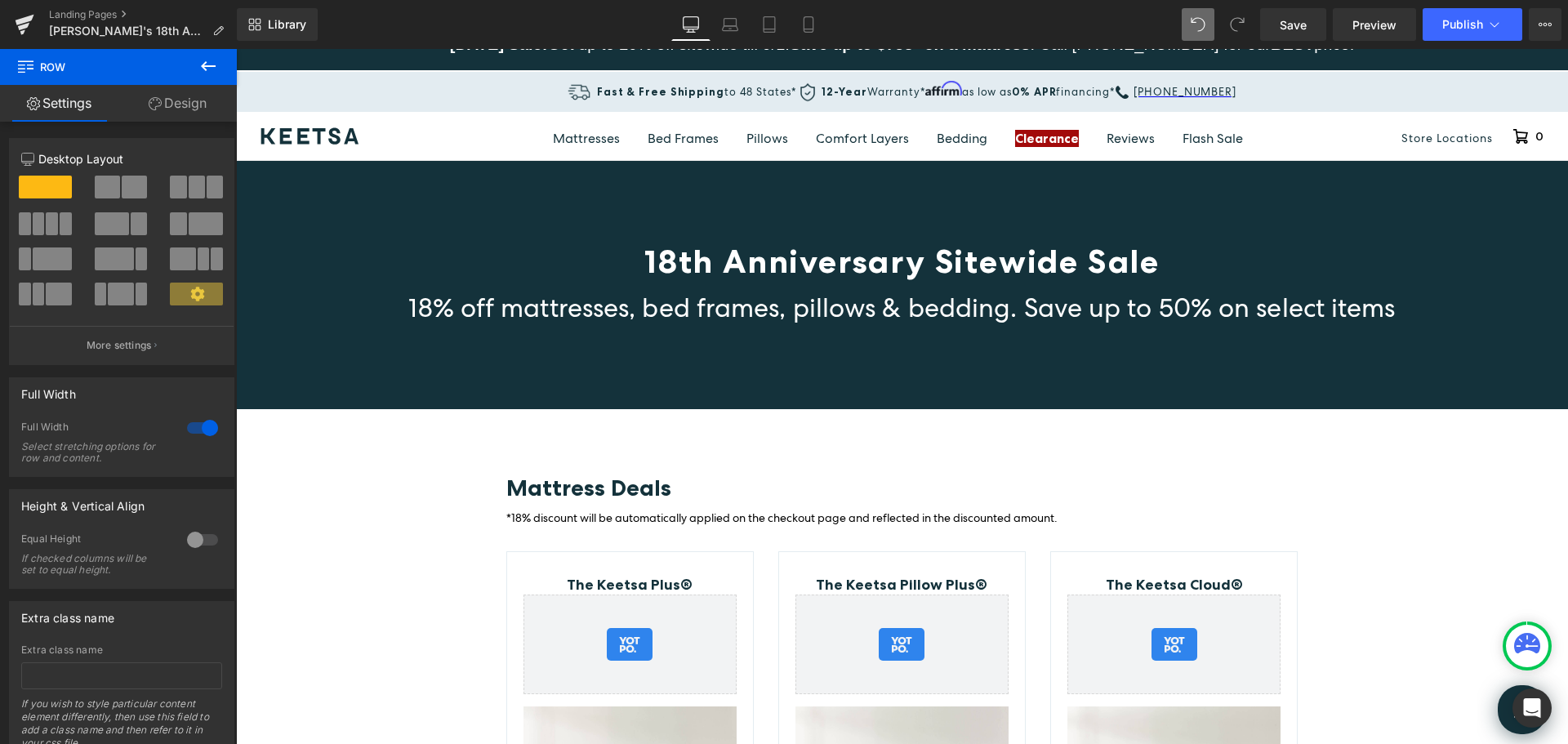
scroll to position [16, 0]
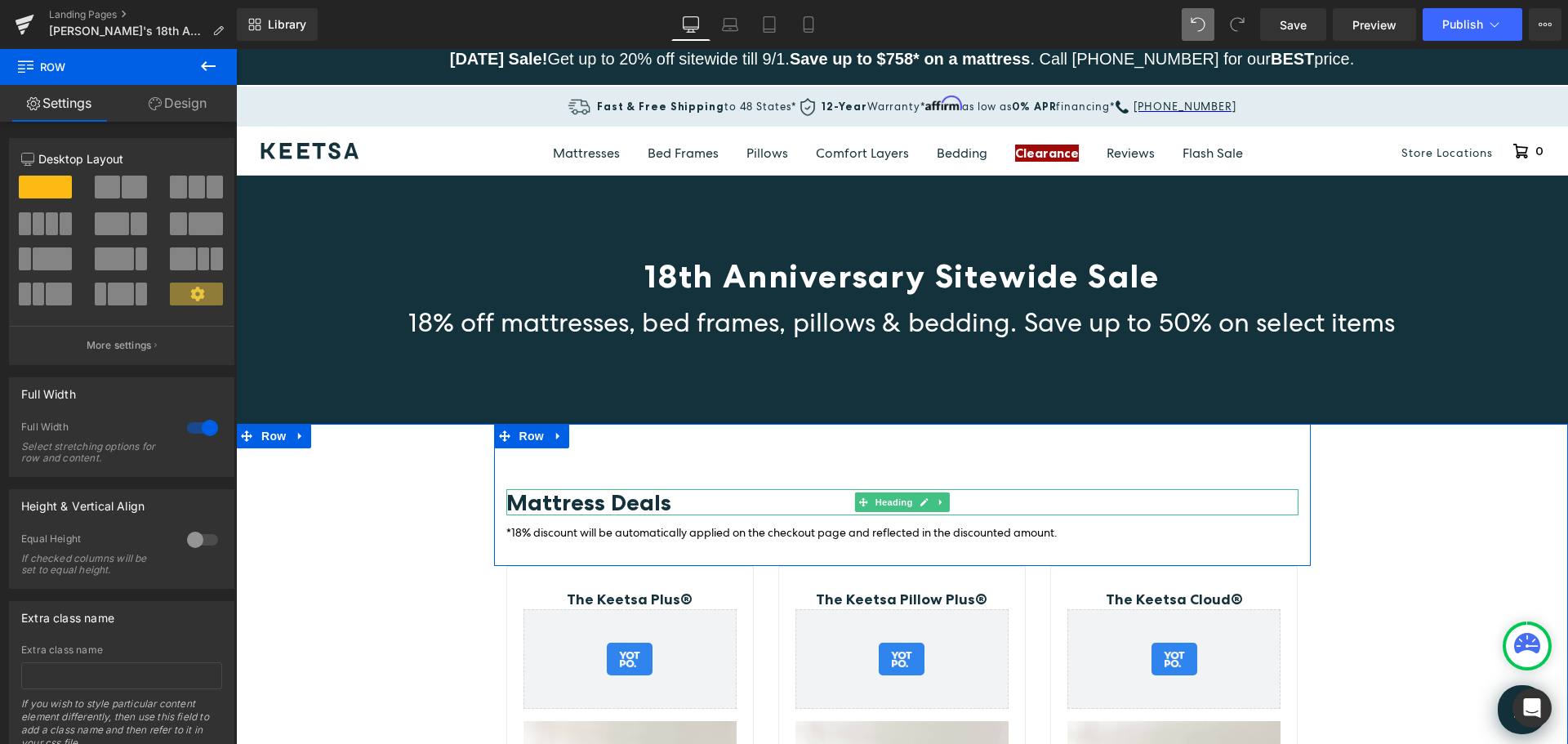
click at [597, 502] on span "Mattress Deals" at bounding box center [589, 502] width 165 height 28
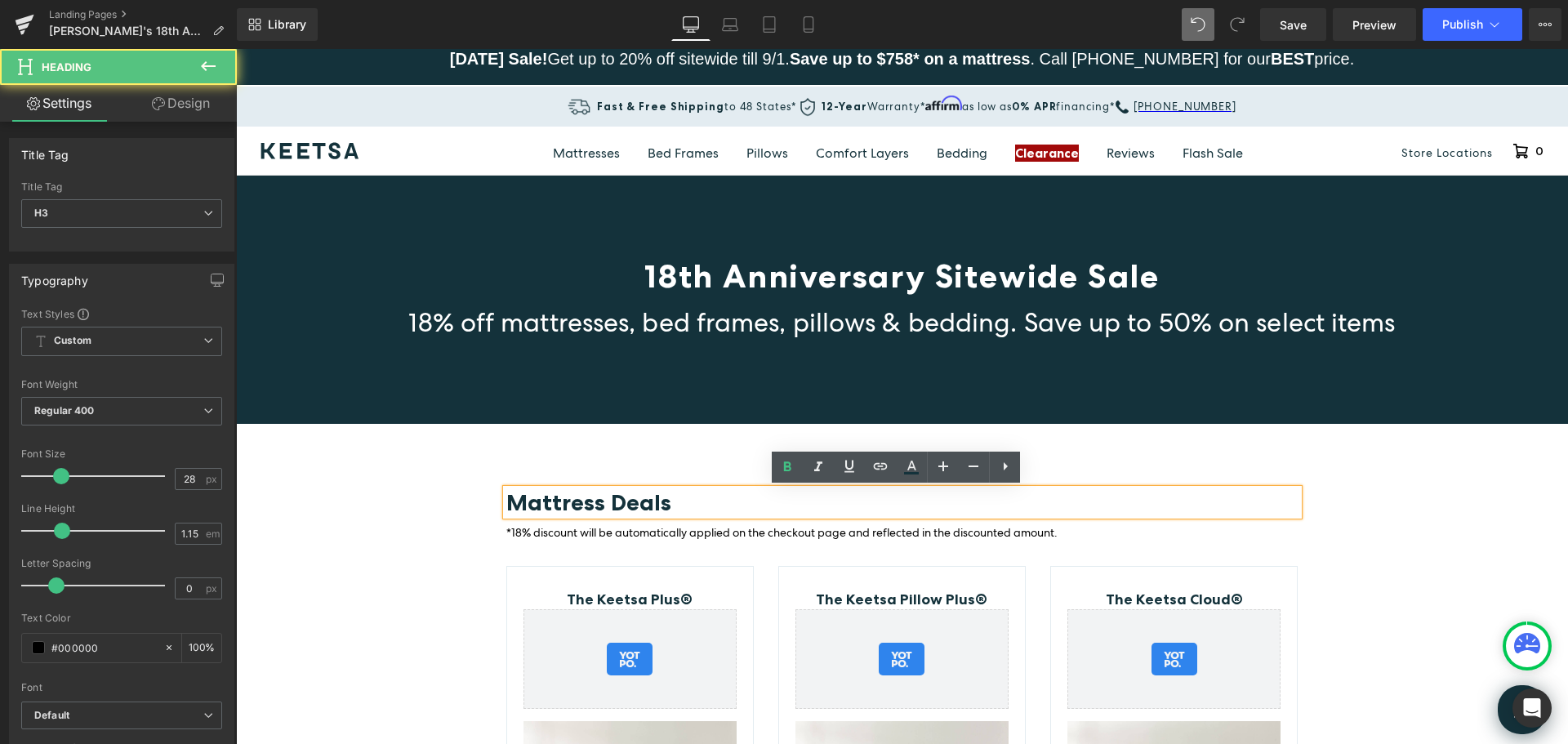
click at [599, 506] on span "Mattress Deals" at bounding box center [589, 502] width 165 height 28
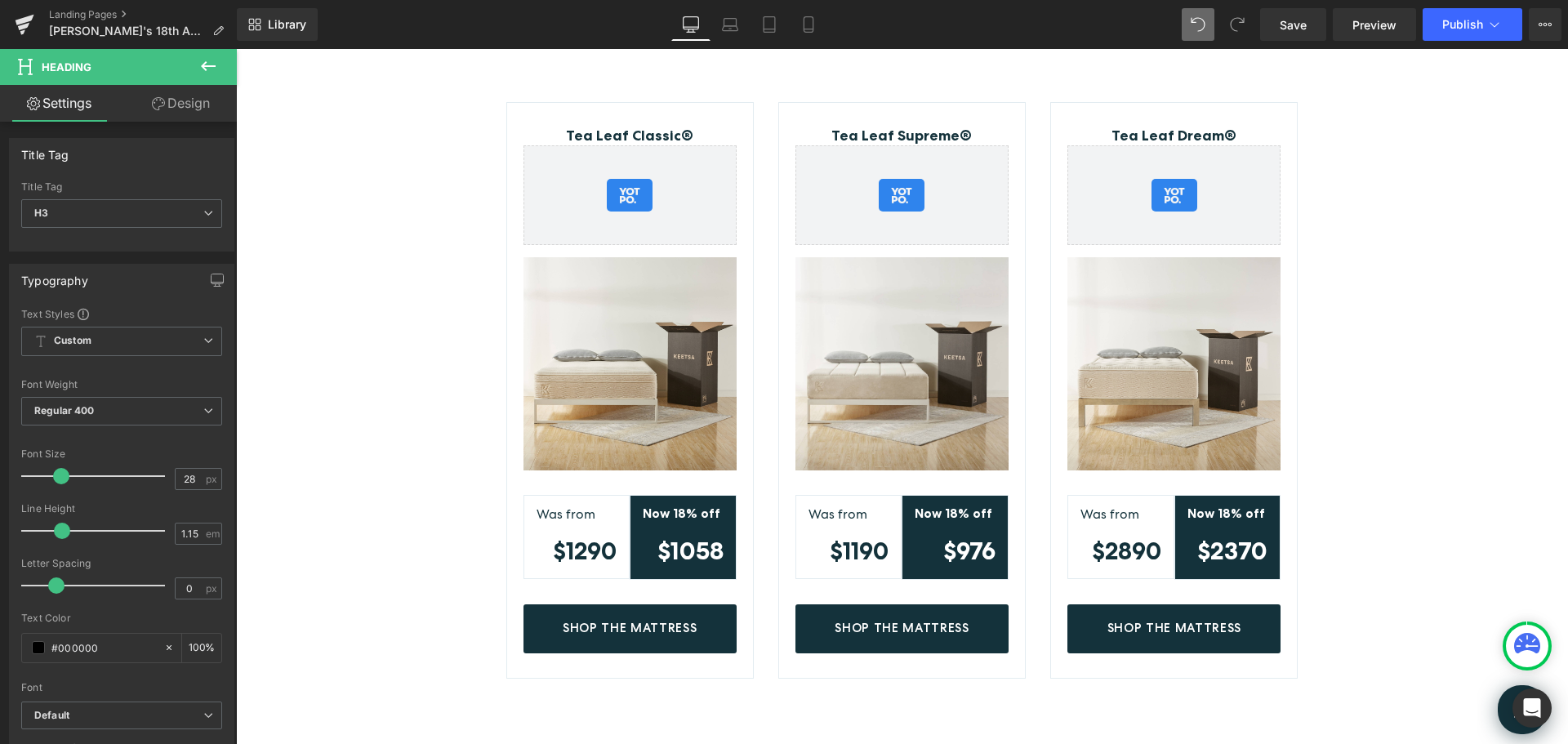
scroll to position [0, 0]
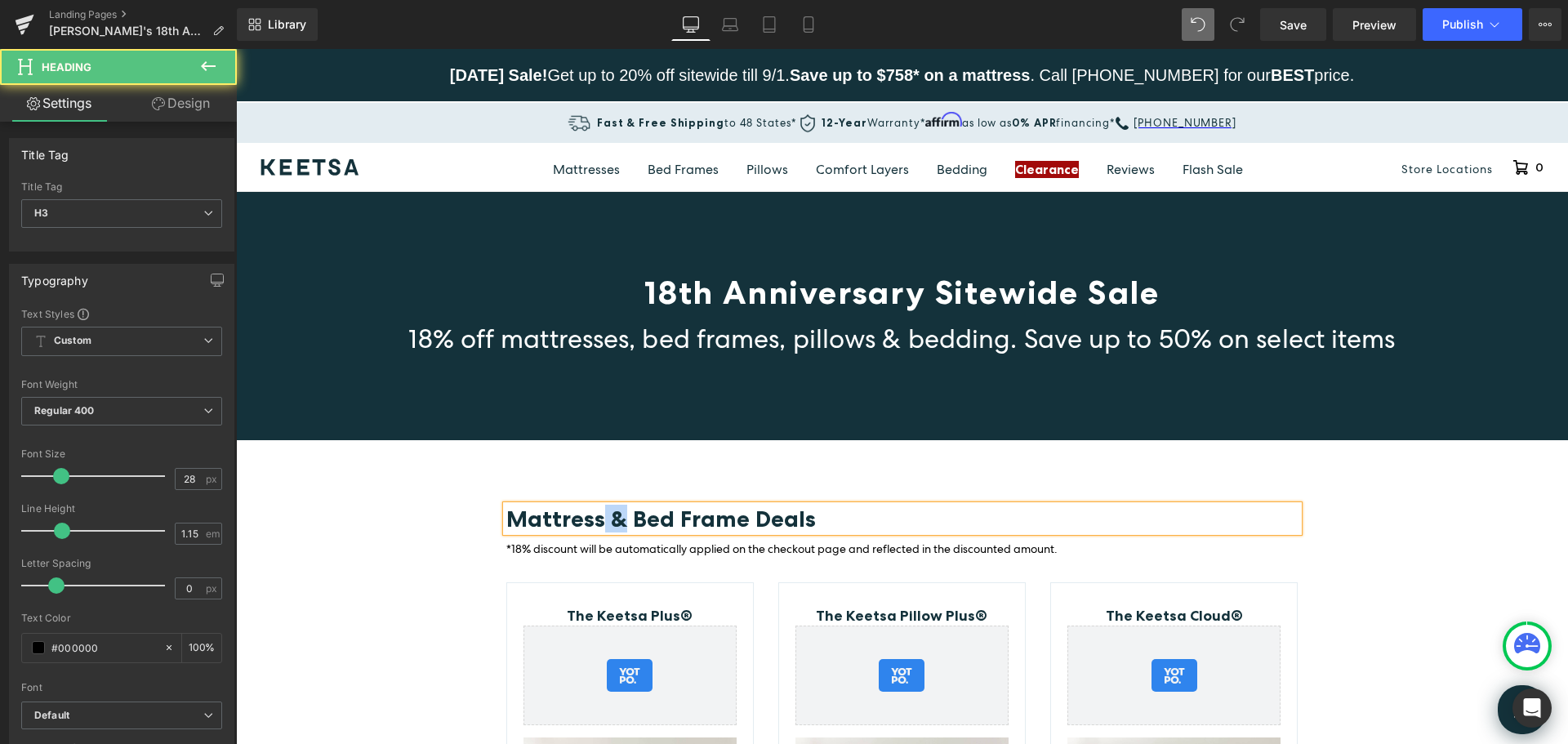
drag, startPoint x: 616, startPoint y: 522, endPoint x: 598, endPoint y: 523, distance: 18.0
click at [598, 523] on span "Mattress & Bed Frame Deals" at bounding box center [662, 518] width 310 height 28
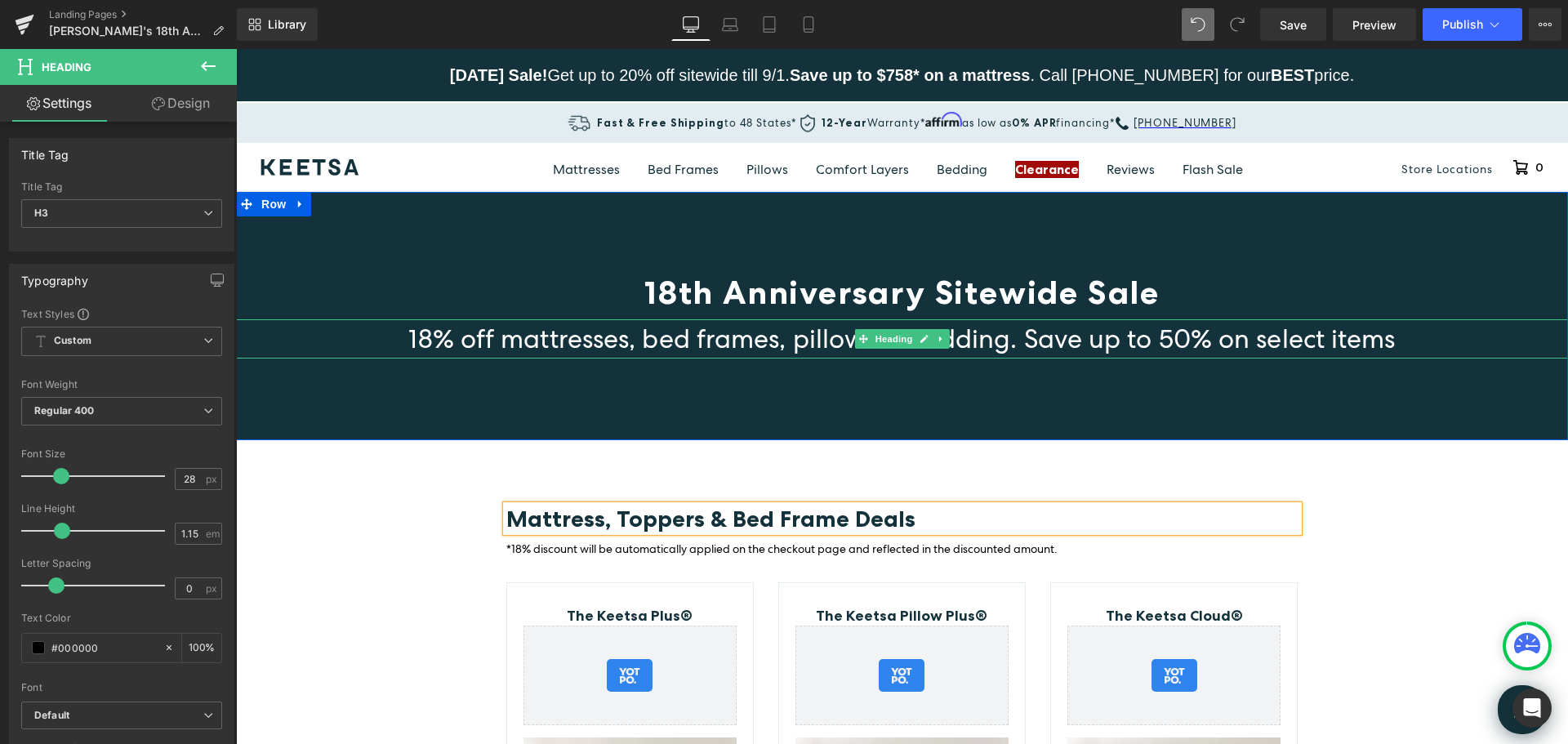
click at [640, 340] on span "18% off mattresses, bed frames, pillows & bedding. Save up to 50% on select ite…" at bounding box center [902, 339] width 987 height 34
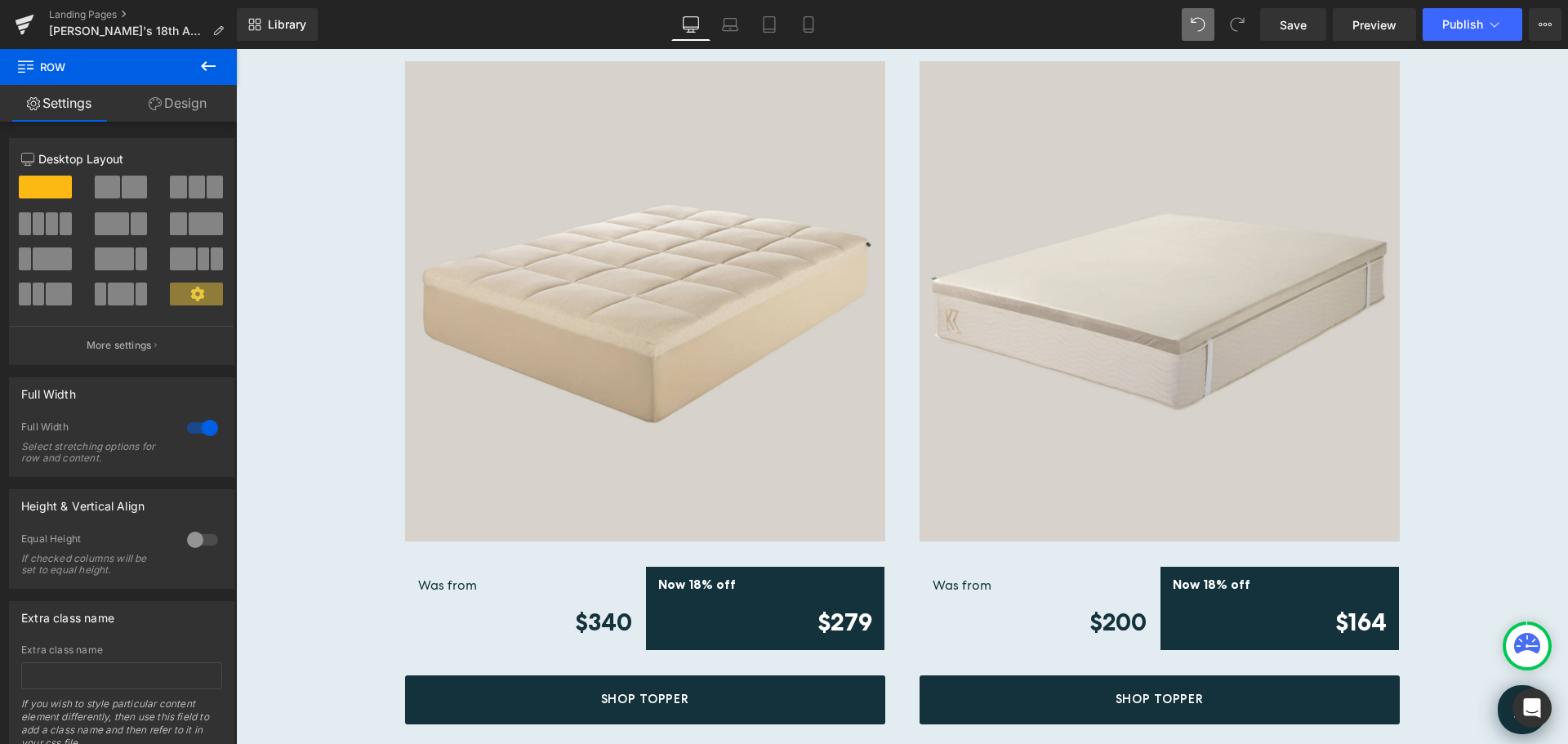
scroll to position [2718, 0]
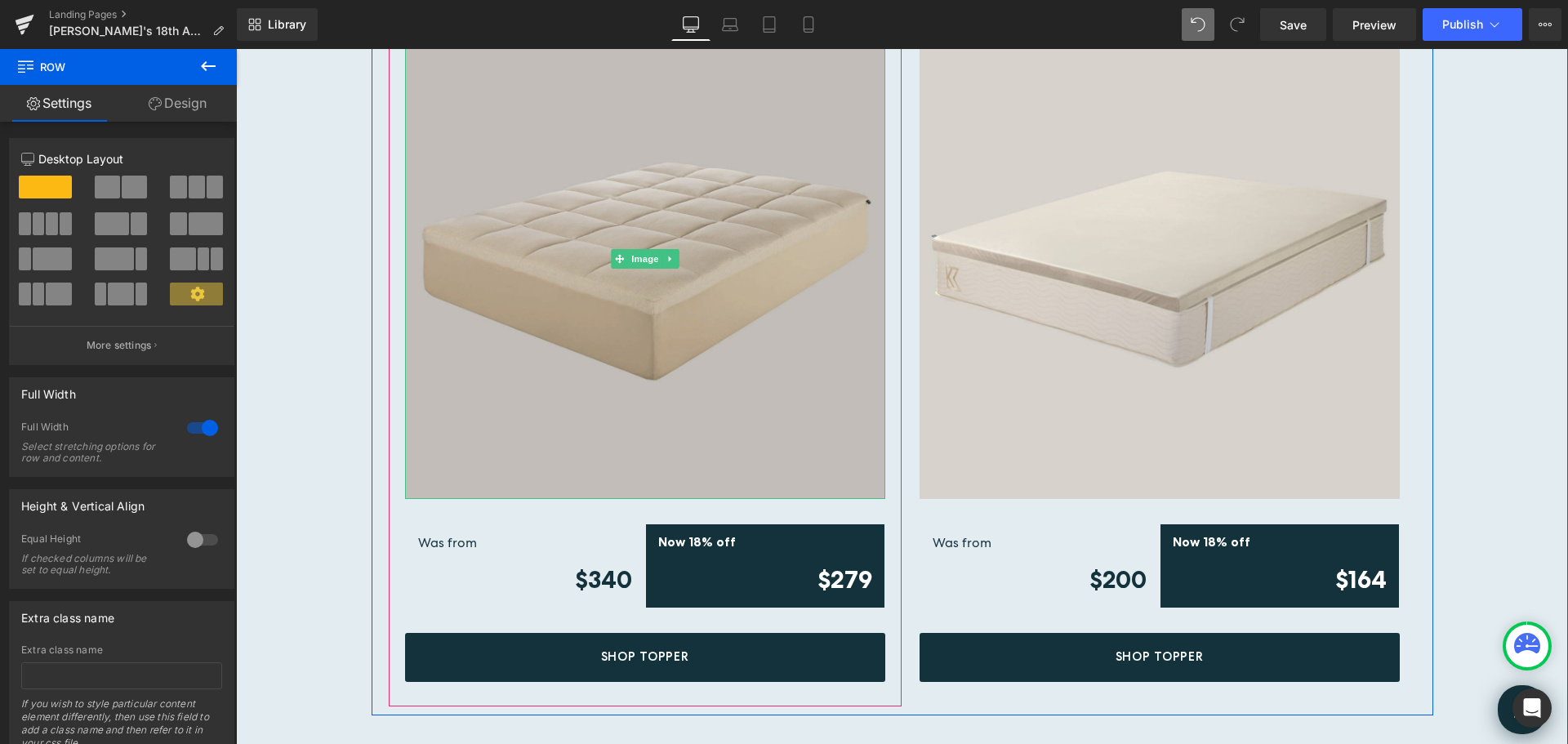
click at [792, 317] on img at bounding box center [645, 259] width 480 height 480
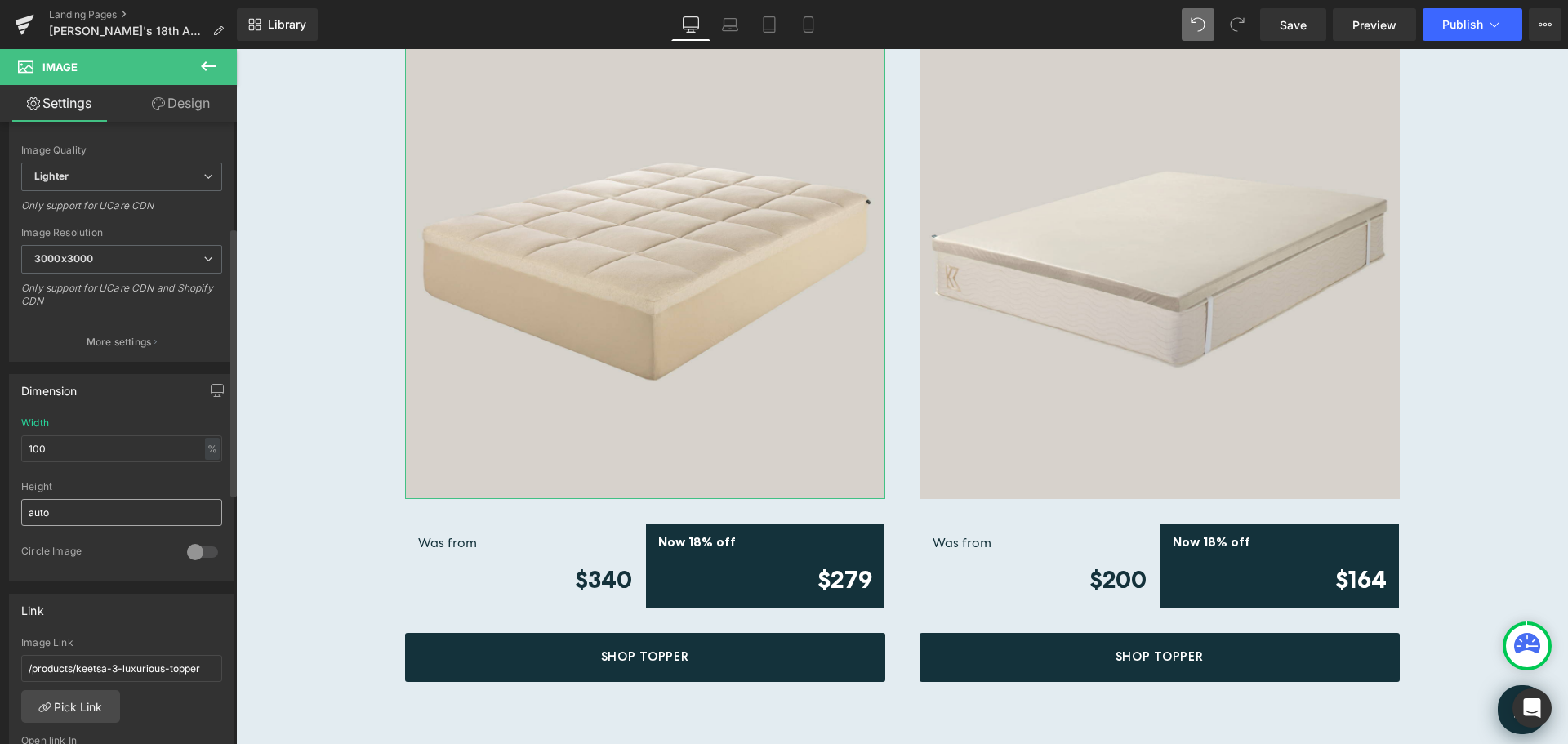
scroll to position [491, 0]
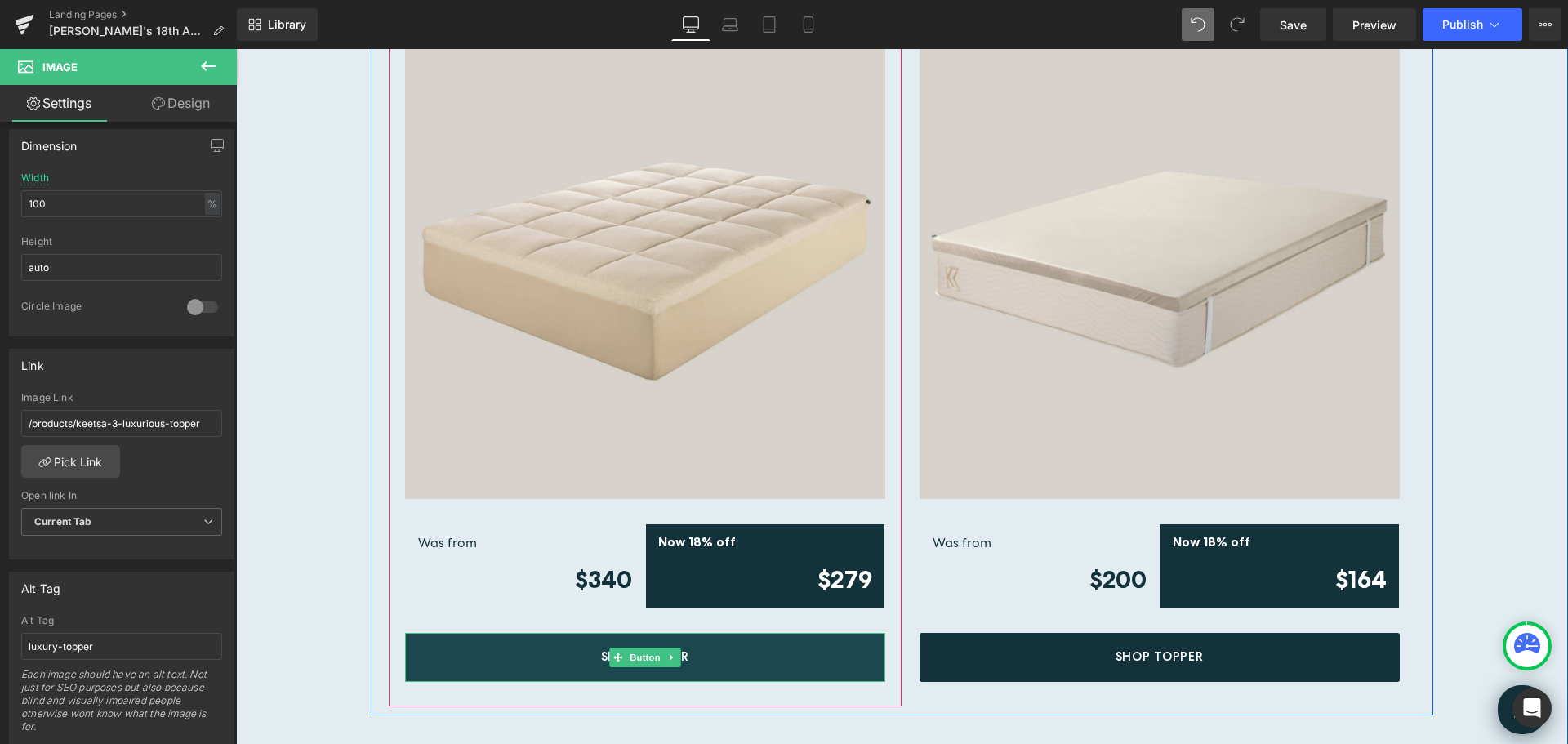
click at [758, 653] on link "Shop Topper" at bounding box center [645, 657] width 480 height 49
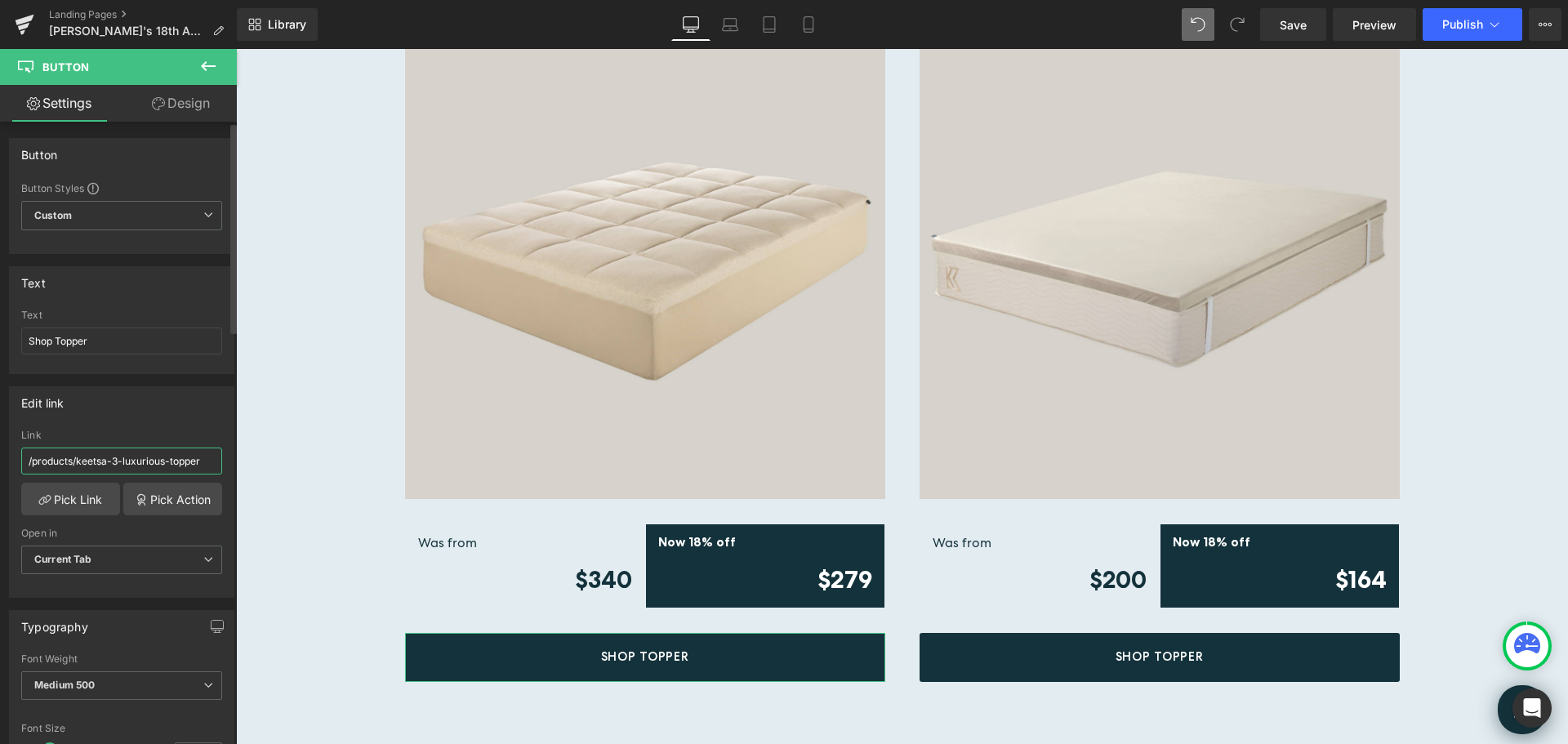
click at [182, 463] on input "/products/keetsa-3-luxurious-topper" at bounding box center [121, 461] width 201 height 27
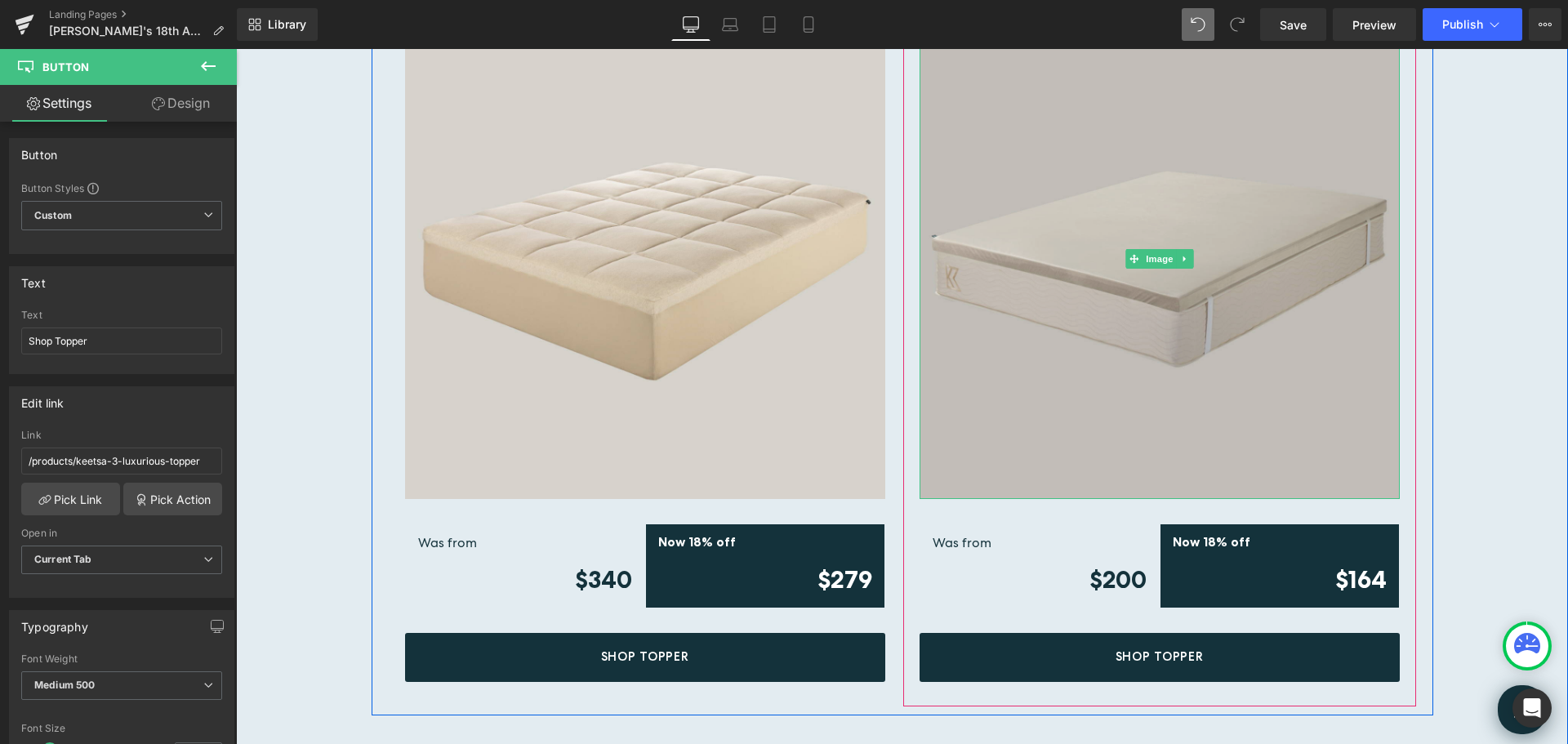
click at [1342, 256] on img at bounding box center [1160, 259] width 480 height 480
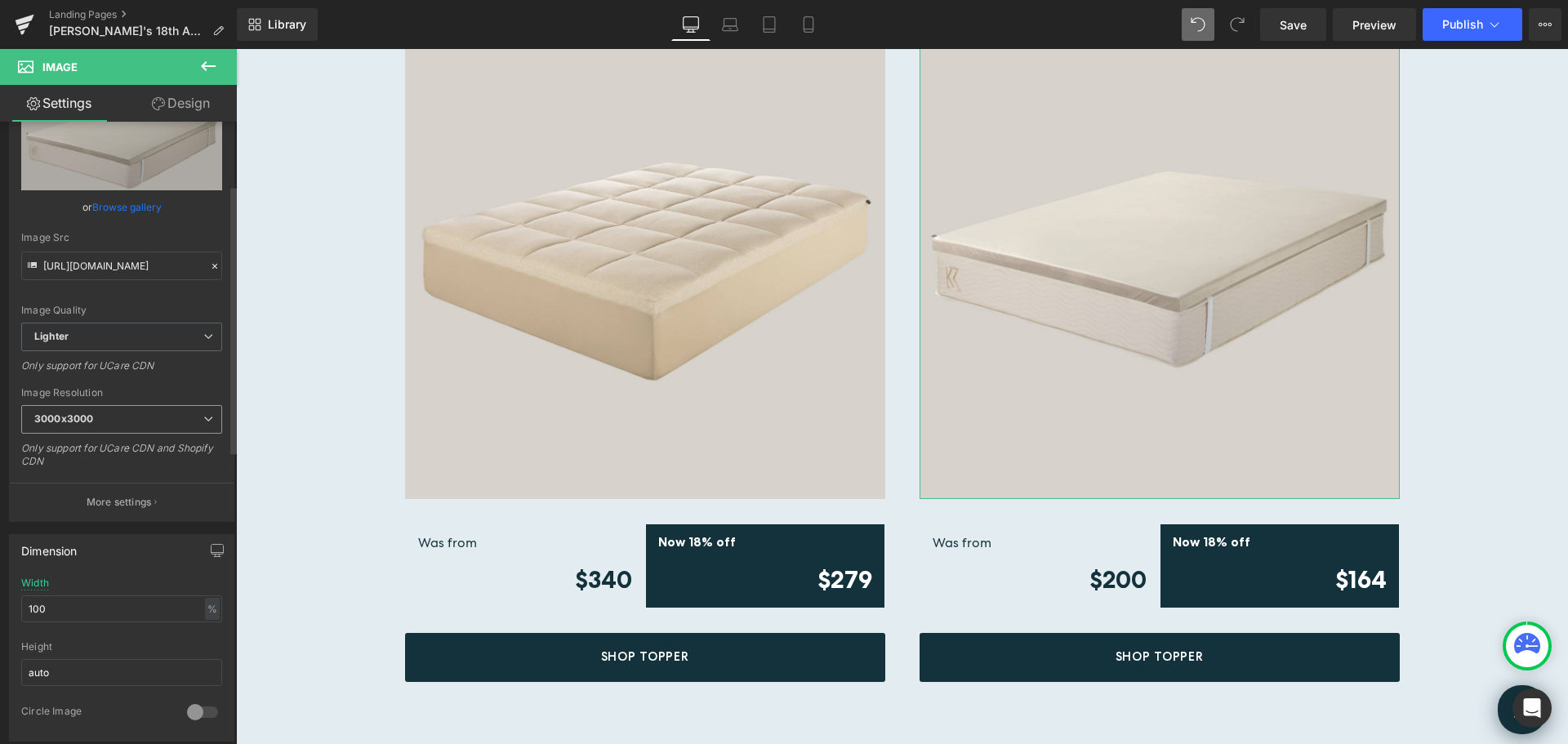
scroll to position [0, 0]
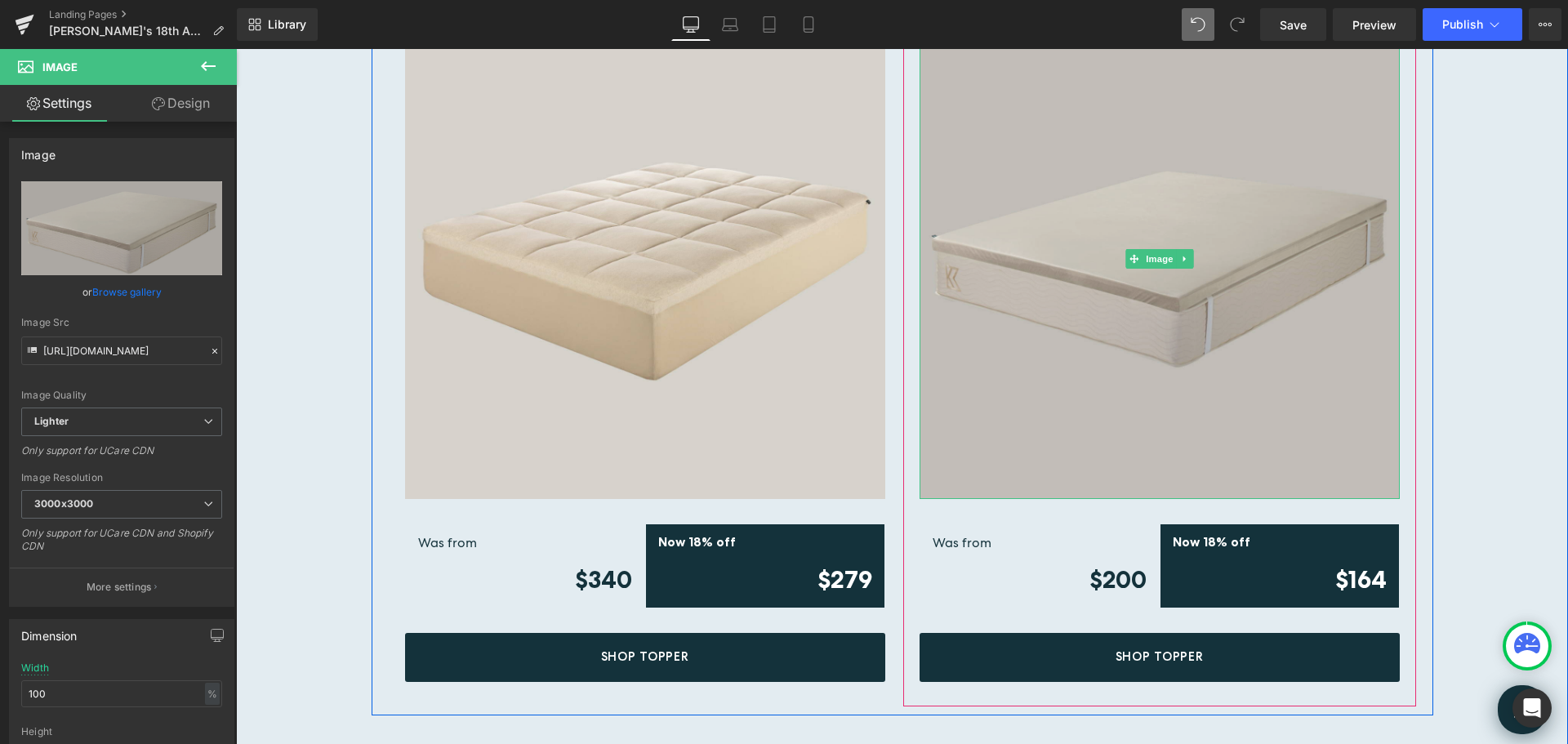
click at [1230, 177] on img at bounding box center [1160, 259] width 480 height 480
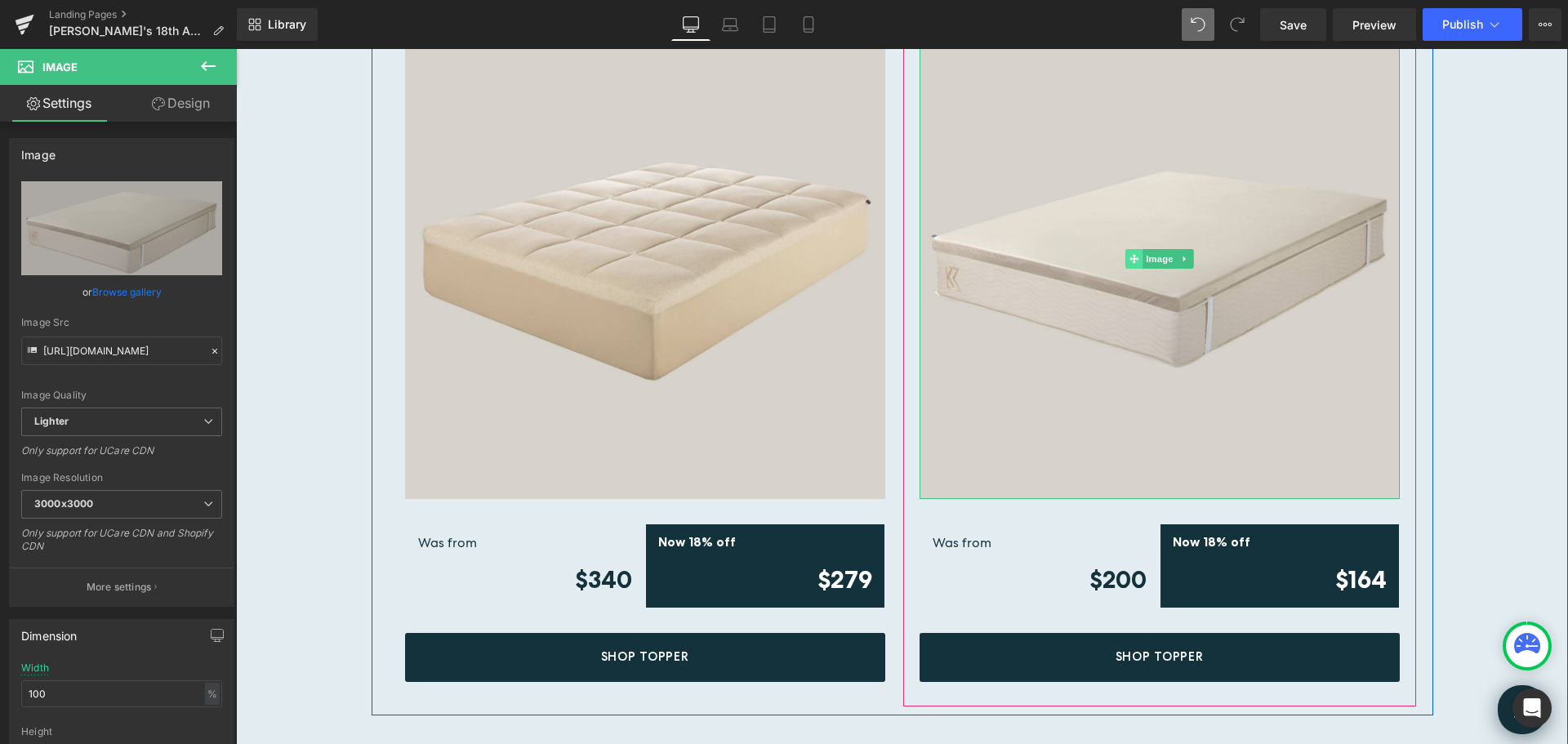
click at [1132, 255] on icon at bounding box center [1134, 259] width 9 height 9
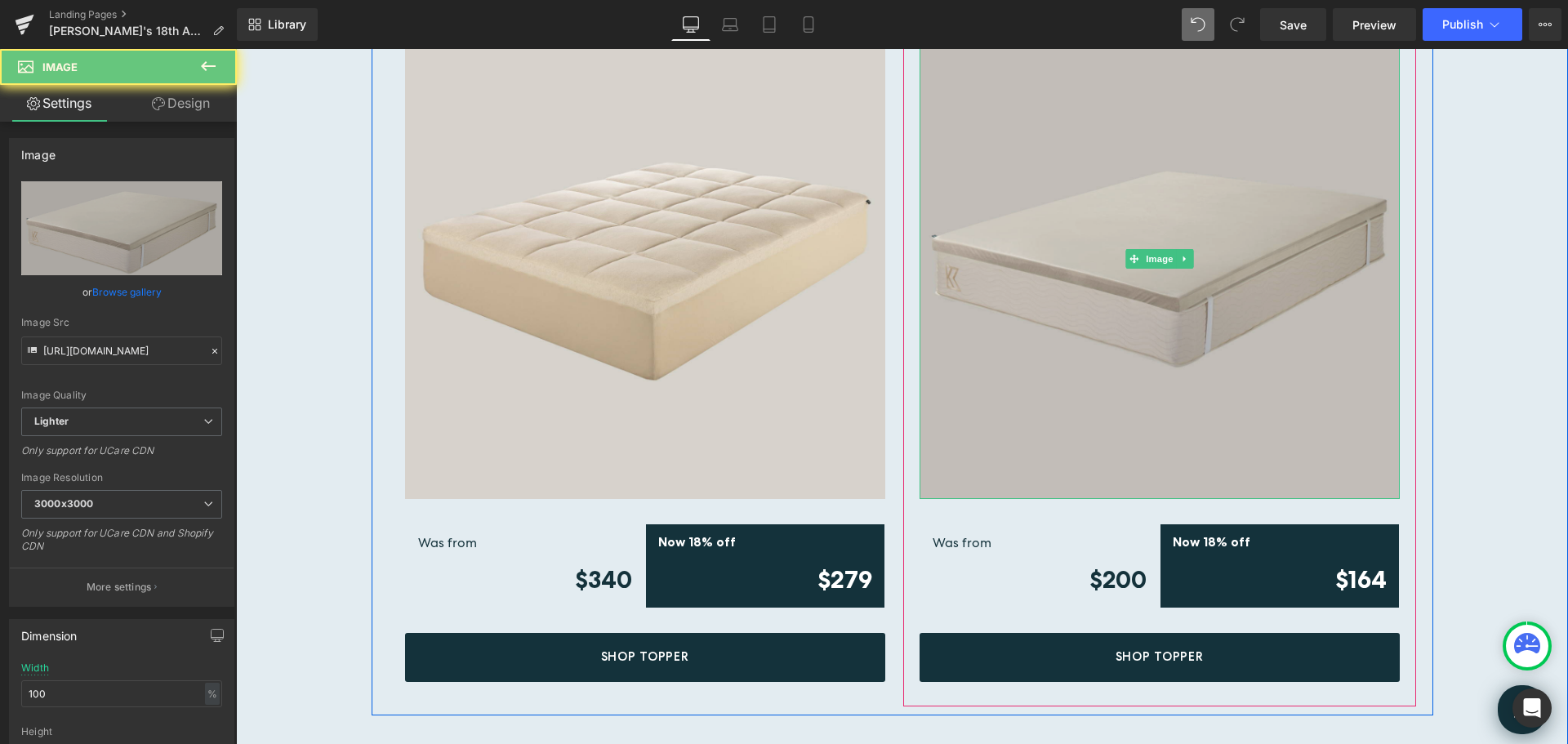
click at [1150, 162] on img at bounding box center [1160, 259] width 480 height 480
click at [1164, 178] on img at bounding box center [1160, 259] width 480 height 480
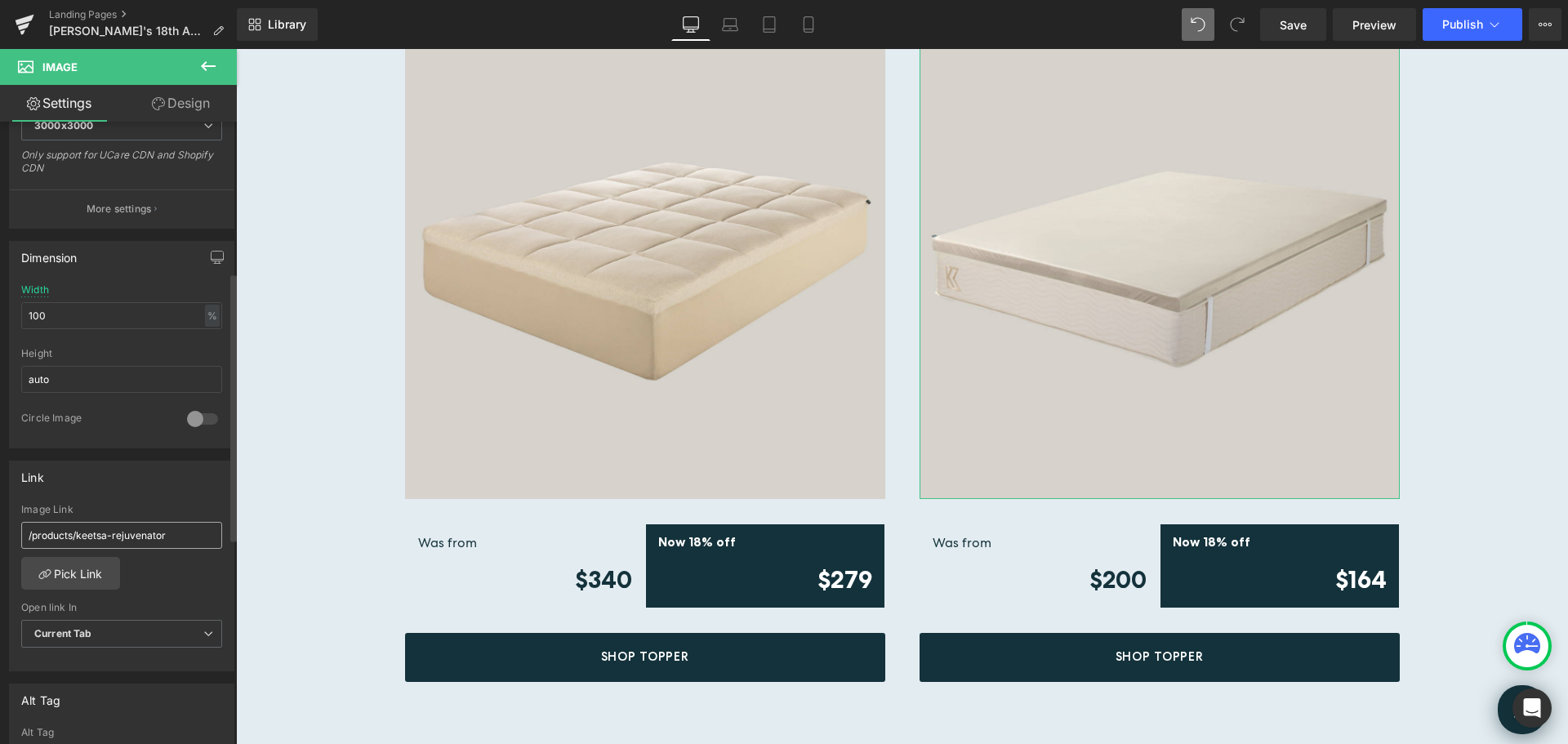
scroll to position [408, 0]
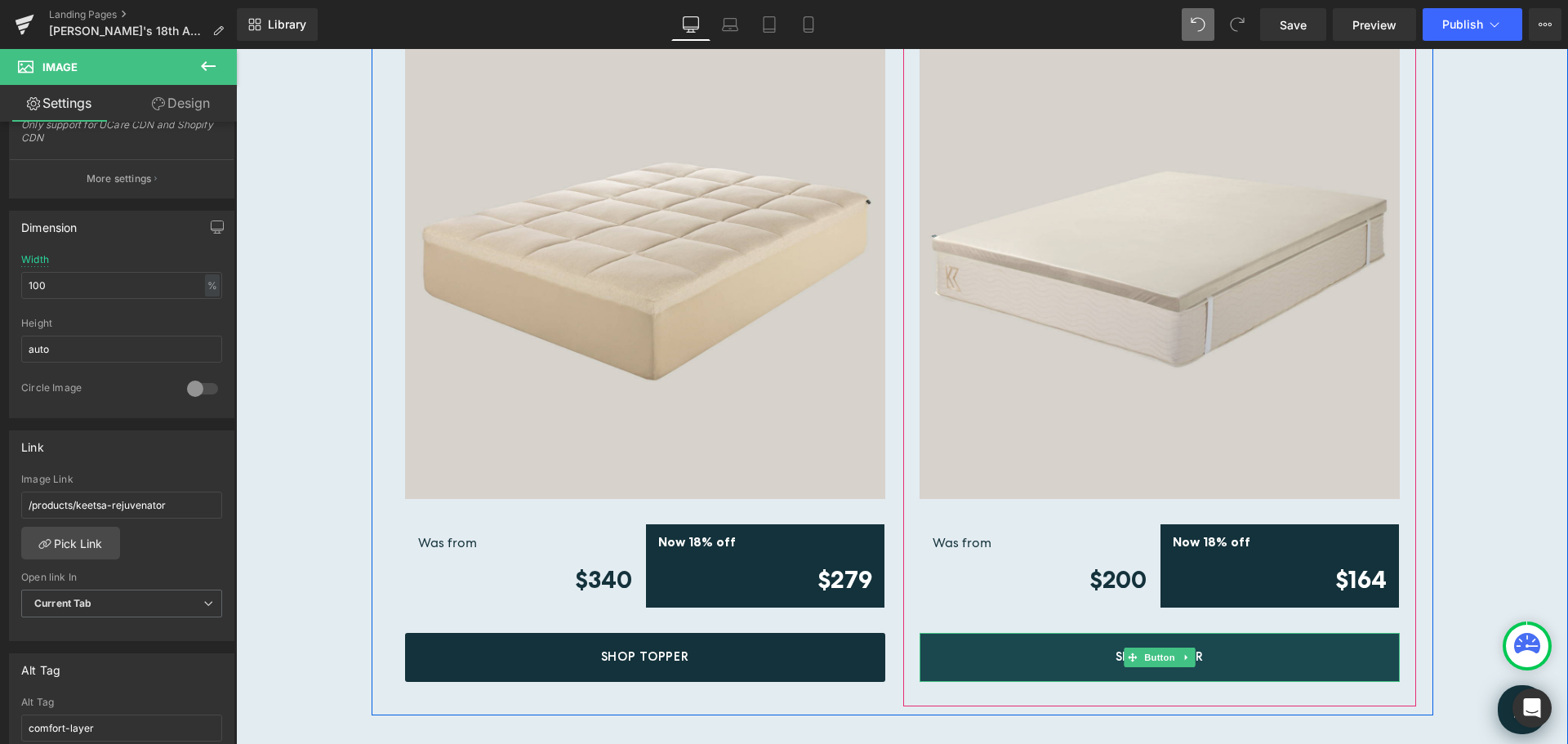
click at [1230, 648] on link "Shop Topper" at bounding box center [1160, 657] width 480 height 49
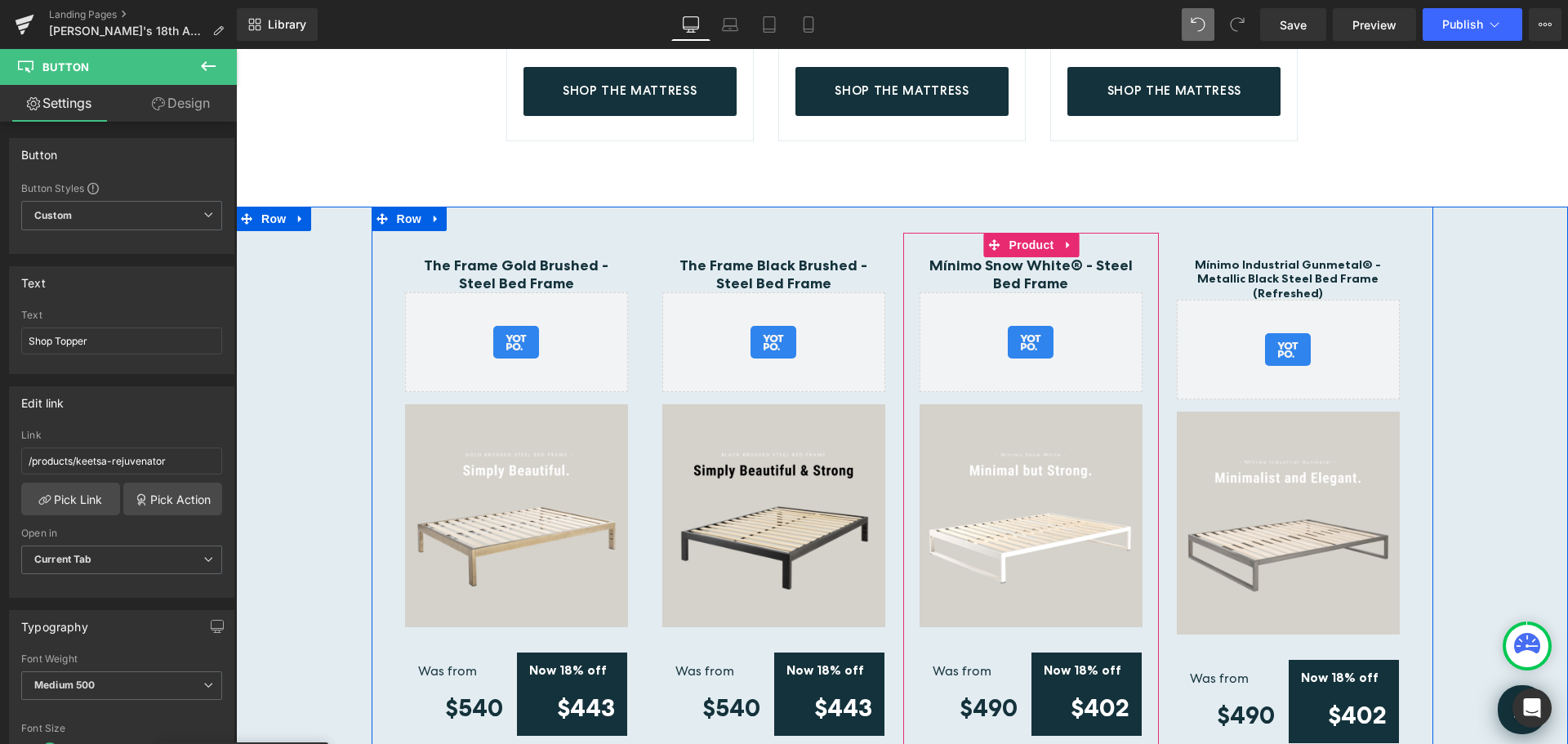
scroll to position [1602, 0]
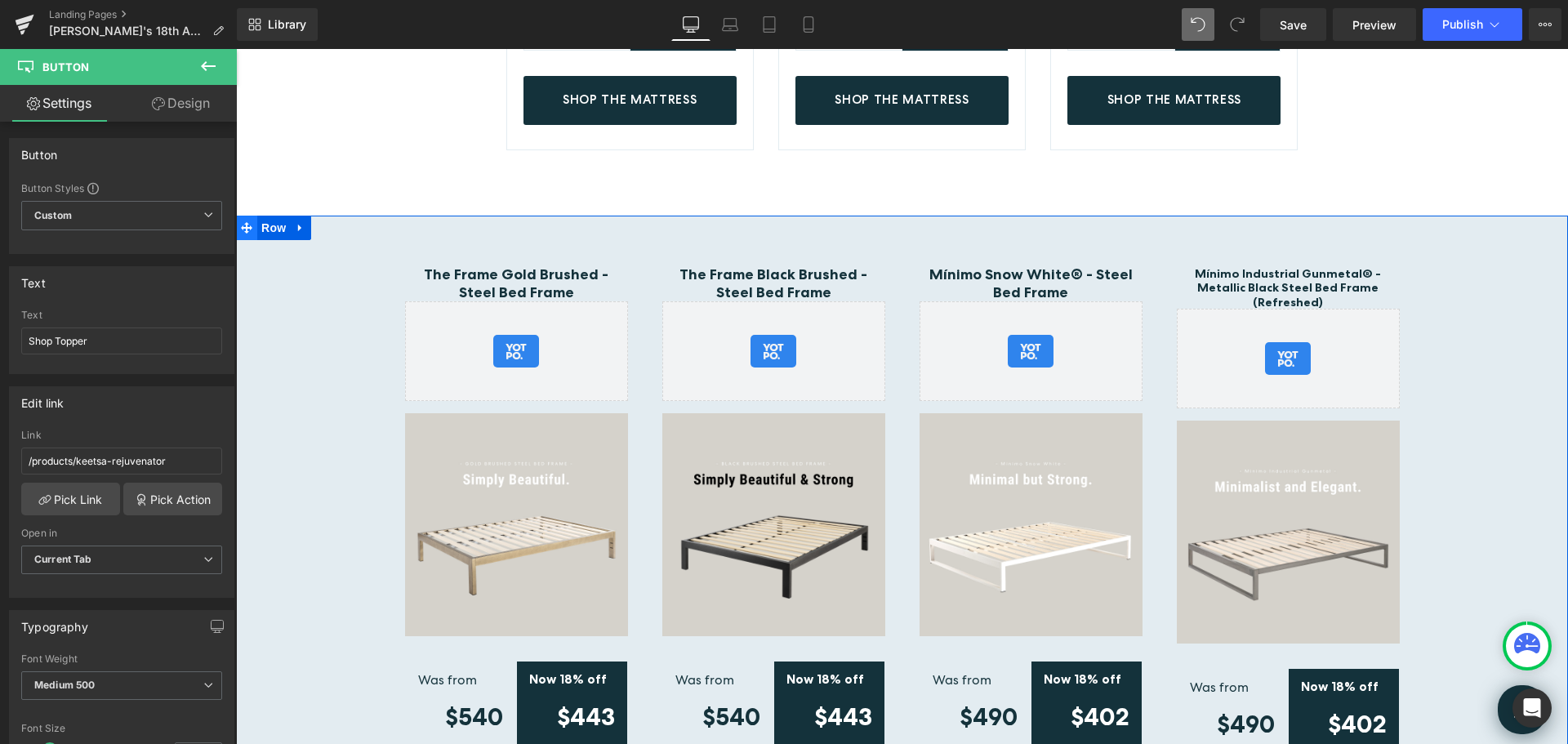
click at [246, 226] on icon at bounding box center [247, 228] width 11 height 11
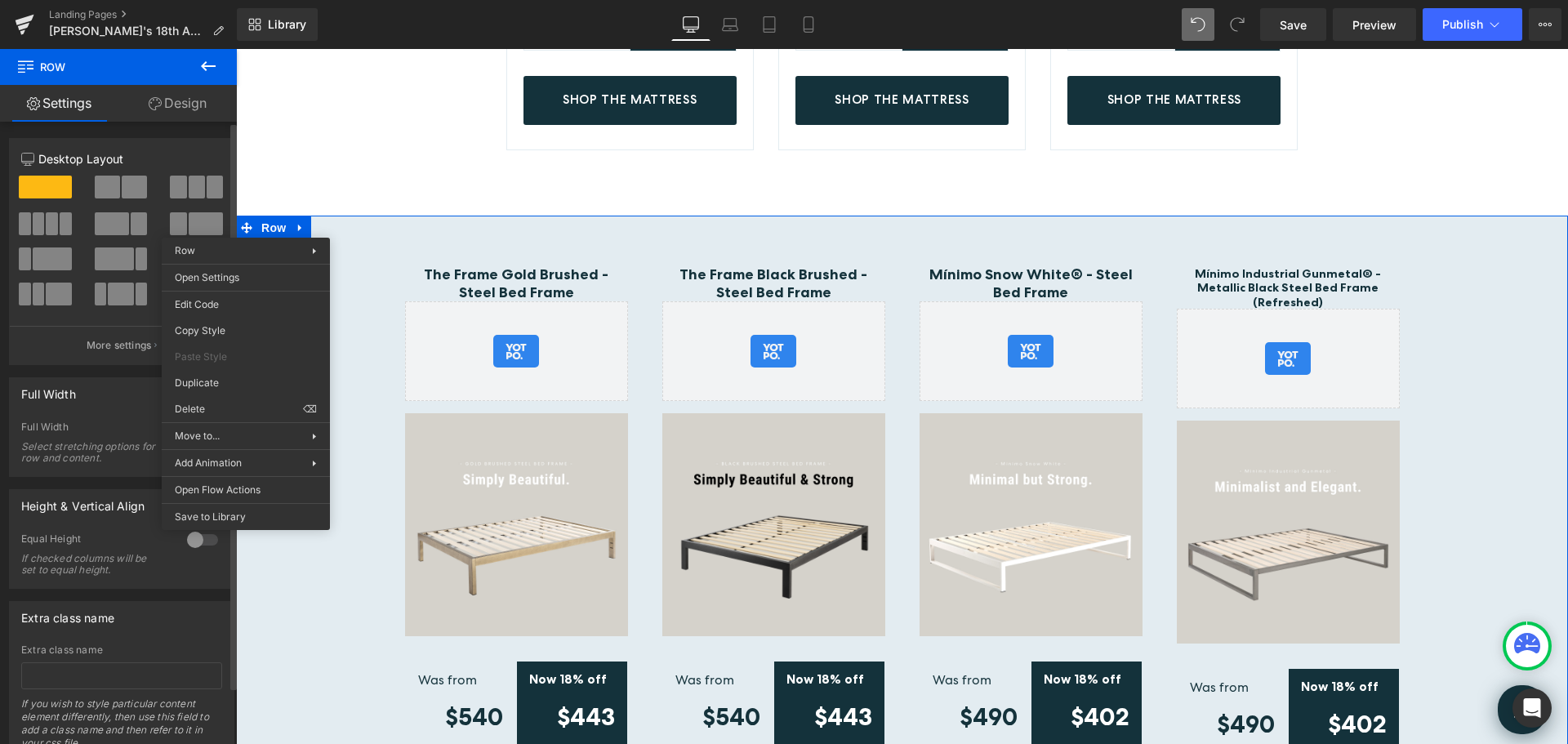
click at [214, 383] on div "Row You are previewing how the will restyle your page. You can not edit Element…" at bounding box center [784, 385] width 1568 height 772
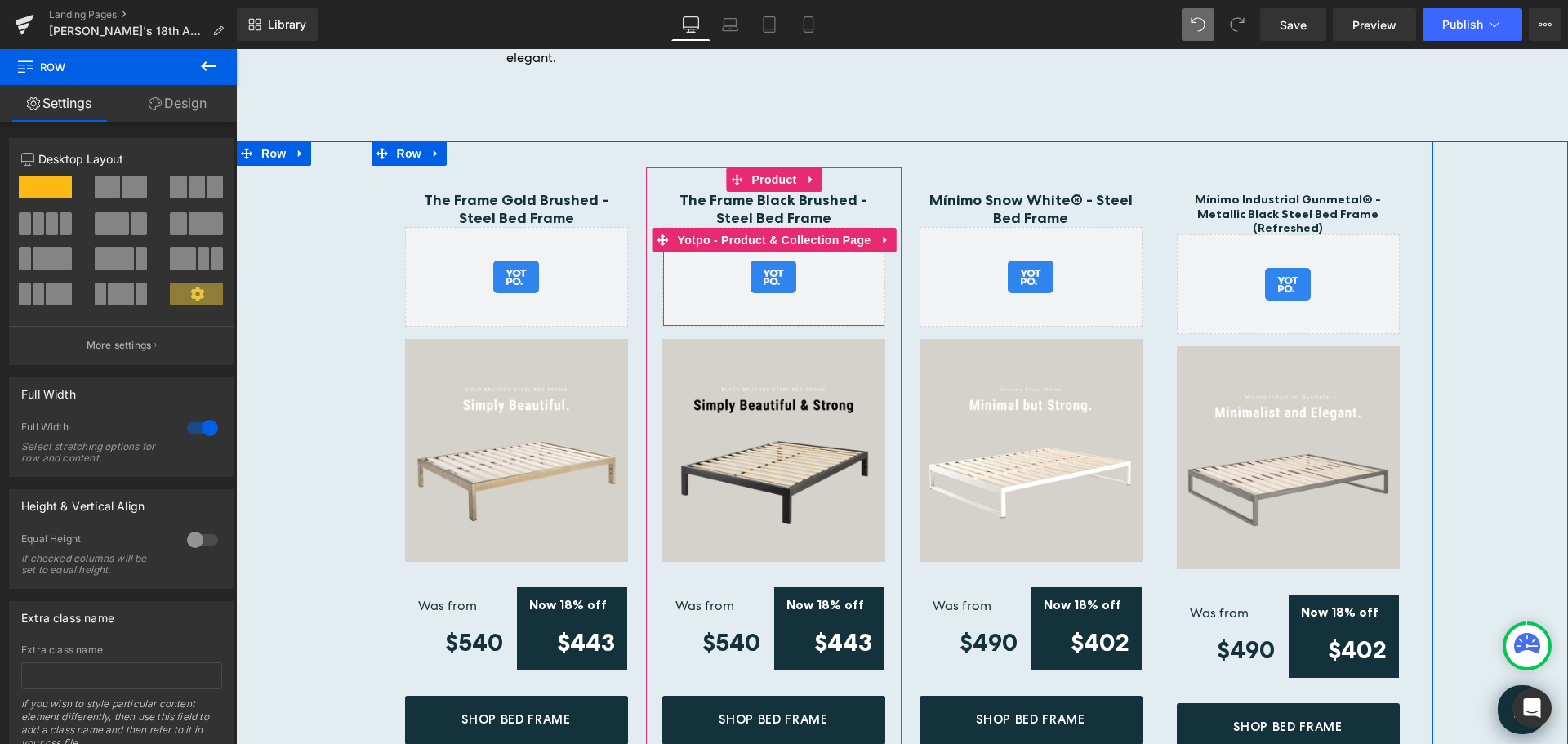
scroll to position [4167, 0]
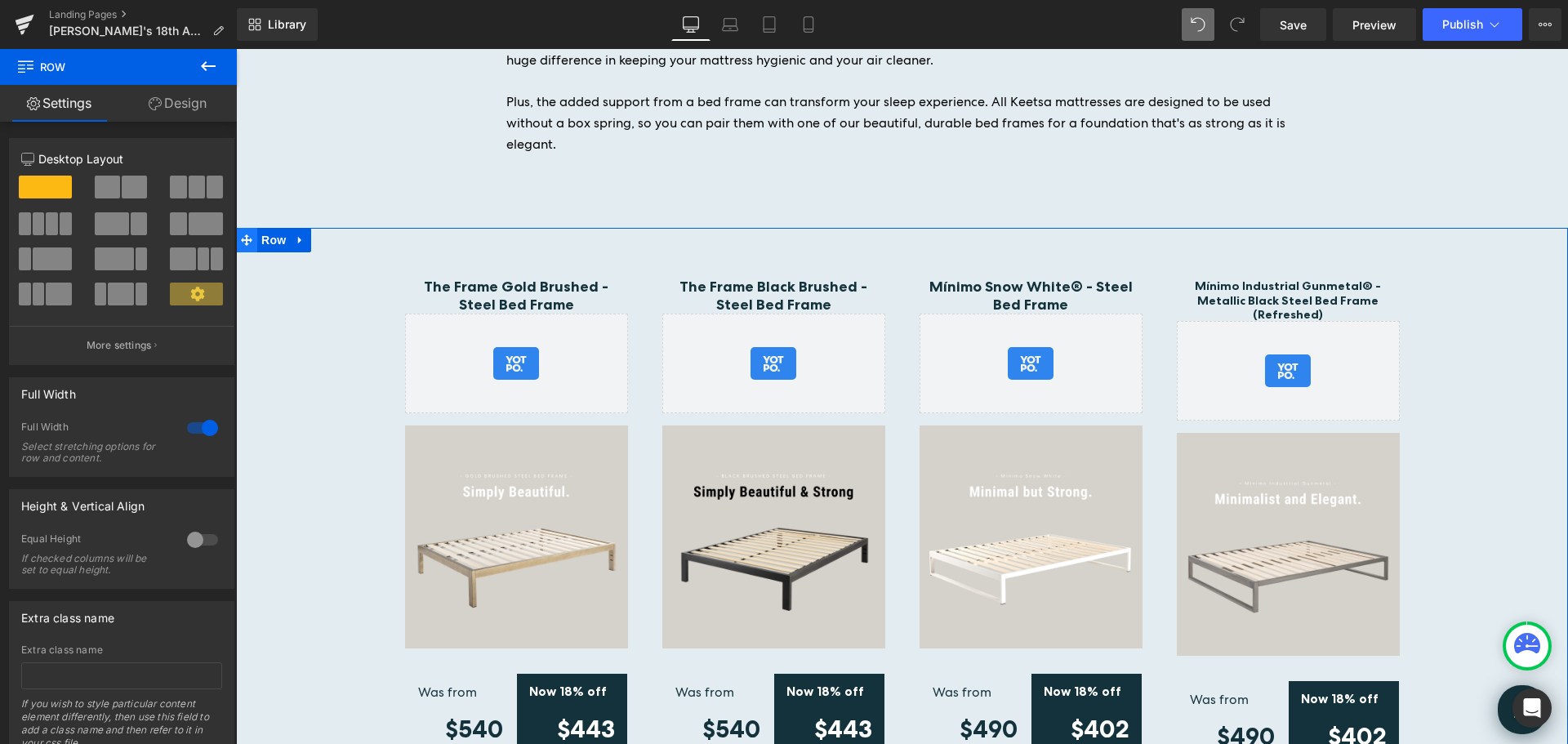
click at [244, 234] on icon at bounding box center [247, 240] width 11 height 11
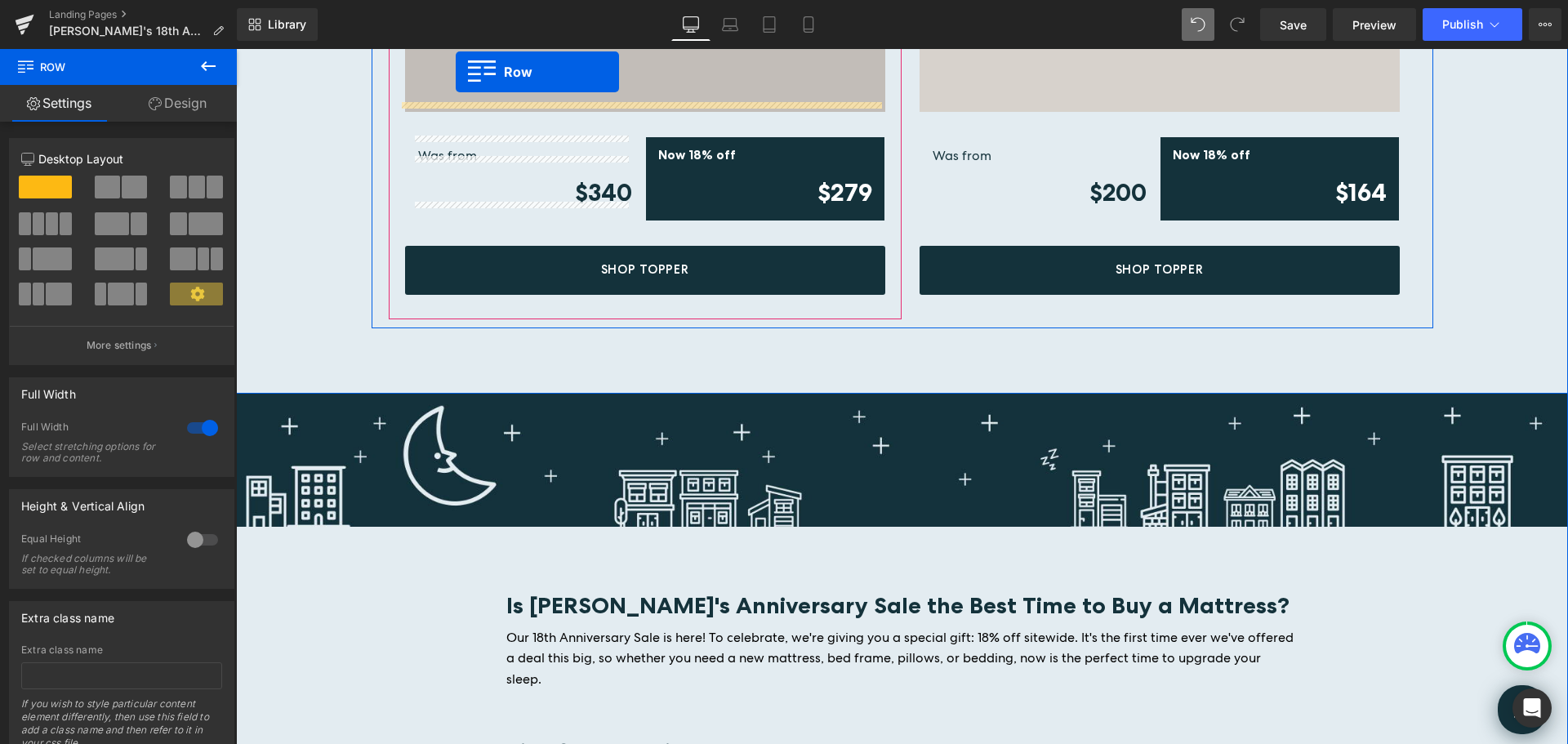
scroll to position [3039, 0]
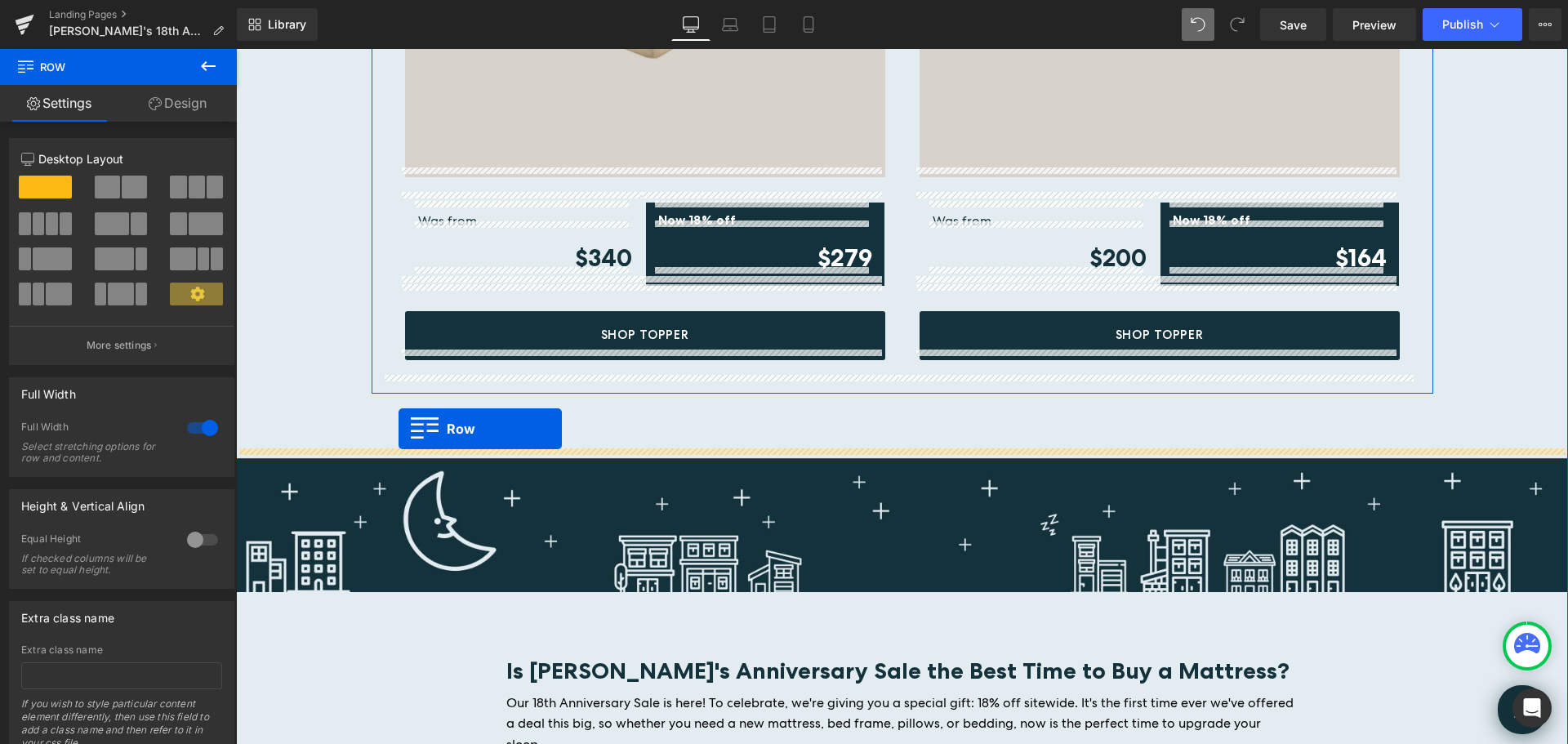
drag, startPoint x: 248, startPoint y: 373, endPoint x: 399, endPoint y: 429, distance: 161.0
